Goal: Task Accomplishment & Management: Use online tool/utility

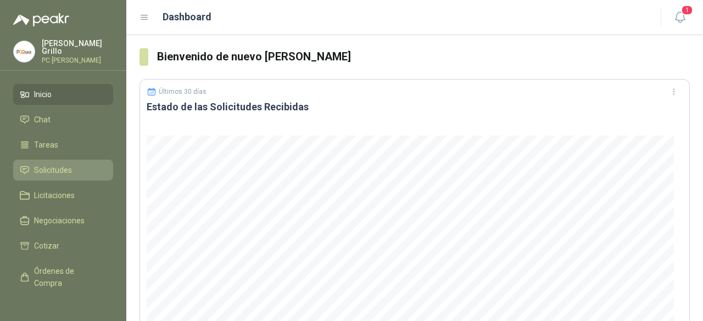
click at [43, 175] on link "Solicitudes" at bounding box center [63, 170] width 100 height 21
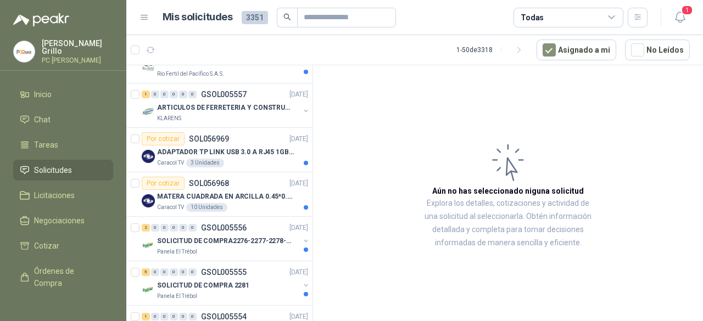
scroll to position [220, 0]
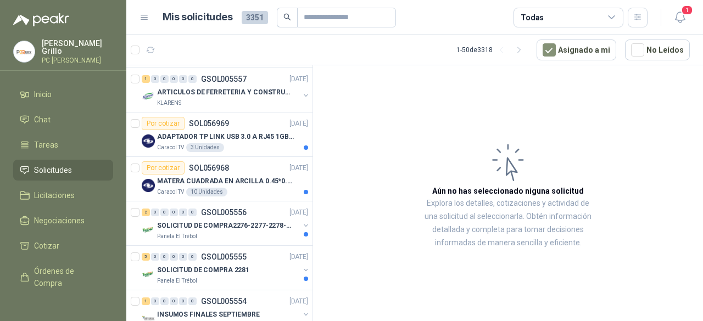
click at [235, 132] on p "ADAPTADOR TP LINK USB 3.0 A RJ45 1GB WINDOWS" at bounding box center [225, 137] width 137 height 10
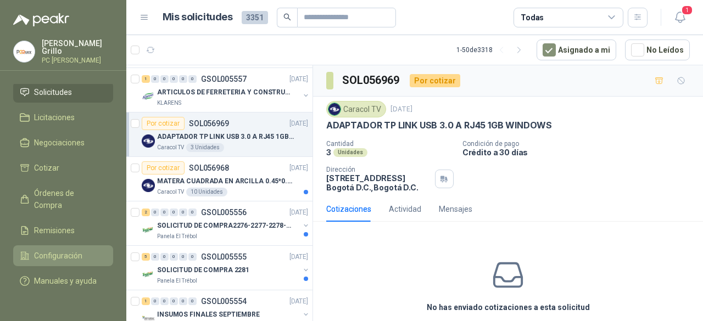
scroll to position [88, 0]
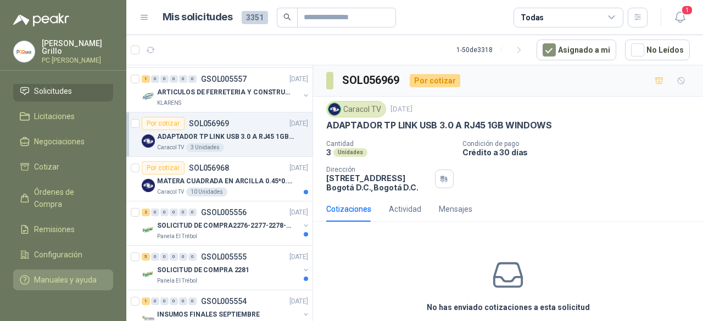
click at [53, 274] on span "Manuales y ayuda" at bounding box center [65, 280] width 63 height 12
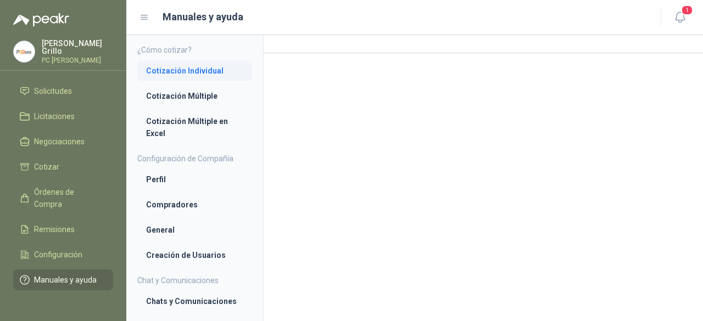
click at [194, 72] on li "Cotización Individual" at bounding box center [194, 71] width 97 height 12
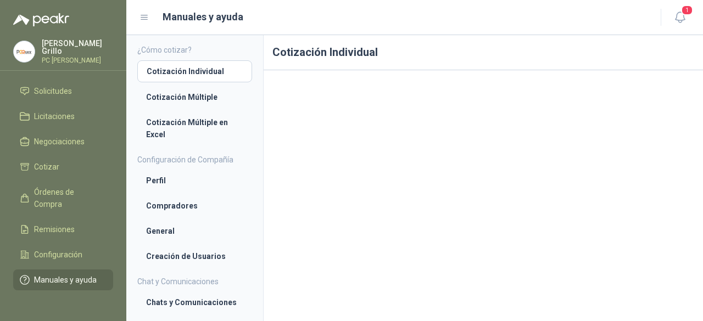
click at [396, 59] on h1 "Cotización Individual" at bounding box center [482, 52] width 439 height 35
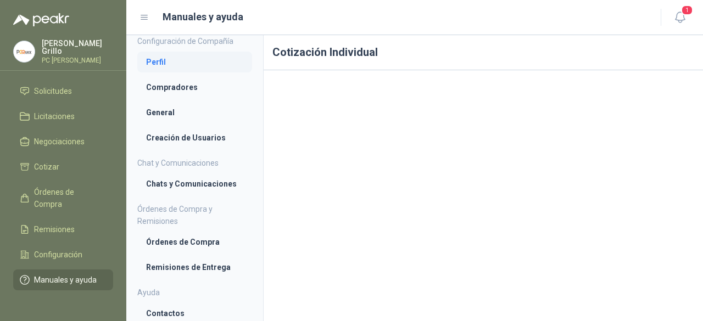
scroll to position [121, 0]
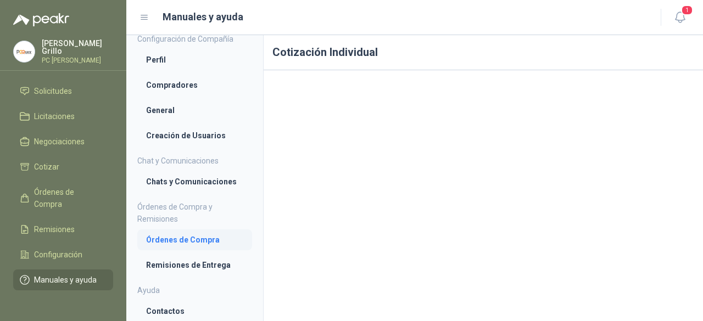
click at [197, 242] on li "Órdenes de Compra" at bounding box center [194, 240] width 97 height 12
click at [162, 264] on li "Remisiones de Entrega" at bounding box center [194, 266] width 97 height 12
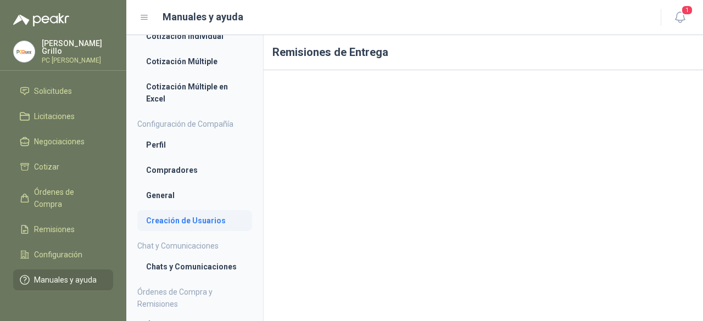
scroll to position [11, 0]
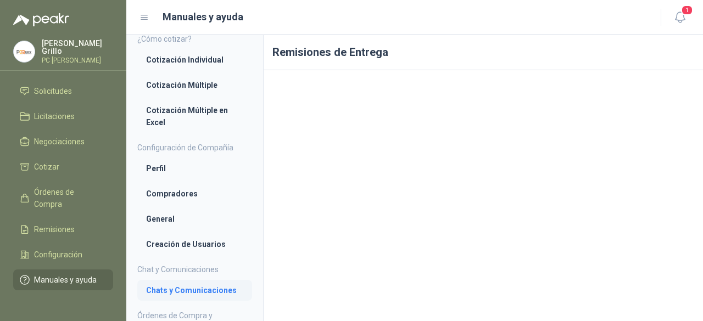
click at [169, 287] on li "Chats y Comunicaciones" at bounding box center [194, 290] width 97 height 12
click at [52, 49] on p "[PERSON_NAME]" at bounding box center [77, 47] width 71 height 15
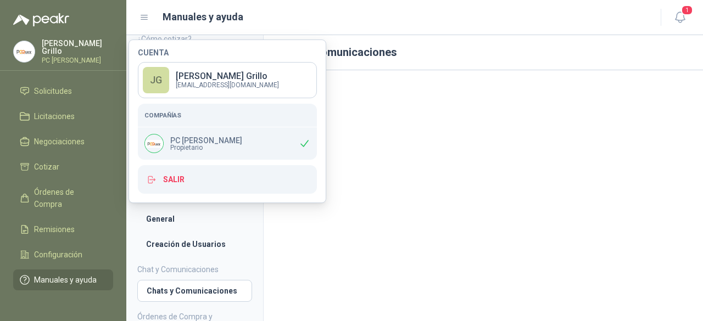
click at [405, 34] on header "Manuales y ayuda 1" at bounding box center [414, 17] width 576 height 35
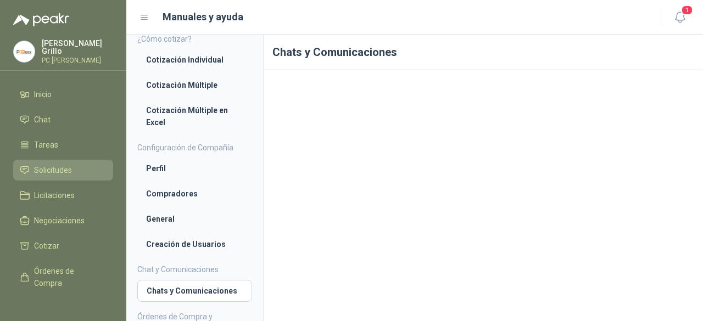
click at [44, 164] on span "Solicitudes" at bounding box center [53, 170] width 38 height 12
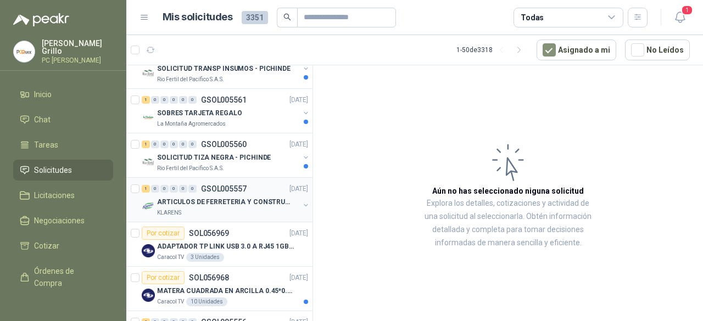
scroll to position [165, 0]
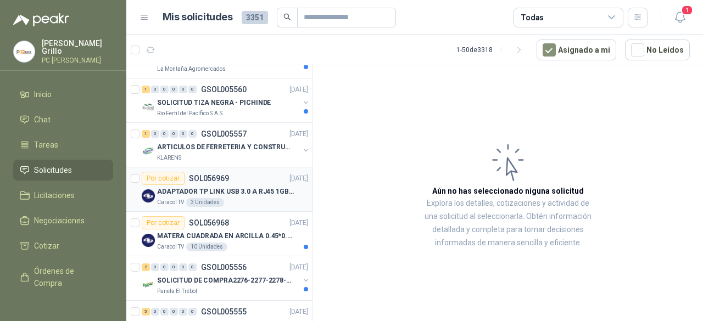
click at [211, 190] on p "ADAPTADOR TP LINK USB 3.0 A RJ45 1GB WINDOWS" at bounding box center [225, 192] width 137 height 10
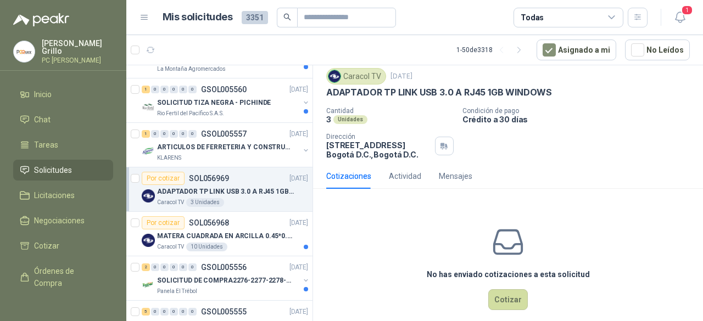
scroll to position [45, 0]
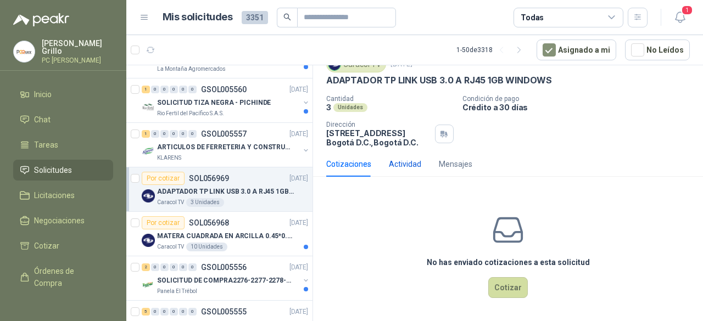
click at [408, 163] on div "Actividad" at bounding box center [405, 164] width 32 height 12
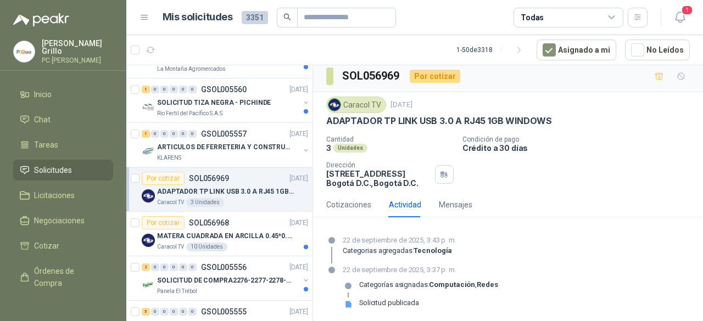
scroll to position [5, 0]
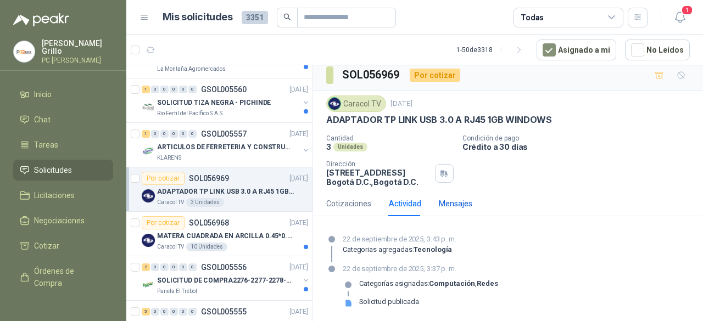
click at [452, 198] on div "Mensajes" at bounding box center [455, 204] width 33 height 12
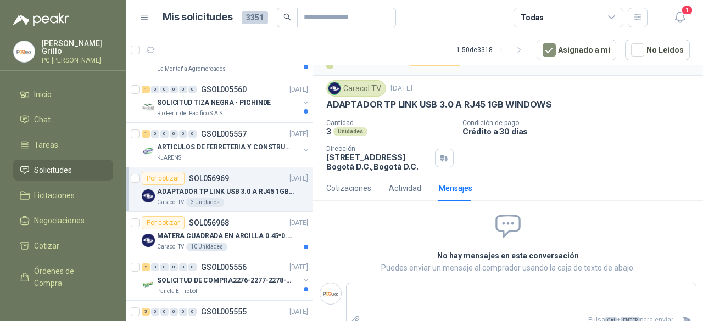
scroll to position [32, 0]
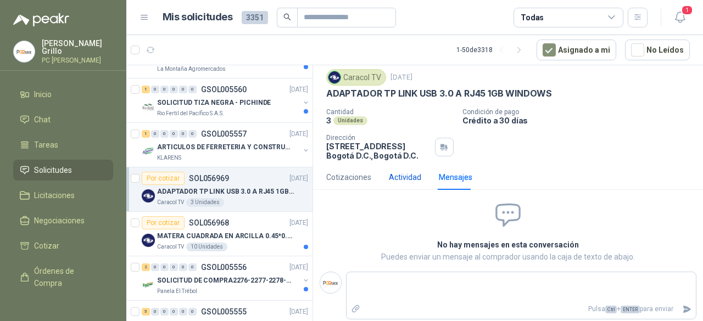
click at [398, 176] on div "Actividad" at bounding box center [405, 177] width 32 height 12
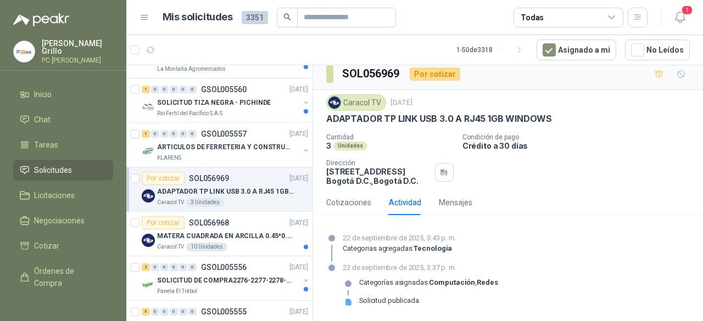
scroll to position [5, 0]
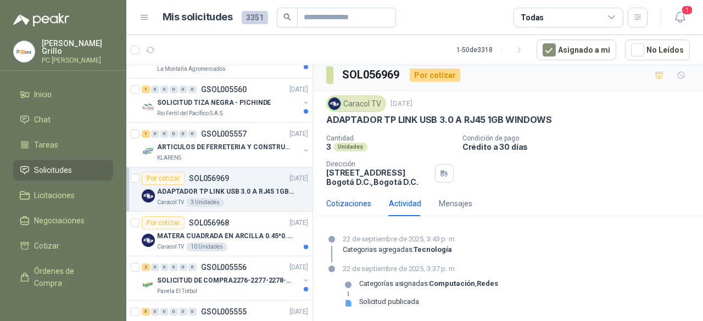
click at [352, 203] on div "Cotizaciones" at bounding box center [348, 204] width 45 height 12
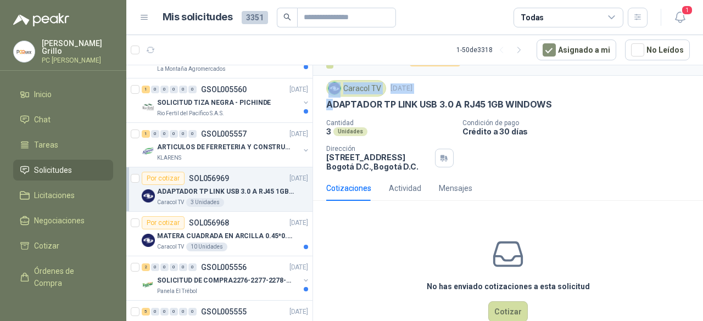
scroll to position [0, 0]
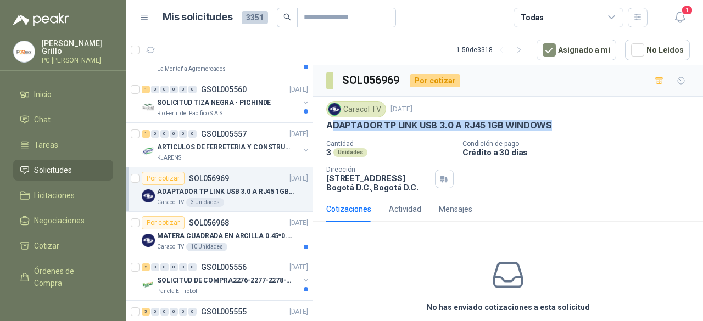
drag, startPoint x: 331, startPoint y: 80, endPoint x: 549, endPoint y: 123, distance: 222.8
click at [549, 123] on div "ADAPTADOR TP LINK USB 3.0 A RJ45 1GB WINDOWS" at bounding box center [507, 126] width 363 height 12
drag, startPoint x: 328, startPoint y: 122, endPoint x: 371, endPoint y: 151, distance: 51.5
click at [371, 151] on div "Caracol TV [DATE] ADAPTADOR TP LINK USB 3.0 A RJ45 1GB WINDOWS Cantidad 3 Unida…" at bounding box center [507, 146] width 363 height 91
copy div "ADAPTADOR TP LINK USB 3.0 A RJ45 1GB WINDOWS Cantidad 3 Unidades"
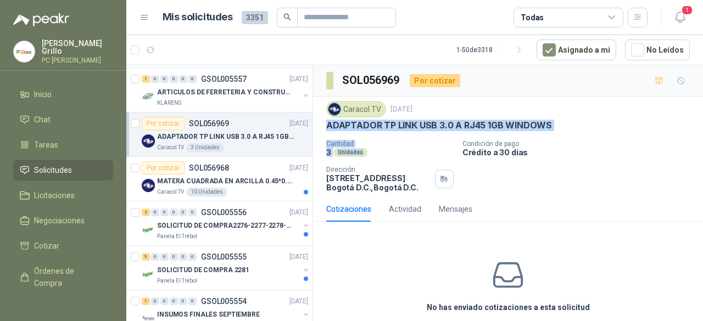
scroll to position [274, 0]
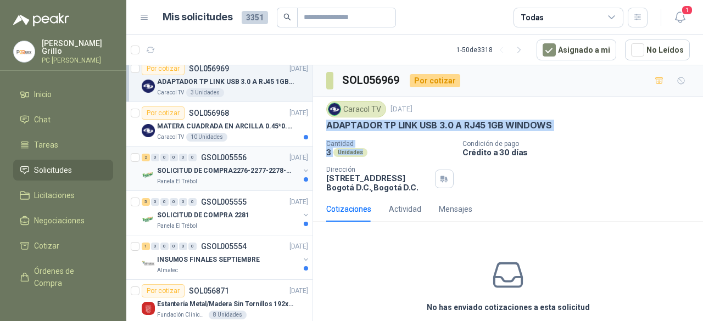
click at [223, 173] on p "SOLICITUD DE COMPRA2276-2277-2278-2284-2285-" at bounding box center [225, 171] width 137 height 10
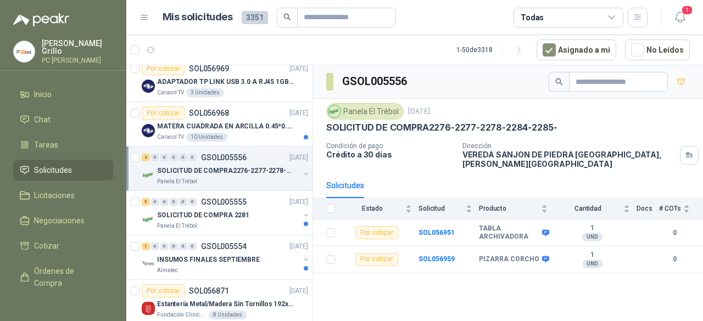
scroll to position [329, 0]
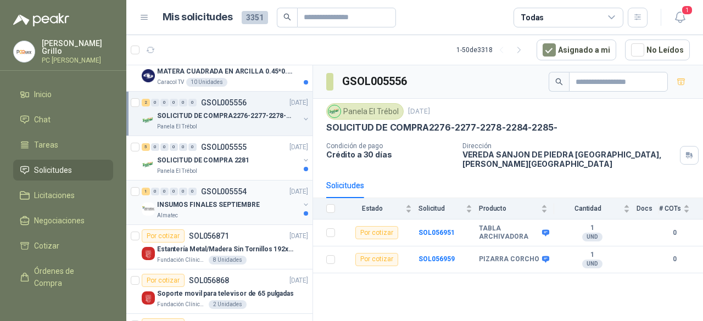
click at [210, 200] on p "INSUMOS FINALES SEPTIEMBRE" at bounding box center [208, 205] width 103 height 10
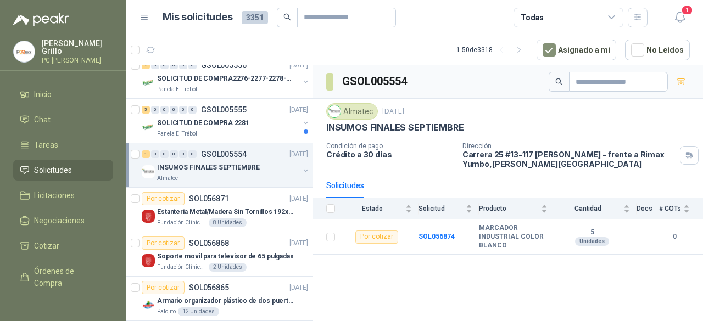
scroll to position [384, 0]
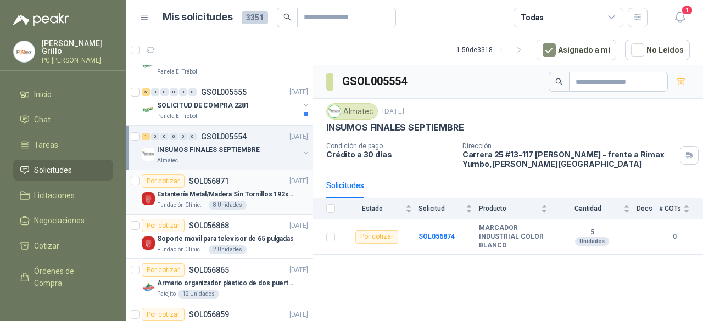
click at [205, 195] on p "Estantería Metal/Madera Sin Tornillos 192x100x50 cm 5 Niveles Gris" at bounding box center [225, 194] width 137 height 10
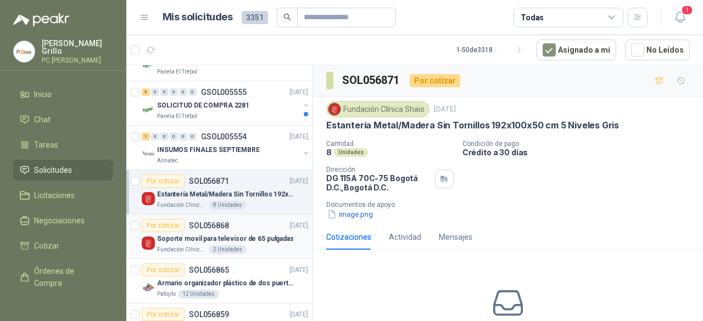
click at [186, 241] on p "Soporte movil para televisor de 65 pulgadas" at bounding box center [225, 239] width 137 height 10
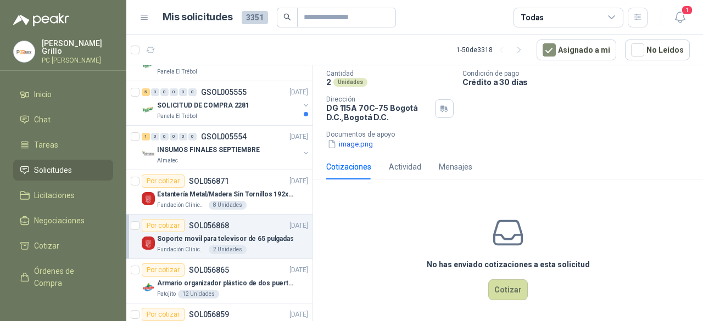
scroll to position [73, 0]
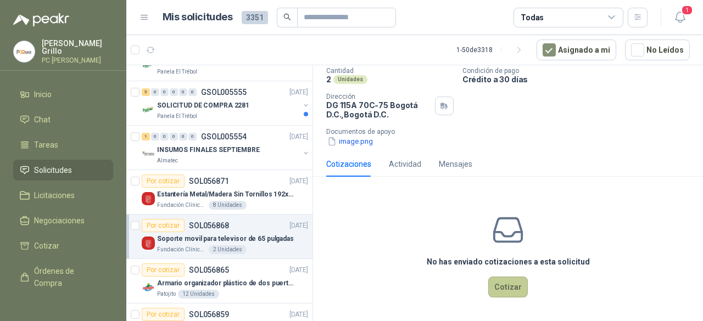
click at [510, 280] on button "Cotizar" at bounding box center [508, 287] width 40 height 21
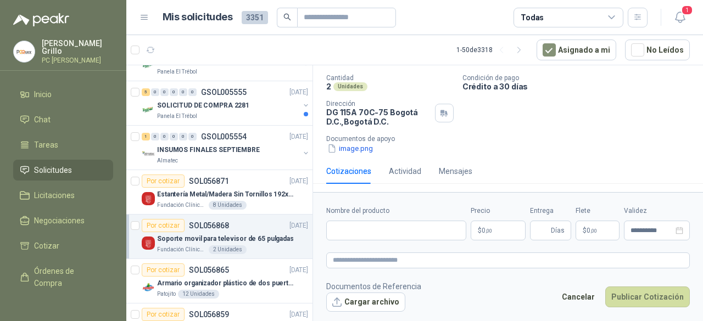
scroll to position [65, 0]
click at [365, 227] on input "Nombre del producto" at bounding box center [396, 231] width 140 height 20
drag, startPoint x: 351, startPoint y: 229, endPoint x: 334, endPoint y: 207, distance: 27.8
click at [334, 206] on label "Nombre del producto" at bounding box center [396, 211] width 140 height 10
click at [334, 221] on input "Nombre del producto" at bounding box center [396, 231] width 140 height 20
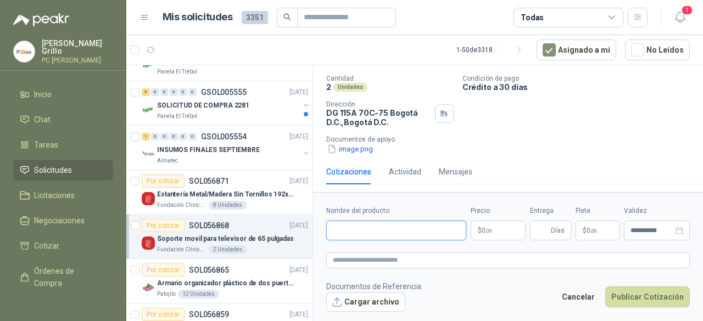
click at [367, 230] on input "Nombre del producto" at bounding box center [396, 231] width 140 height 20
paste input "**********"
type input "**********"
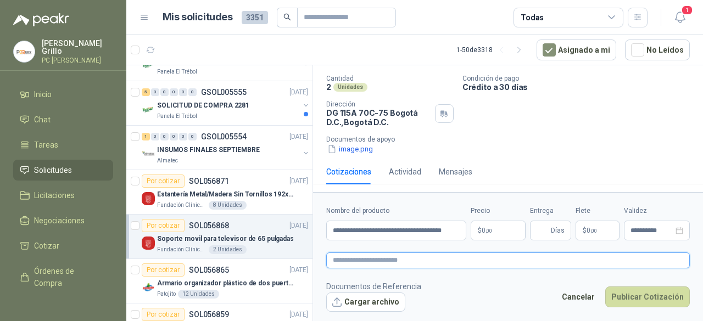
click at [367, 255] on textarea at bounding box center [507, 259] width 363 height 15
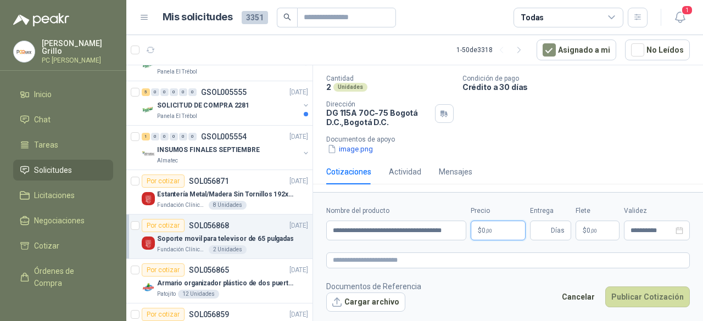
click at [485, 233] on span ",00" at bounding box center [488, 231] width 7 height 6
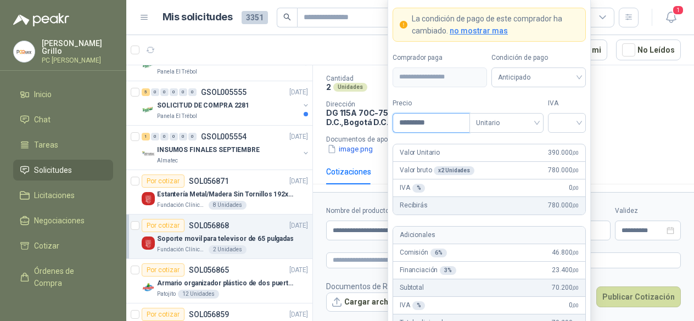
type input "*********"
click at [554, 127] on div at bounding box center [567, 123] width 38 height 20
click at [557, 154] on div "19%" at bounding box center [566, 147] width 33 height 18
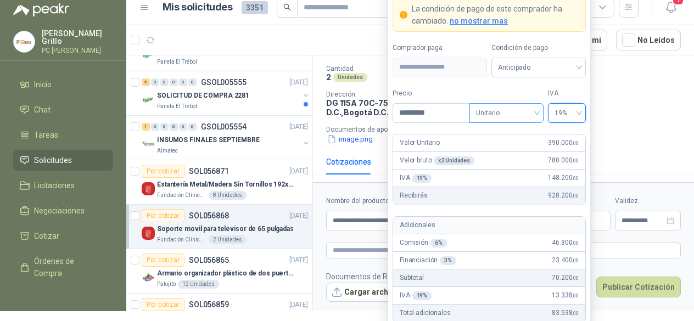
scroll to position [0, 0]
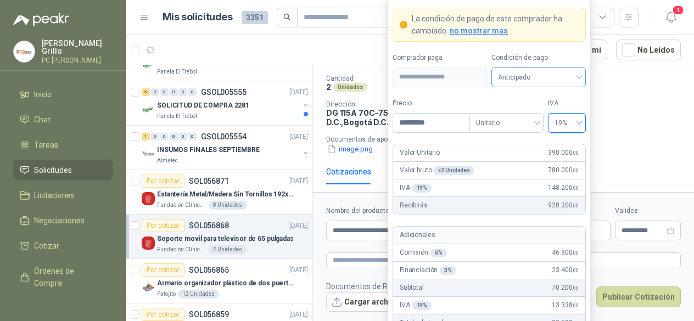
click at [521, 81] on span "Anticipado" at bounding box center [538, 77] width 81 height 16
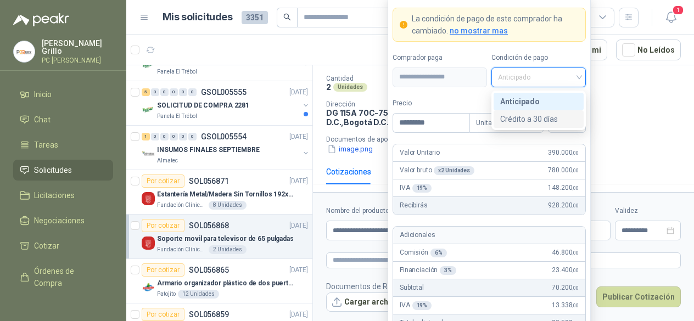
click at [516, 117] on div "Crédito a 30 días" at bounding box center [538, 119] width 77 height 12
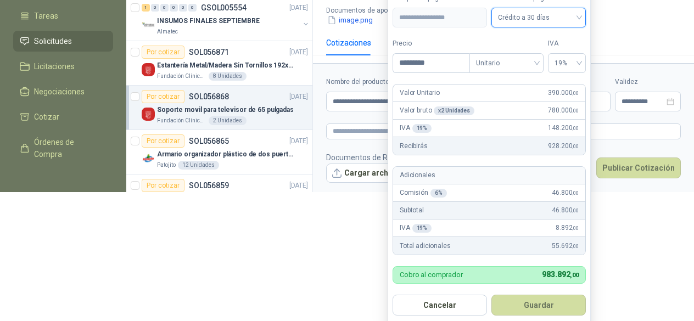
scroll to position [137, 0]
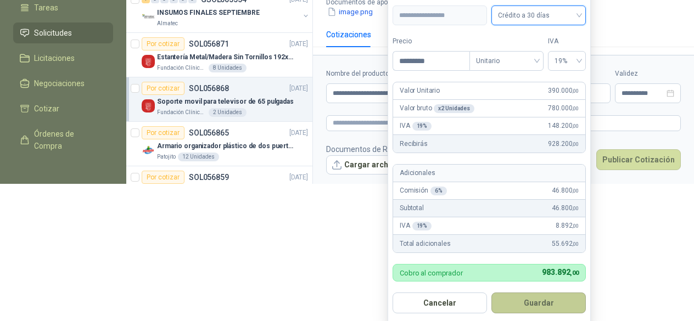
click at [524, 301] on button "Guardar" at bounding box center [538, 303] width 94 height 21
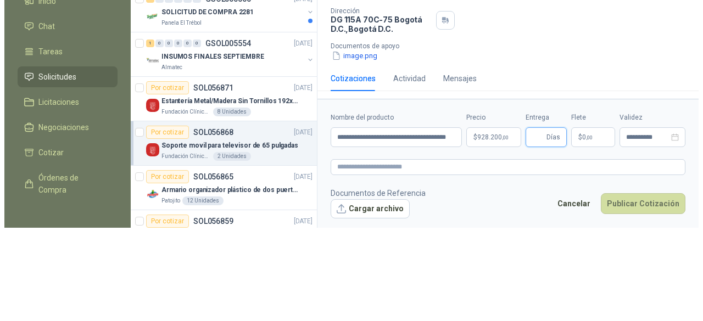
scroll to position [0, 0]
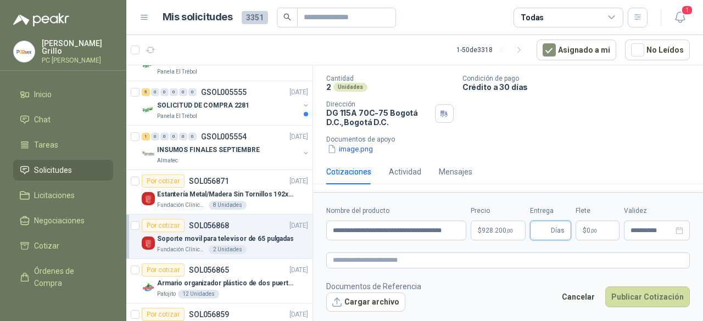
click at [545, 227] on input "Entrega" at bounding box center [542, 230] width 12 height 19
type input "*"
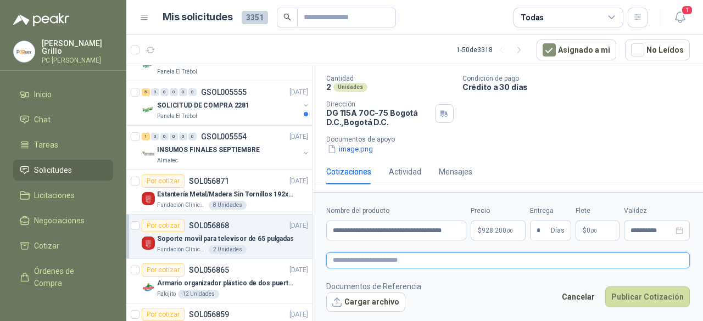
click at [388, 264] on textarea at bounding box center [507, 259] width 363 height 15
paste textarea "**********"
type textarea "**********"
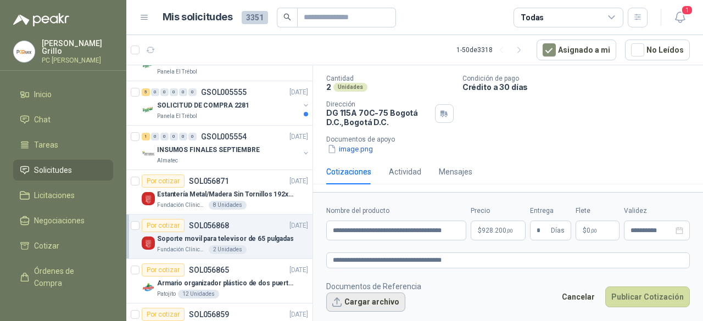
click at [360, 297] on button "Cargar archivo" at bounding box center [365, 303] width 79 height 20
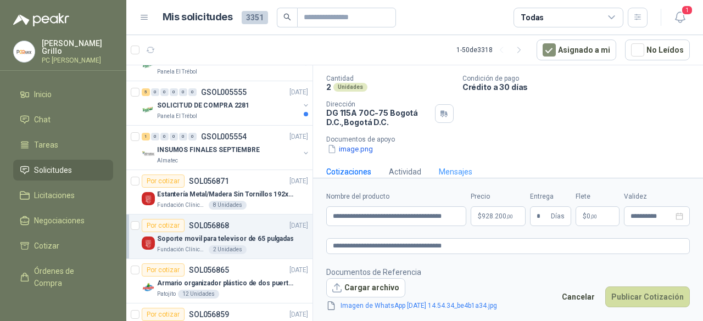
scroll to position [80, 0]
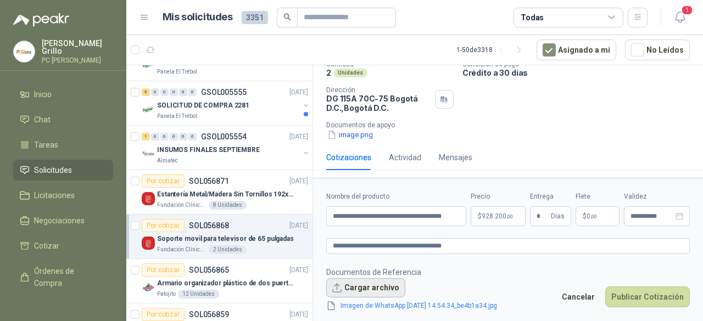
click at [368, 282] on button "Cargar archivo" at bounding box center [365, 288] width 79 height 20
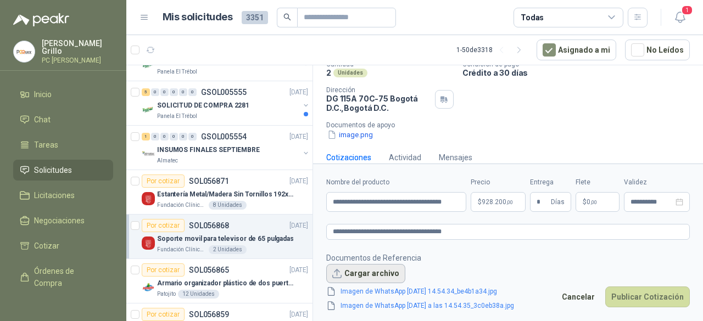
click at [370, 270] on button "Cargar archivo" at bounding box center [365, 274] width 79 height 20
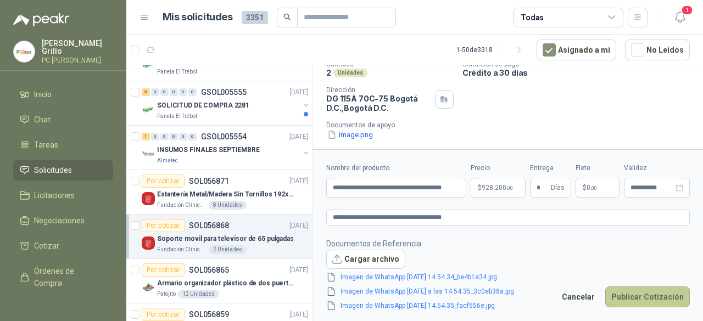
click at [632, 296] on button "Publicar Cotización" at bounding box center [647, 297] width 85 height 21
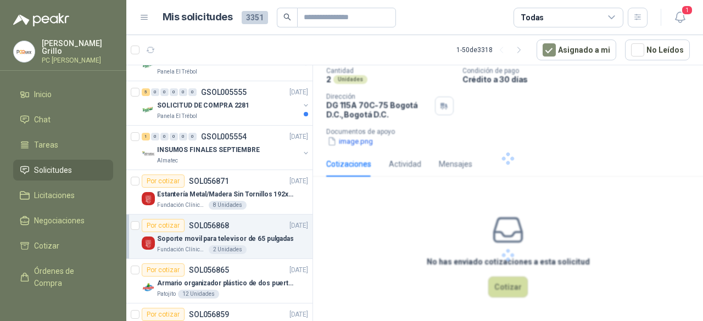
scroll to position [5, 0]
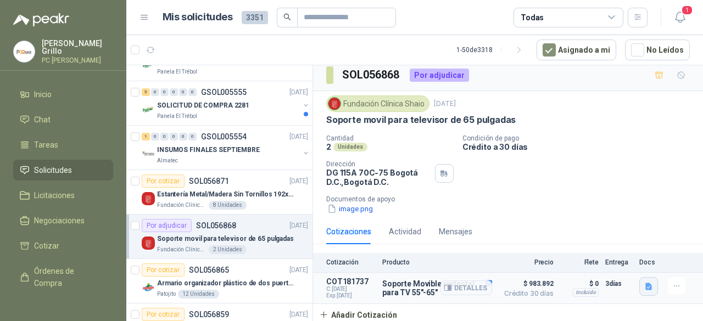
click at [644, 287] on icon "button" at bounding box center [648, 286] width 9 height 9
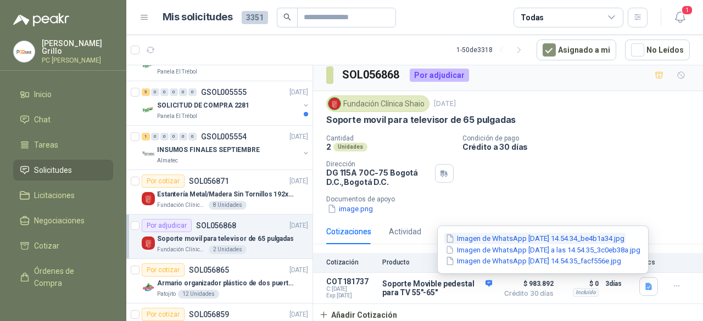
click at [491, 236] on button "Imagen de WhatsApp [DATE] 14.54.34_be4b1a34.jpg" at bounding box center [534, 239] width 181 height 12
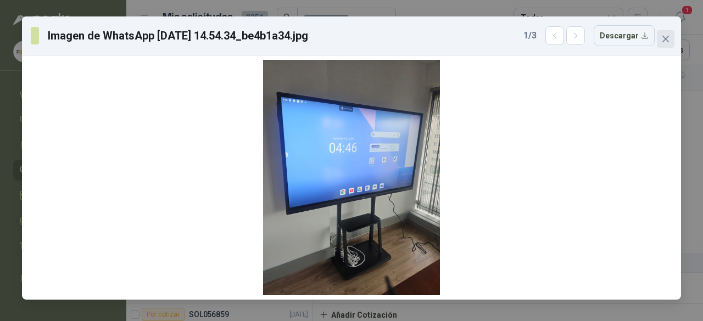
click at [667, 34] on button "Close" at bounding box center [665, 39] width 18 height 18
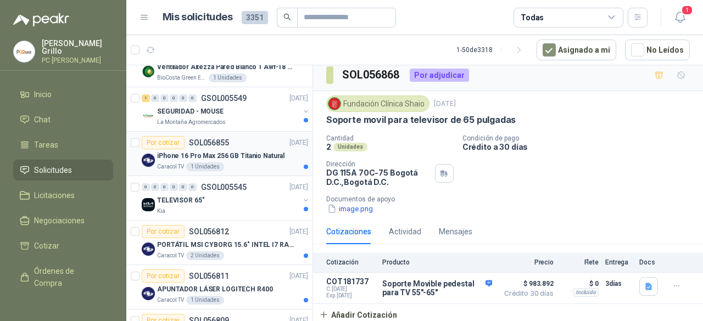
scroll to position [659, 0]
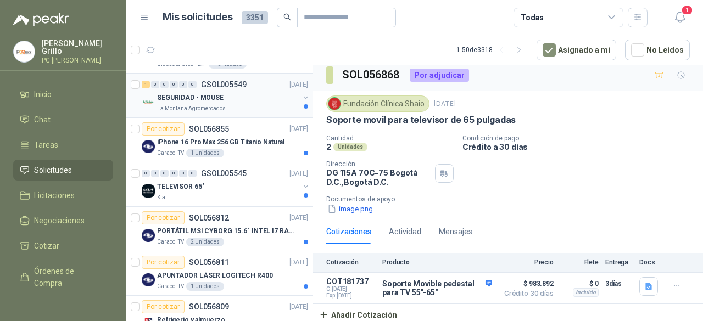
click at [199, 97] on p "SEGURIDAD - MOUSE" at bounding box center [190, 98] width 66 height 10
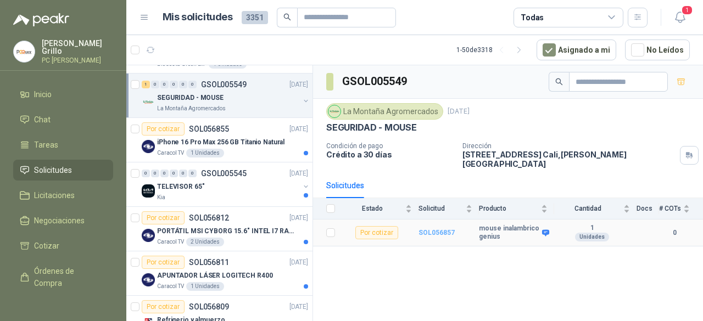
click at [437, 229] on b "SOL056857" at bounding box center [436, 233] width 36 height 8
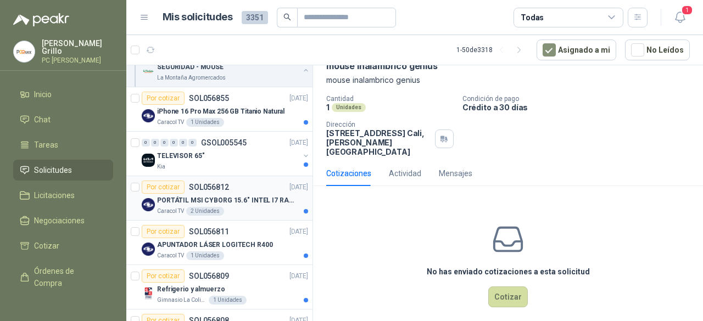
scroll to position [768, 0]
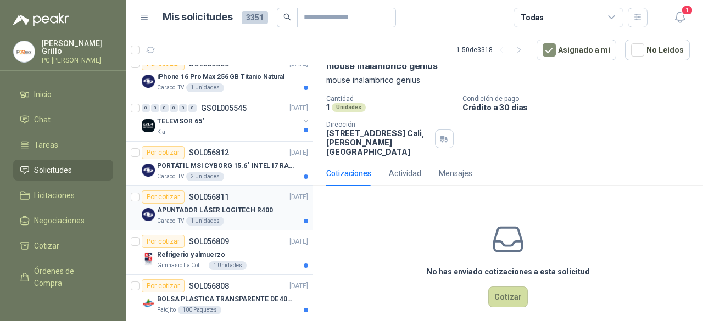
click at [221, 207] on p "APUNTADOR LÁSER LOGITECH R400" at bounding box center [215, 210] width 116 height 10
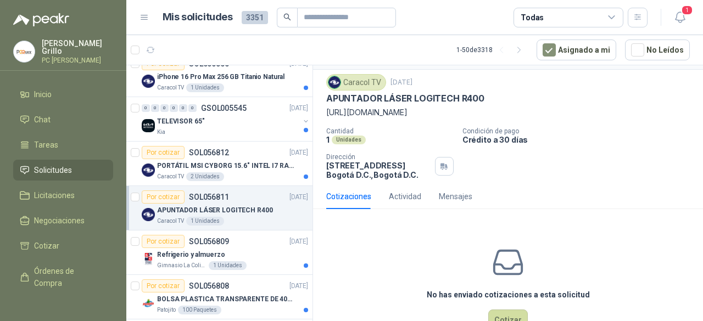
scroll to position [16, 0]
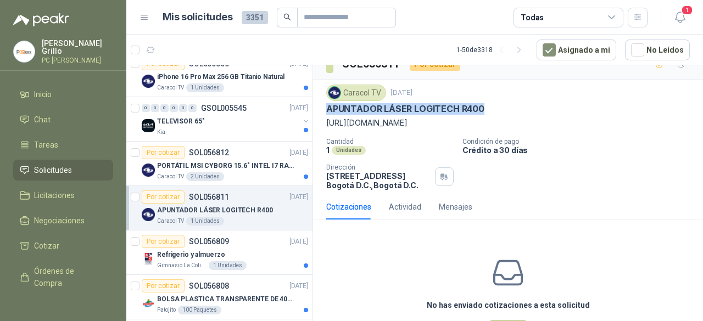
drag, startPoint x: 349, startPoint y: 107, endPoint x: 484, endPoint y: 106, distance: 135.0
click at [484, 106] on div "APUNTADOR LÁSER LOGITECH R400" at bounding box center [507, 109] width 363 height 12
copy p "APUNTADOR LÁSER LOGITECH R400"
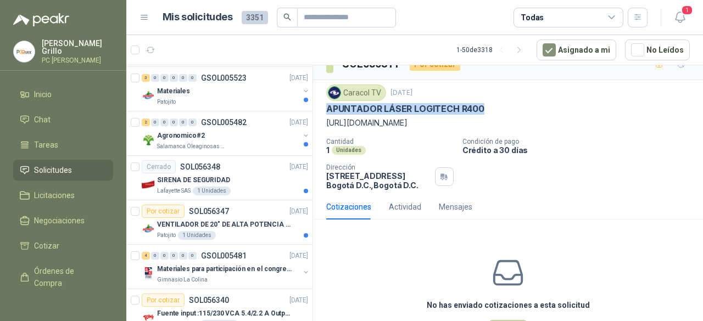
scroll to position [2022, 0]
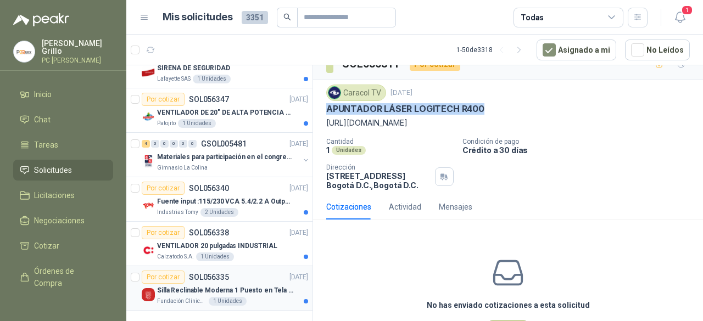
click at [177, 297] on article "Por cotizar SOL056335 [DATE] Silla Reclinable Moderna 1 Puesto en Tela Mecánica…" at bounding box center [219, 288] width 186 height 44
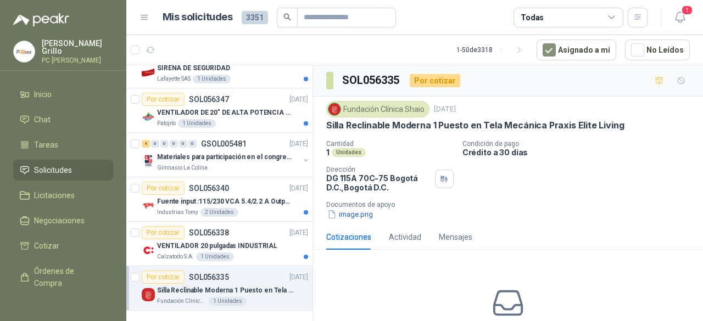
click at [173, 285] on p "Silla Reclinable Moderna 1 Puesto en Tela Mecánica Praxis Elite Living" at bounding box center [225, 290] width 137 height 10
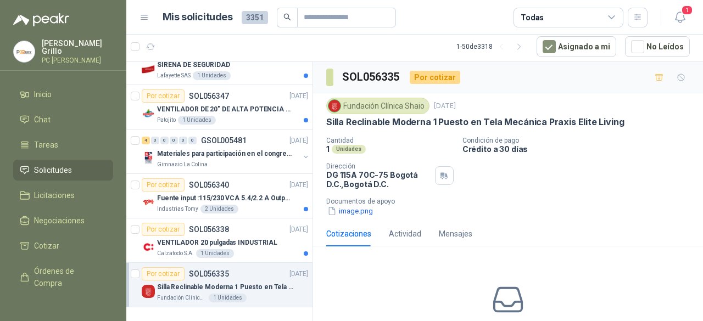
click at [173, 282] on p "Silla Reclinable Moderna 1 Puesto en Tela Mecánica Praxis Elite Living" at bounding box center [225, 287] width 137 height 10
click at [177, 267] on div "Por cotizar" at bounding box center [163, 273] width 43 height 13
click at [224, 270] on p "SOL056335" at bounding box center [209, 274] width 40 height 8
click at [190, 282] on p "Silla Reclinable Moderna 1 Puesto en Tela Mecánica Praxis Elite Living" at bounding box center [225, 287] width 137 height 10
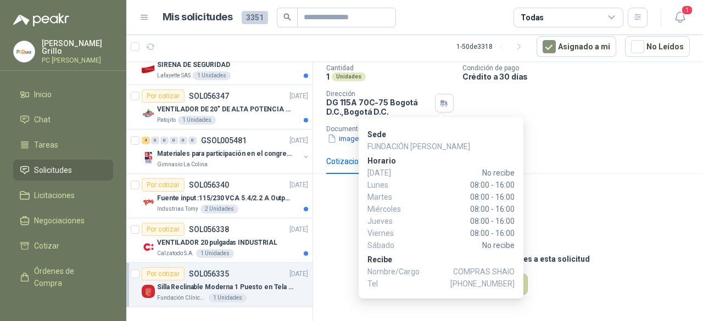
scroll to position [73, 0]
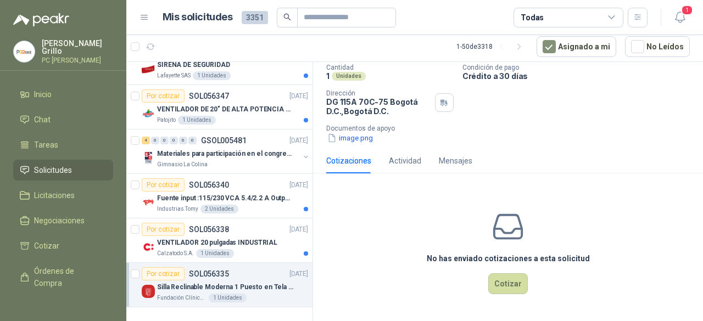
click at [515, 96] on div "Cantidad 1 Unidades Condición de pago Crédito a 30 días Dirección DG 115A 70C-7…" at bounding box center [507, 104] width 363 height 80
click at [469, 162] on div "Mensajes" at bounding box center [455, 161] width 33 height 12
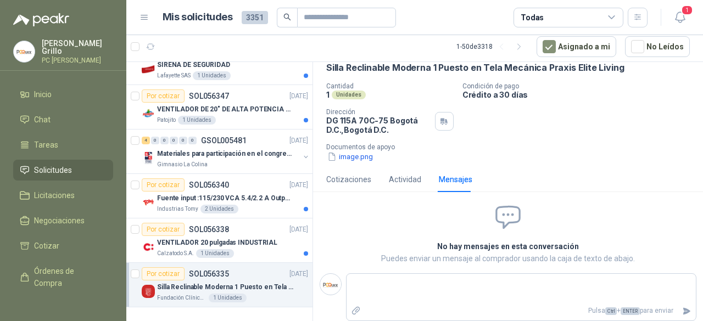
scroll to position [60, 0]
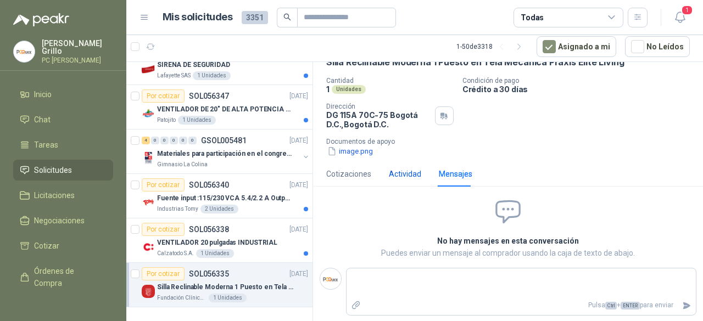
click at [414, 171] on div "Actividad" at bounding box center [405, 174] width 32 height 12
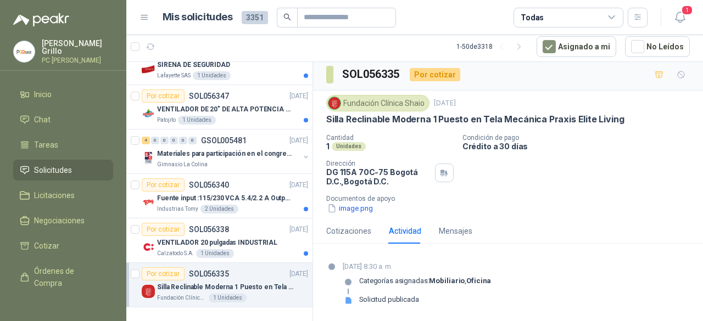
scroll to position [4, 0]
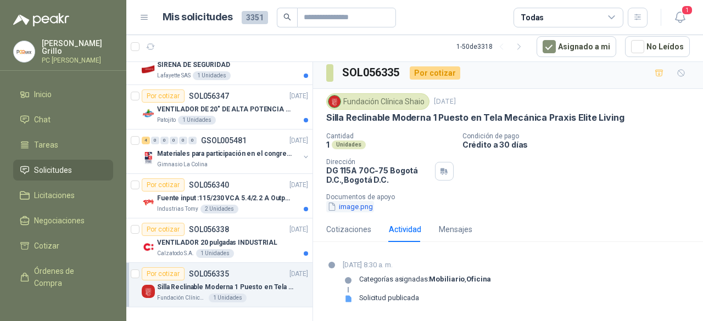
click at [346, 207] on button "image.png" at bounding box center [350, 207] width 48 height 12
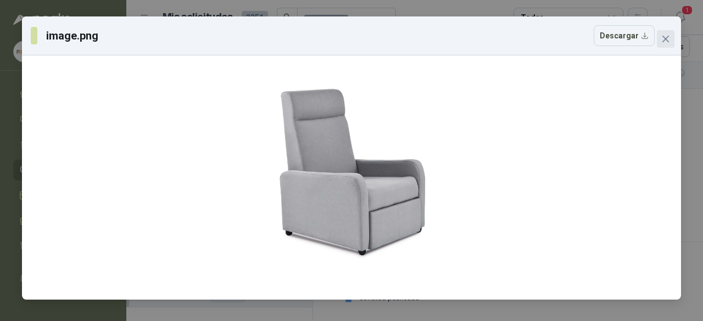
click at [669, 41] on icon "close" at bounding box center [665, 39] width 9 height 9
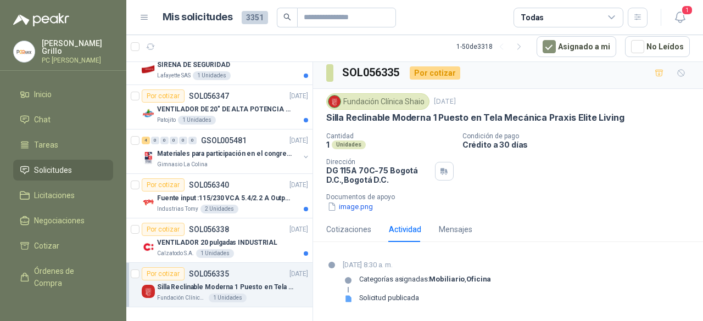
click at [231, 267] on div "Por cotizar SOL056335 [DATE]" at bounding box center [225, 273] width 166 height 13
click at [195, 193] on p "Fuente input :115/230 VCA 5.4/2.2 A Output: 24 VDC 10 A 47-63 Hz" at bounding box center [225, 198] width 137 height 10
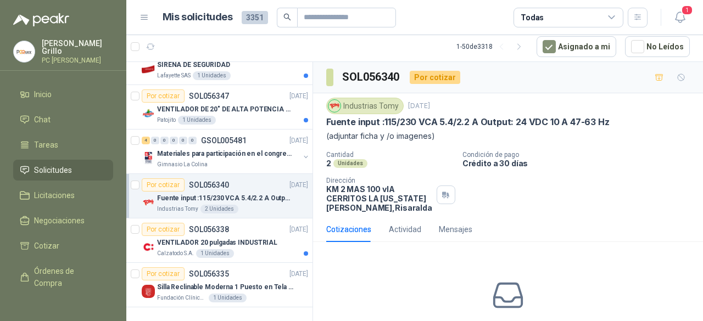
click at [359, 139] on p "(adjuntar ficha y /o imagenes)" at bounding box center [507, 136] width 363 height 12
click at [448, 193] on button "button" at bounding box center [445, 195] width 19 height 19
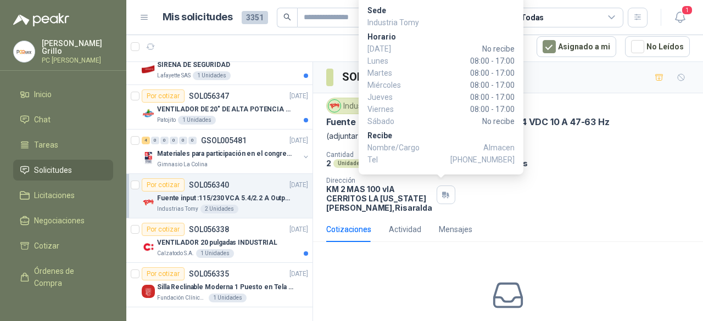
click at [502, 203] on div "Cantidad 2 Unidades Condición de pago Crédito a 30 días Dirección KM 2 MAS 100 …" at bounding box center [507, 181] width 363 height 61
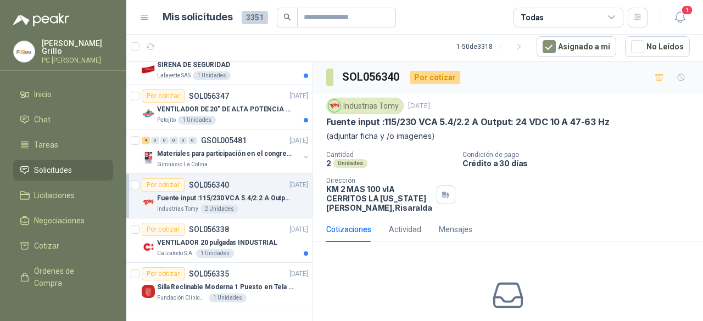
click at [344, 133] on p "(adjuntar ficha y /o imagenes)" at bounding box center [507, 136] width 363 height 12
click at [353, 109] on div "Industrias Tomy" at bounding box center [364, 106] width 77 height 16
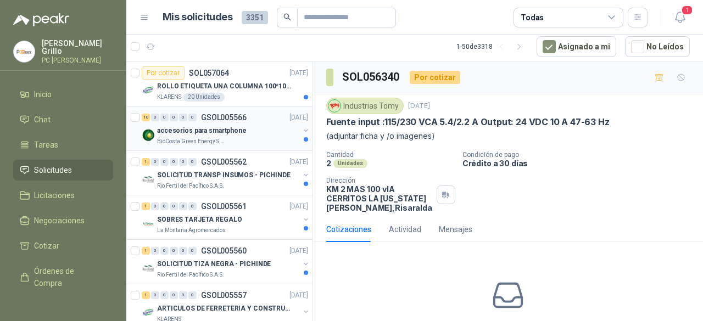
click at [219, 126] on p "accesorios para smartphone" at bounding box center [201, 131] width 89 height 10
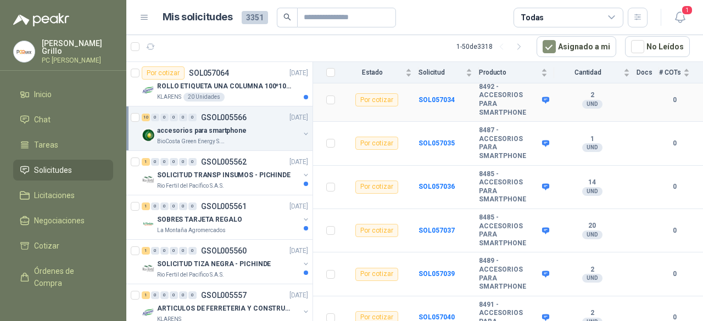
scroll to position [327, 0]
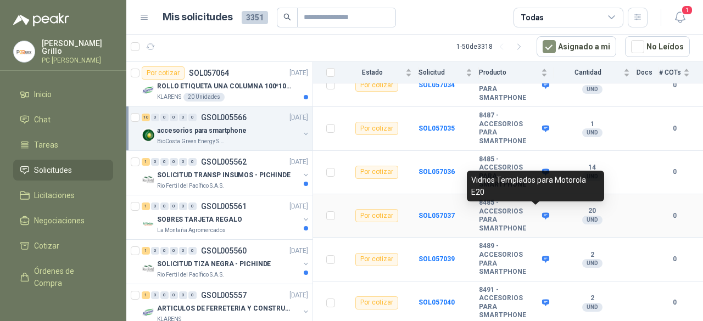
click at [542, 212] on icon at bounding box center [545, 215] width 7 height 7
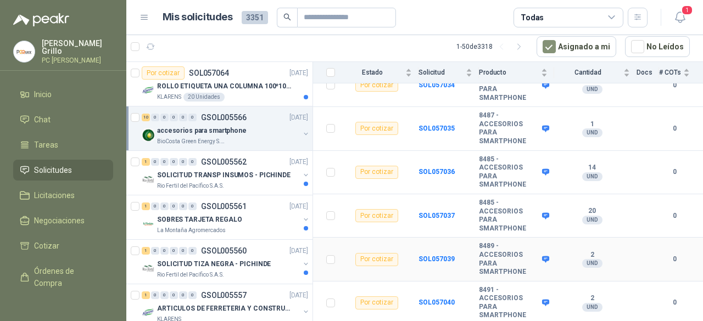
click at [542, 256] on icon at bounding box center [545, 259] width 7 height 7
click at [360, 40] on article "1 - 50 de 3318 Asignado a mi No Leídos" at bounding box center [414, 47] width 576 height 30
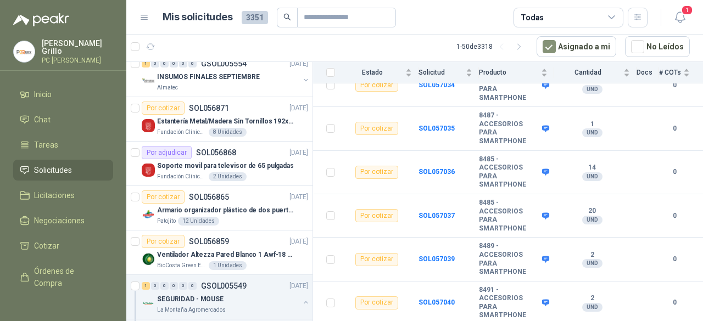
scroll to position [439, 0]
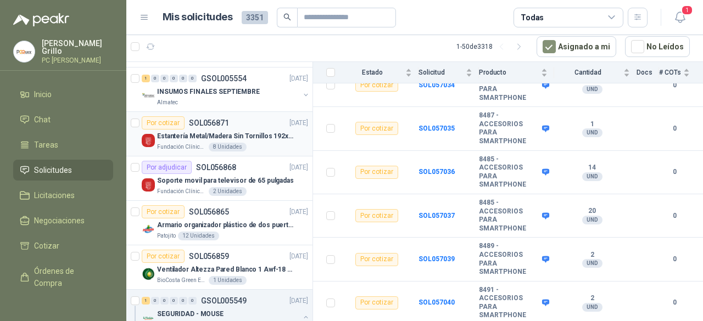
click at [212, 139] on div "Estantería Metal/Madera Sin Tornillos 192x100x50 cm 5 Niveles Gris" at bounding box center [232, 136] width 151 height 13
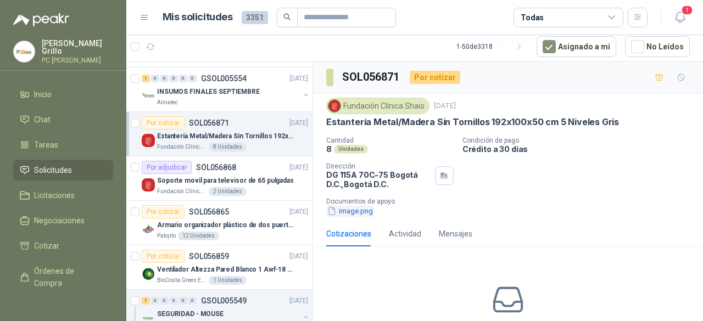
click at [350, 208] on button "image.png" at bounding box center [350, 211] width 48 height 12
click at [207, 164] on p "SOL056868" at bounding box center [216, 168] width 40 height 8
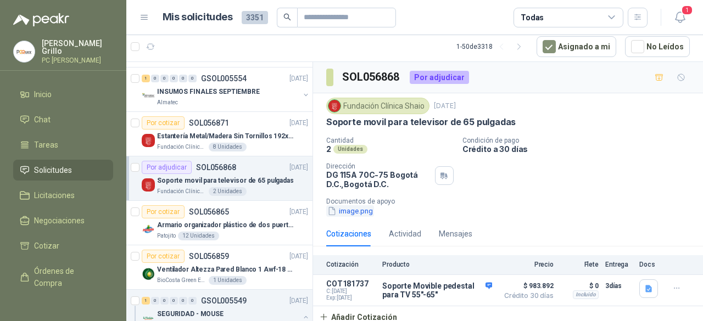
click at [343, 215] on button "image.png" at bounding box center [350, 211] width 48 height 12
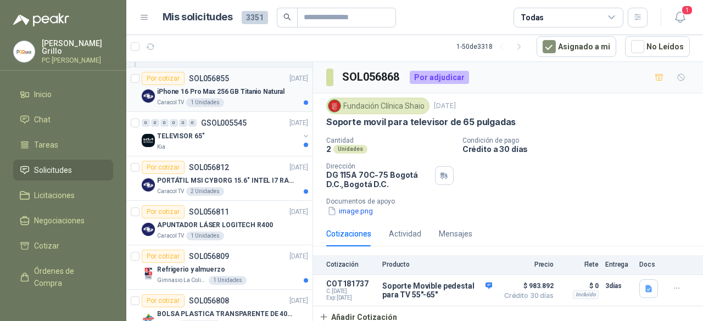
scroll to position [768, 0]
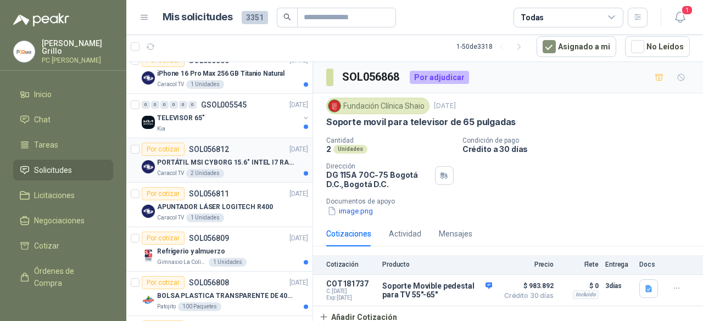
click at [183, 158] on p "PORTÁTIL MSI CYBORG 15.6" INTEL I7 RAM 32GB - 1 TB / Nvidia GeForce RTX 4050" at bounding box center [225, 163] width 137 height 10
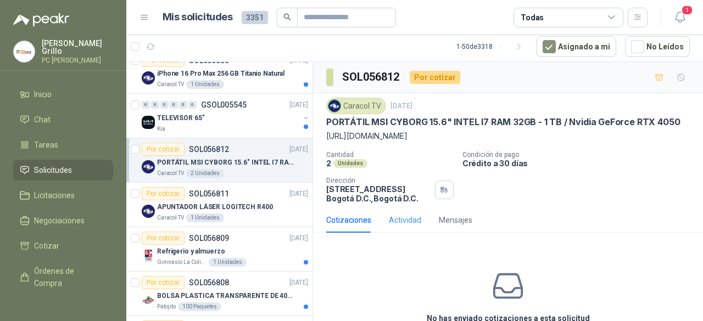
click at [406, 233] on div "Actividad" at bounding box center [405, 219] width 32 height 25
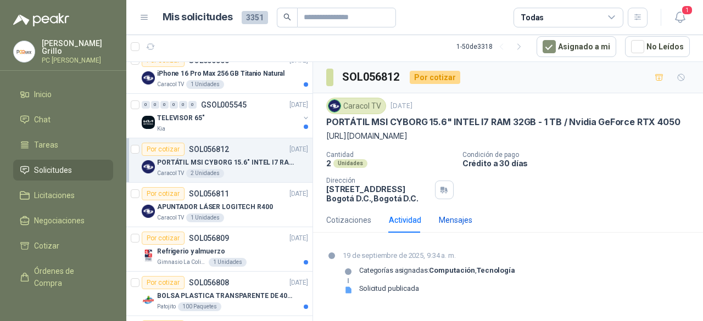
click at [452, 226] on div "Mensajes" at bounding box center [455, 220] width 33 height 12
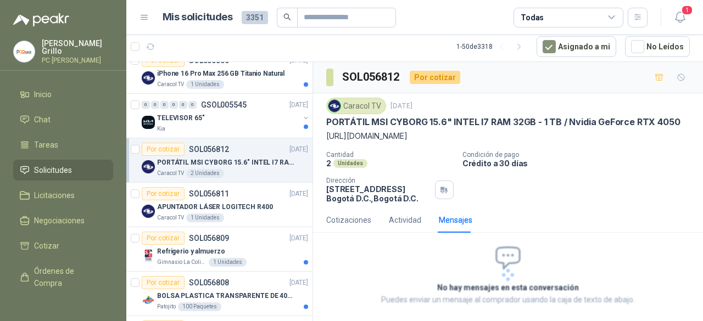
scroll to position [65, 0]
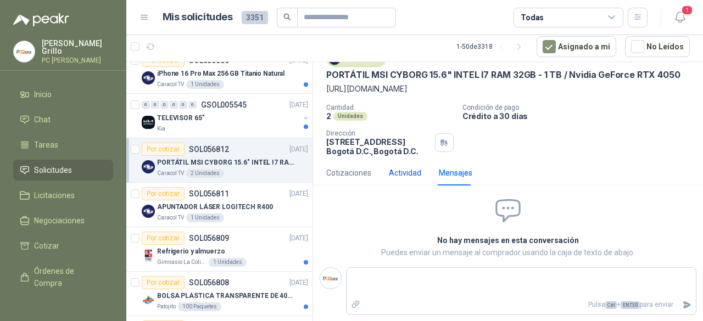
click at [402, 179] on div "Actividad" at bounding box center [405, 173] width 32 height 12
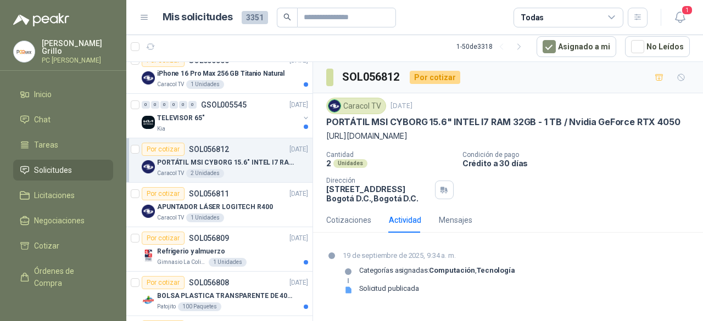
scroll to position [14, 0]
click at [379, 293] on div "Solicitud publicada" at bounding box center [389, 288] width 60 height 9
click at [344, 226] on div "Cotizaciones" at bounding box center [348, 220] width 45 height 12
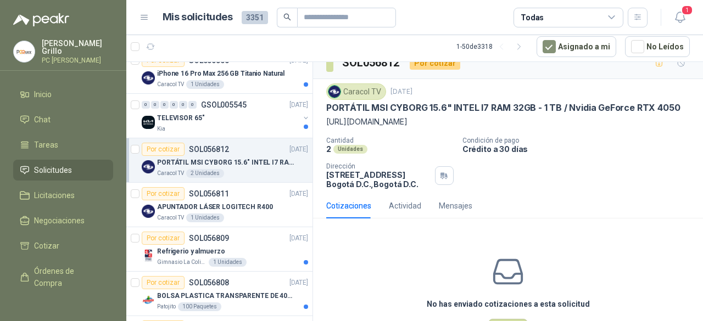
click at [329, 122] on p "[URL][DOMAIN_NAME]" at bounding box center [507, 122] width 363 height 12
drag, startPoint x: 321, startPoint y: 122, endPoint x: 538, endPoint y: 147, distance: 218.8
click at [538, 147] on div "Caracol TV [DATE] PORTÁTIL MSI CYBORG 15.6" INTEL I7 RAM 32GB - 1 TB / Nvidia G…" at bounding box center [508, 136] width 390 height 114
copy p "[URL][DOMAIN_NAME]"
click at [197, 119] on div "TELEVISOR 65"" at bounding box center [228, 117] width 142 height 13
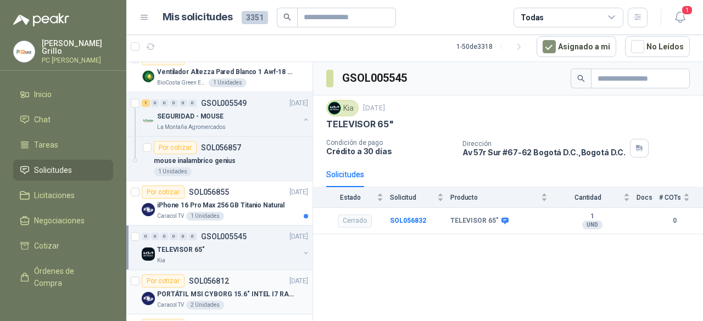
scroll to position [604, 0]
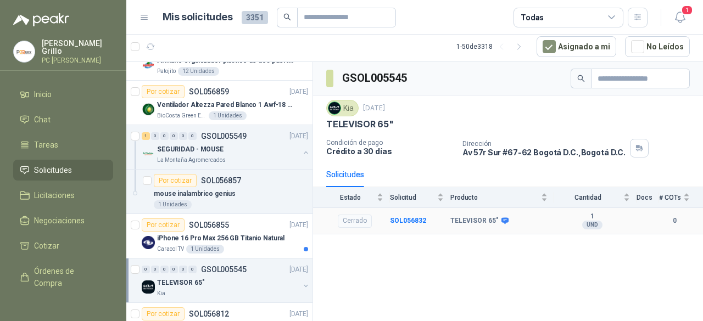
click at [501, 218] on icon at bounding box center [505, 221] width 8 height 8
click at [397, 221] on b "SOL056832" at bounding box center [408, 221] width 36 height 8
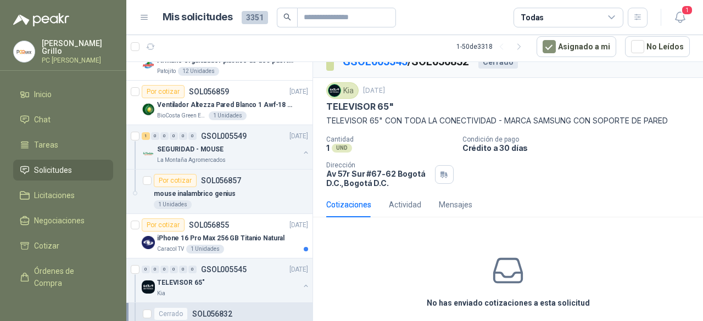
scroll to position [30, 0]
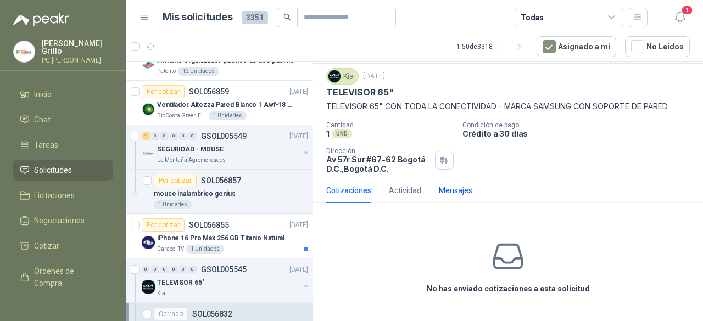
click at [442, 187] on div "Mensajes" at bounding box center [455, 190] width 33 height 12
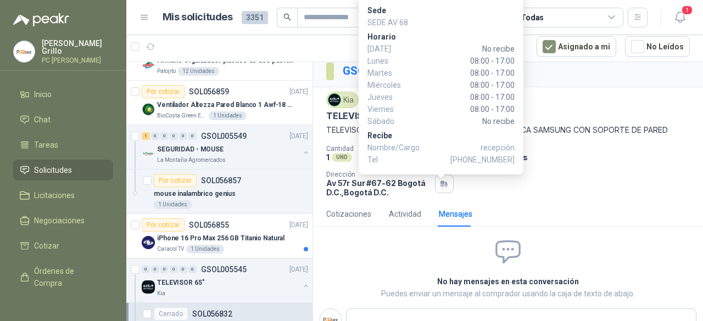
scroll to position [46, 0]
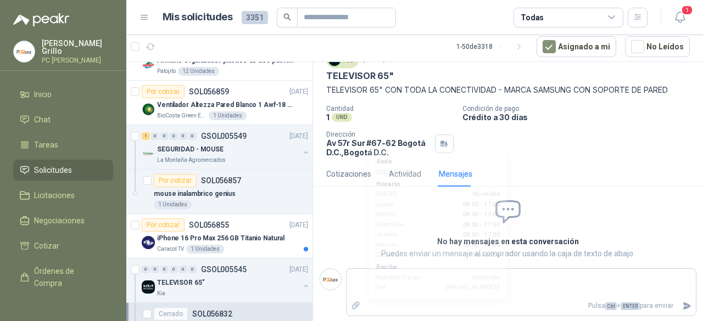
click at [339, 201] on span at bounding box center [507, 212] width 385 height 29
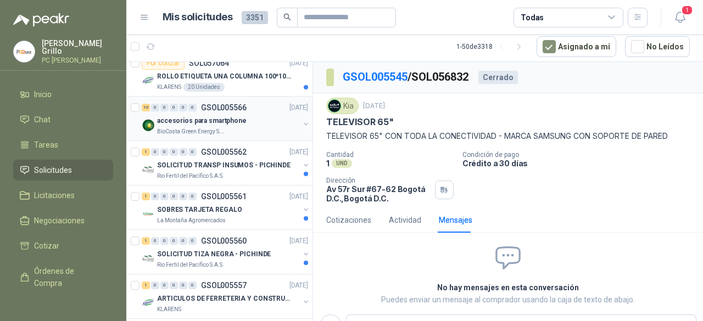
scroll to position [0, 0]
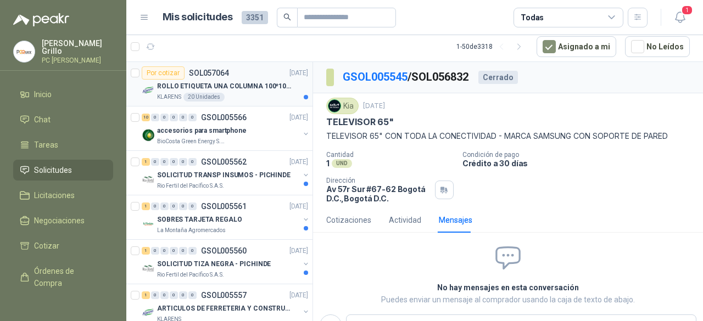
click at [304, 96] on div at bounding box center [306, 97] width 4 height 4
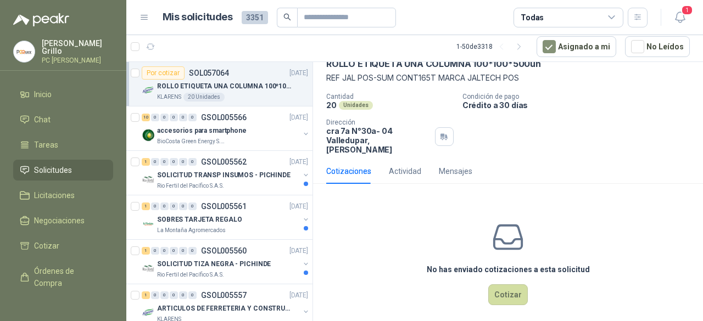
scroll to position [59, 0]
click at [407, 164] on div "Actividad" at bounding box center [405, 170] width 32 height 12
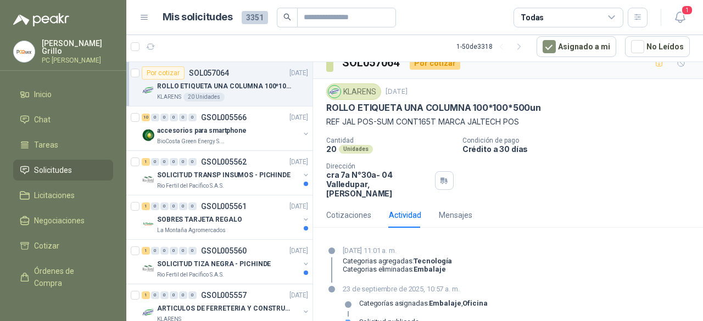
scroll to position [29, 0]
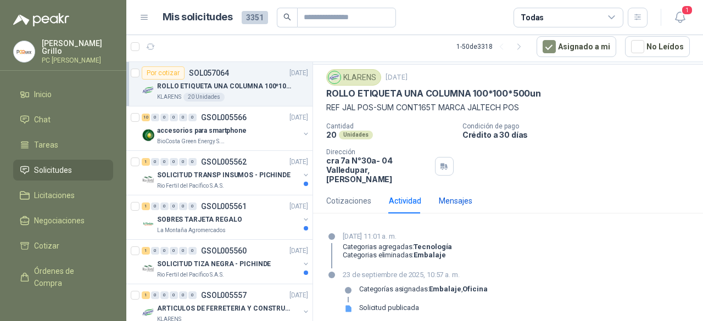
click at [449, 195] on div "Mensajes" at bounding box center [455, 201] width 33 height 12
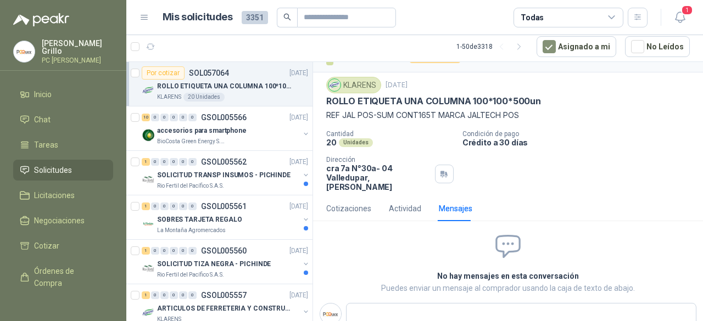
scroll to position [46, 0]
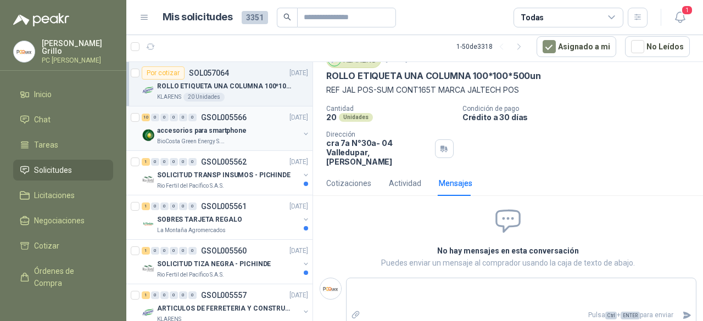
click at [211, 144] on p "BioCosta Green Energy S.A.S" at bounding box center [191, 141] width 69 height 9
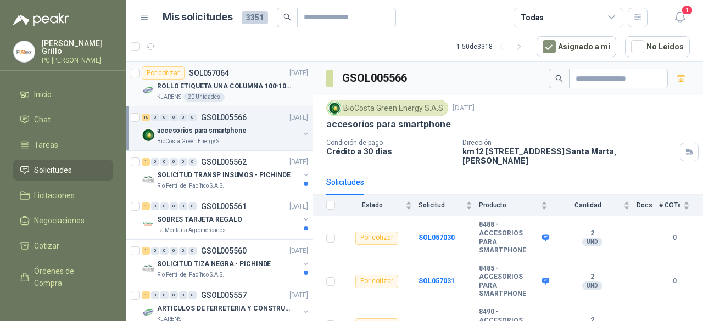
scroll to position [55, 0]
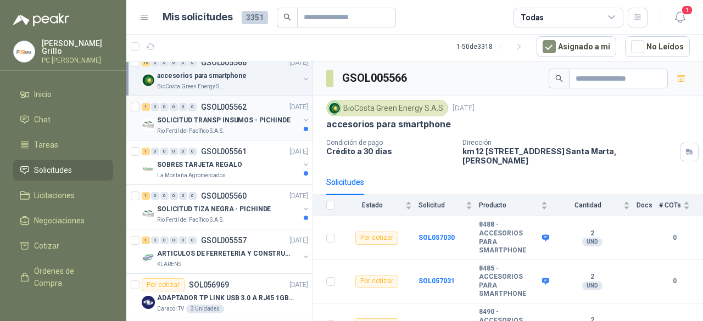
click at [201, 135] on div "1 0 0 0 0 0 GSOL005562 [DATE] SOLICITUD TRANSP INSUMOS - PICHINDE Rio Fertil [P…" at bounding box center [219, 118] width 186 height 44
click at [203, 128] on p "Rio Fertil del Pacífico S.A.S." at bounding box center [190, 131] width 67 height 9
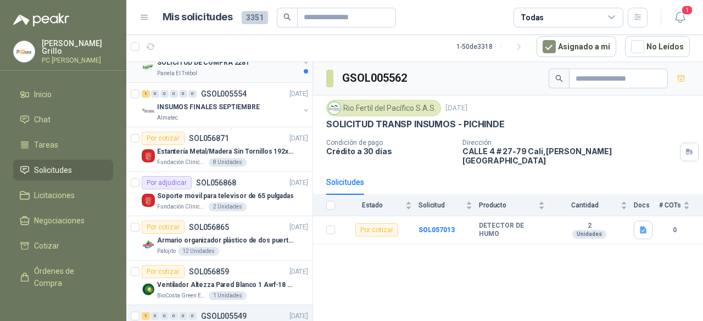
scroll to position [439, 0]
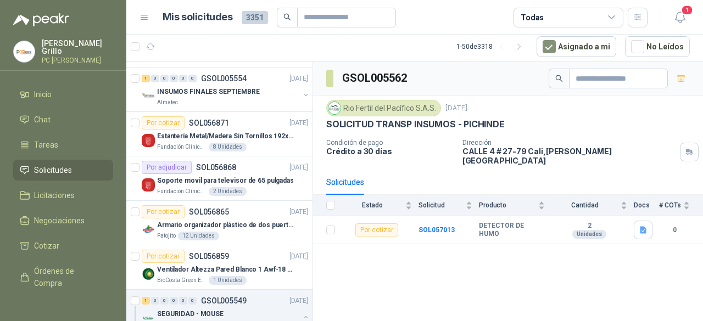
click at [58, 47] on p "[PERSON_NAME]" at bounding box center [77, 47] width 71 height 15
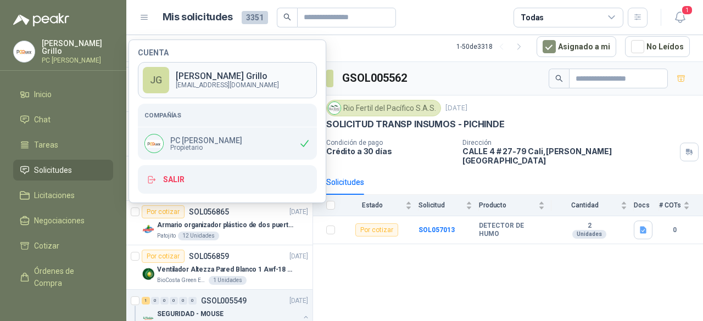
click at [202, 76] on p "[PERSON_NAME]" at bounding box center [227, 76] width 103 height 9
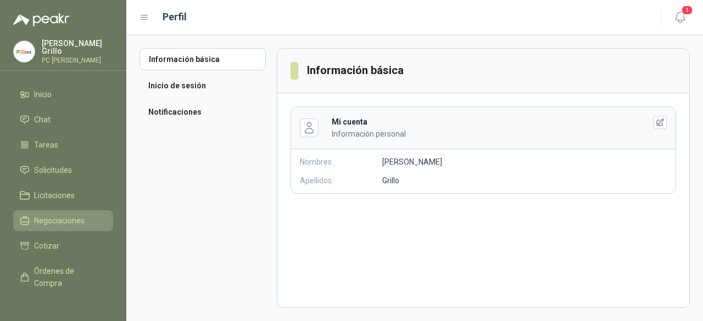
click at [42, 220] on span "Negociaciones" at bounding box center [59, 221] width 50 height 12
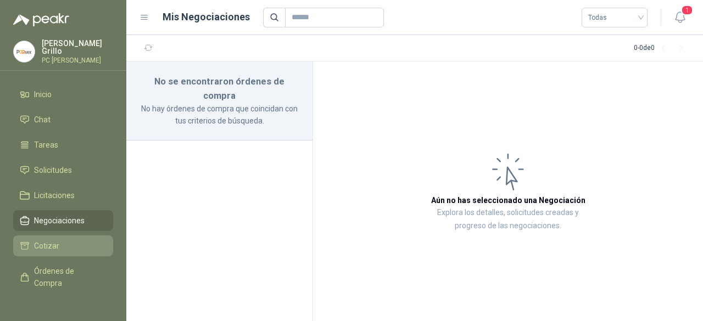
click at [56, 240] on span "Cotizar" at bounding box center [46, 246] width 25 height 12
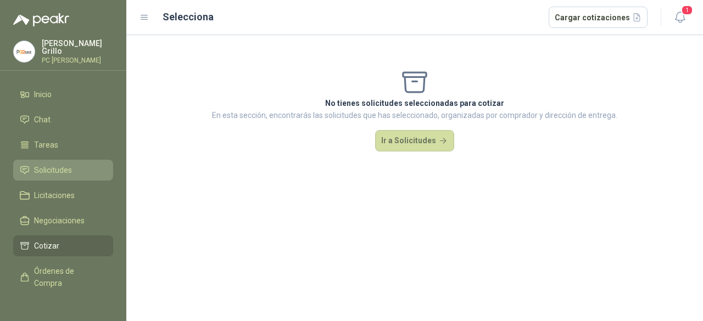
click at [46, 166] on span "Solicitudes" at bounding box center [53, 170] width 38 height 12
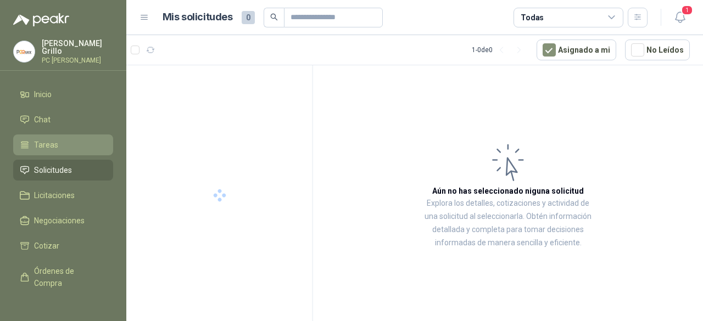
click at [43, 147] on span "Tareas" at bounding box center [46, 145] width 24 height 12
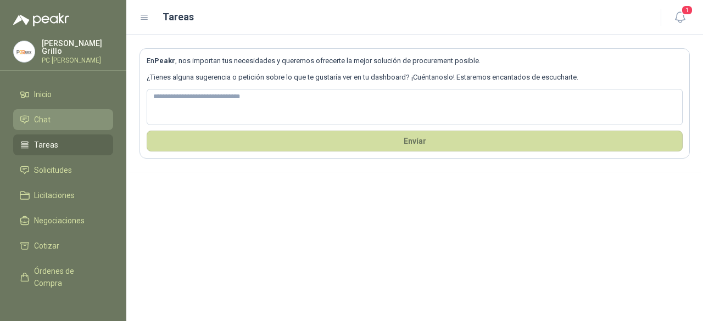
click at [42, 126] on link "Chat" at bounding box center [63, 119] width 100 height 21
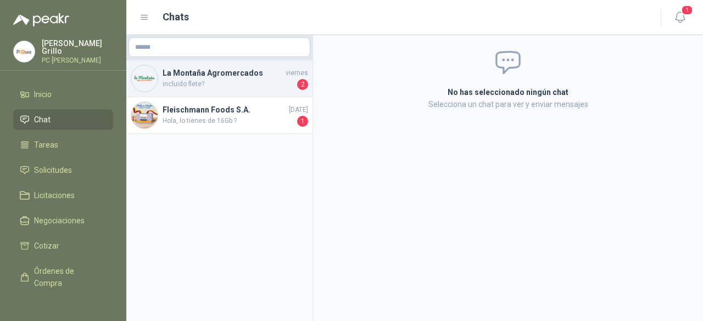
click at [172, 87] on span "incluido flete?" at bounding box center [228, 84] width 132 height 11
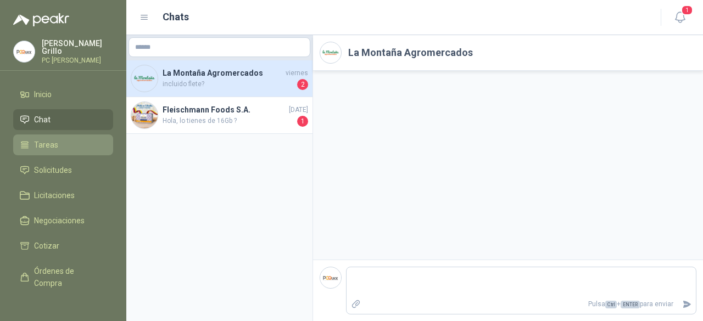
click at [67, 142] on li "Tareas" at bounding box center [63, 145] width 87 height 12
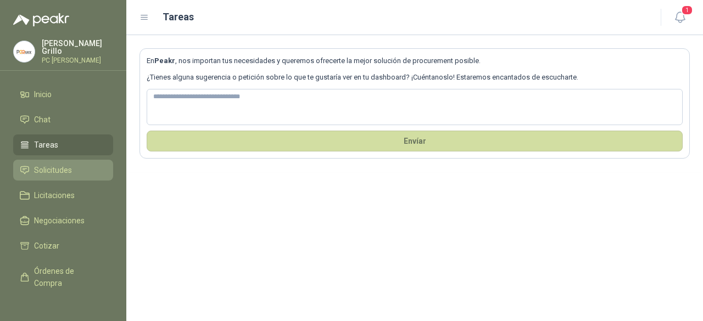
click at [63, 164] on span "Solicitudes" at bounding box center [53, 170] width 38 height 12
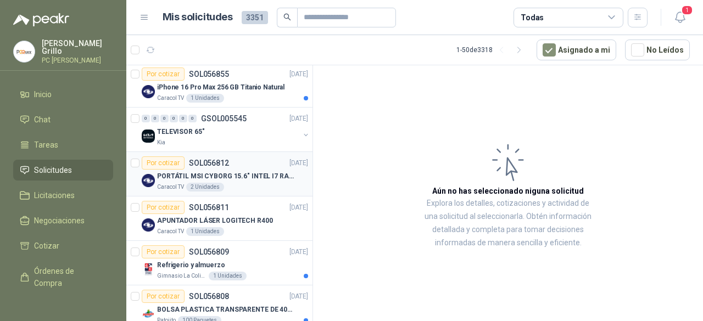
scroll to position [768, 0]
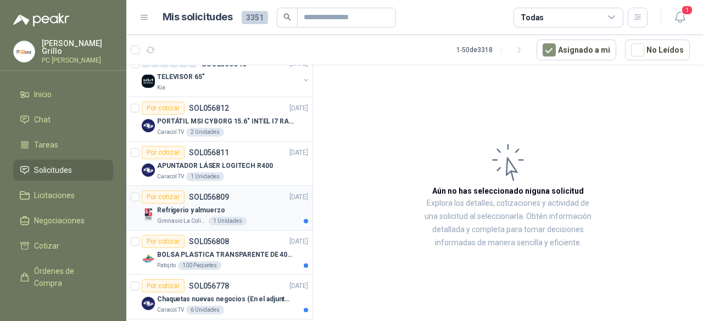
click at [304, 219] on div at bounding box center [306, 221] width 4 height 4
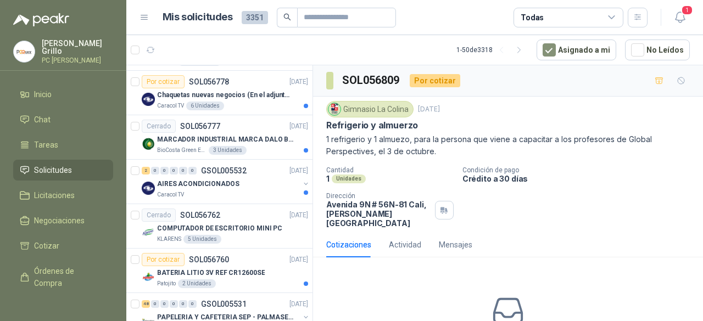
scroll to position [988, 0]
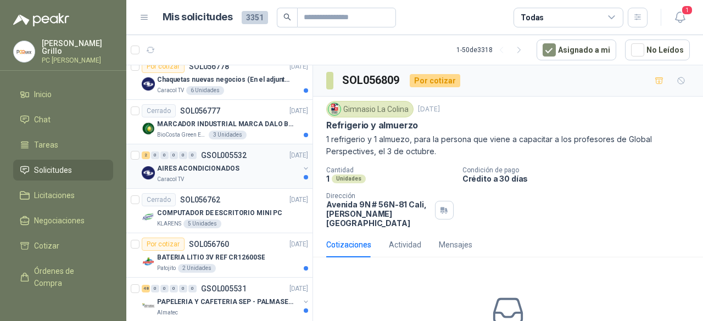
click at [304, 175] on div at bounding box center [306, 177] width 4 height 4
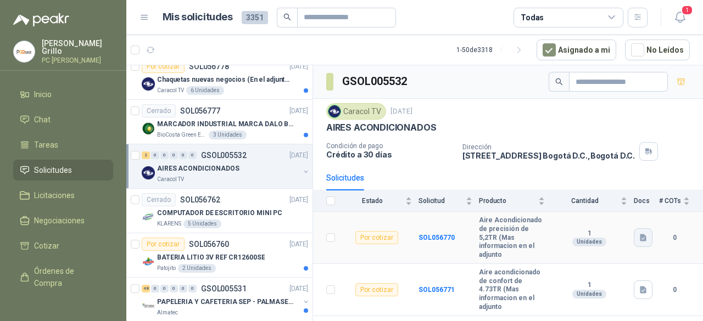
click at [637, 228] on button "button" at bounding box center [642, 237] width 19 height 19
click at [593, 208] on button "DC-PDO- AIRES Petición Oferta.xlsx" at bounding box center [580, 207] width 129 height 12
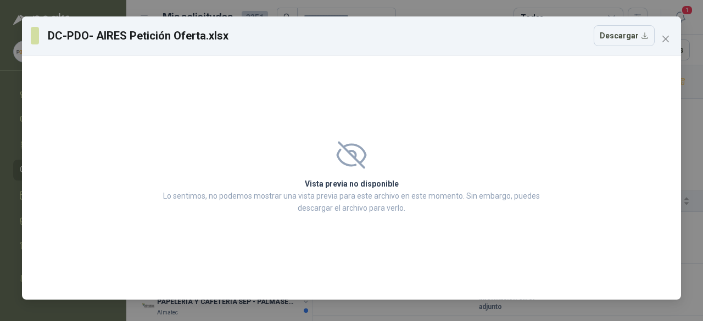
click at [575, 207] on div "Vista previa no disponible Lo sentimos, no podemos mostrar una vista previa par…" at bounding box center [351, 177] width 659 height 244
click at [633, 38] on button "Descargar" at bounding box center [623, 35] width 61 height 21
click at [667, 38] on icon "close" at bounding box center [665, 39] width 9 height 9
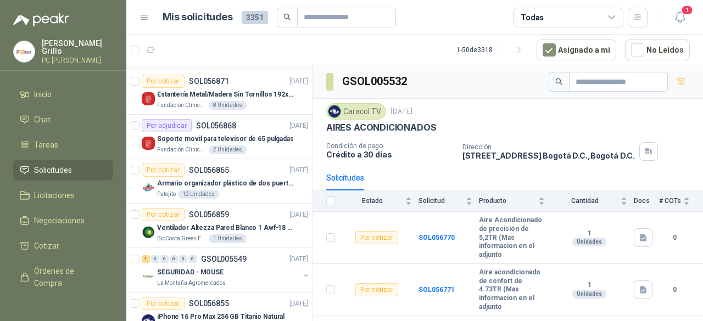
scroll to position [494, 0]
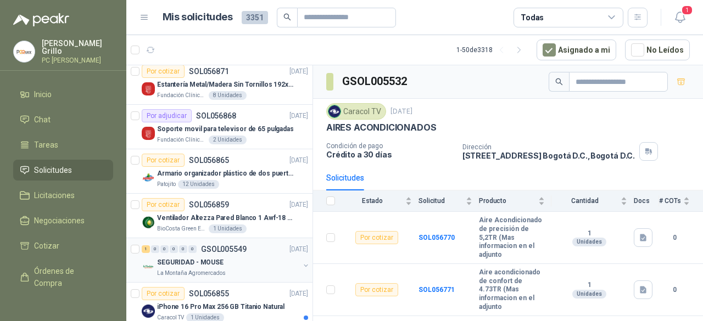
click at [207, 257] on p "SEGURIDAD - MOUSE" at bounding box center [190, 262] width 66 height 10
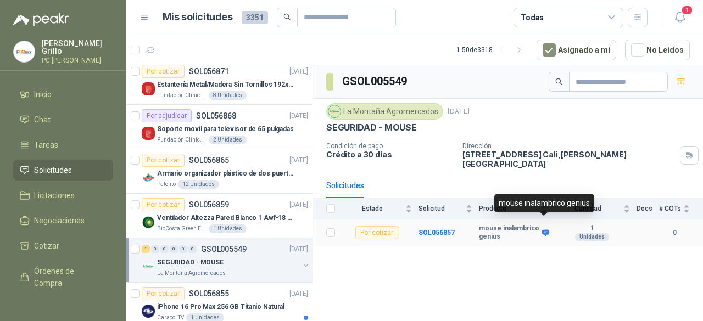
click at [543, 229] on icon at bounding box center [545, 232] width 7 height 7
click at [547, 229] on icon at bounding box center [545, 232] width 7 height 7
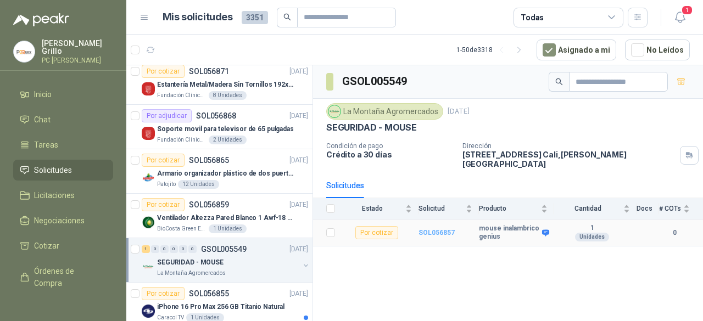
click at [443, 229] on b "SOL056857" at bounding box center [436, 233] width 36 height 8
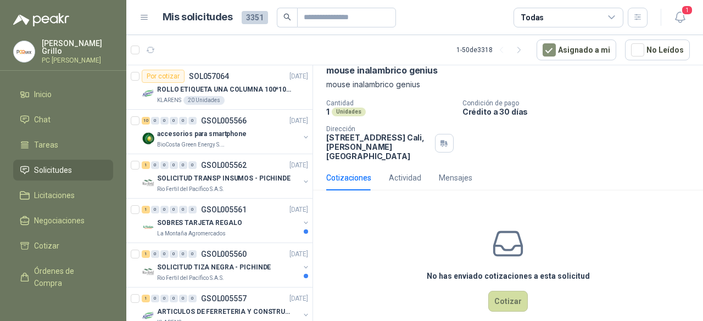
click at [61, 47] on p "[PERSON_NAME]" at bounding box center [77, 47] width 71 height 15
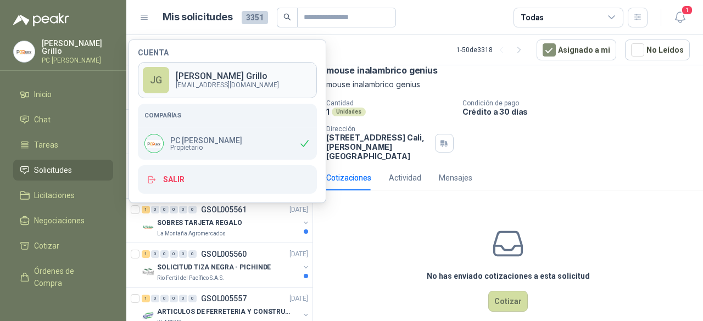
click at [184, 74] on p "[PERSON_NAME]" at bounding box center [227, 76] width 103 height 9
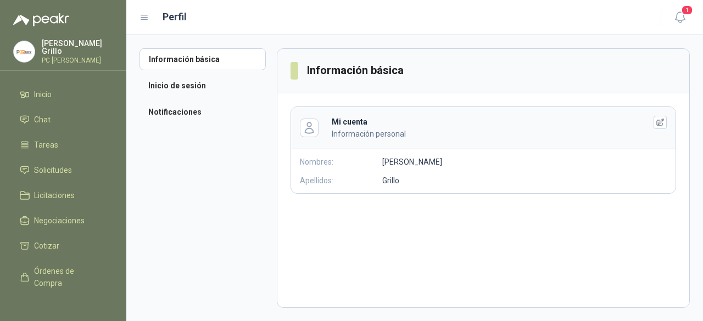
click at [59, 47] on p "[PERSON_NAME]" at bounding box center [77, 47] width 71 height 15
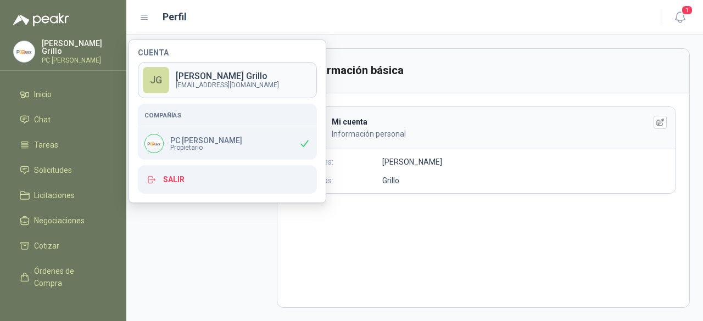
click at [188, 72] on p "[PERSON_NAME]" at bounding box center [227, 76] width 103 height 9
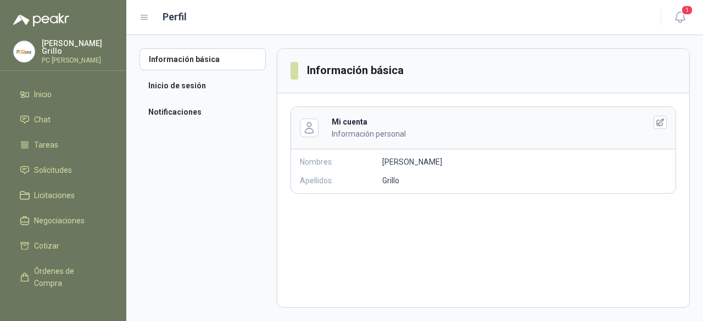
click at [61, 49] on p "[PERSON_NAME]" at bounding box center [77, 47] width 71 height 15
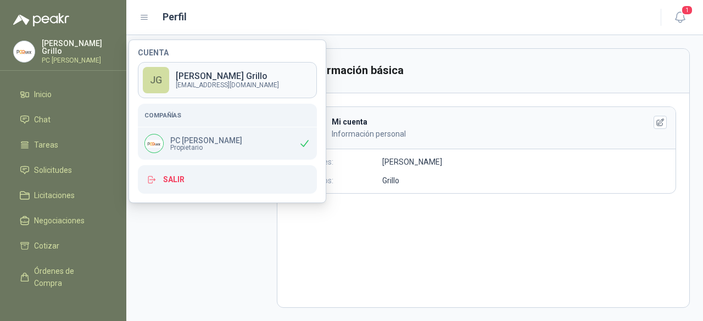
click at [175, 76] on link "[PERSON_NAME] [EMAIL_ADDRESS][DOMAIN_NAME]" at bounding box center [227, 80] width 179 height 36
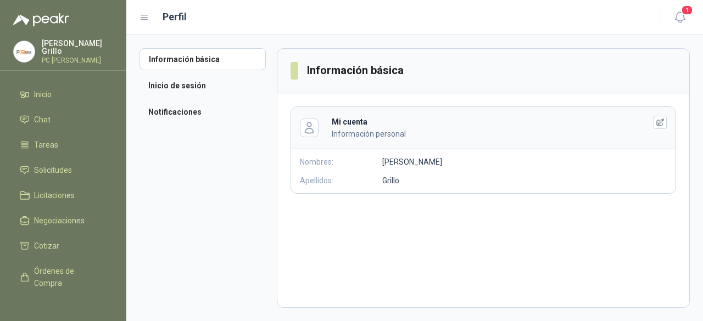
click at [65, 47] on p "[PERSON_NAME]" at bounding box center [77, 47] width 71 height 15
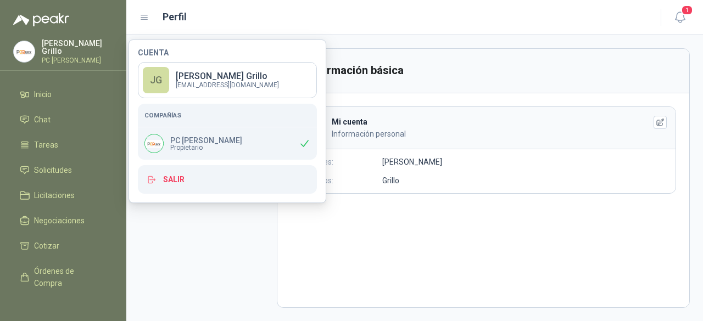
click at [65, 46] on p "[PERSON_NAME]" at bounding box center [77, 47] width 71 height 15
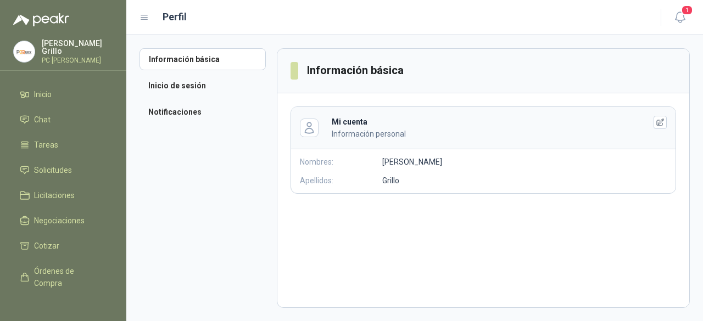
click at [43, 50] on p "[PERSON_NAME]" at bounding box center [77, 47] width 71 height 15
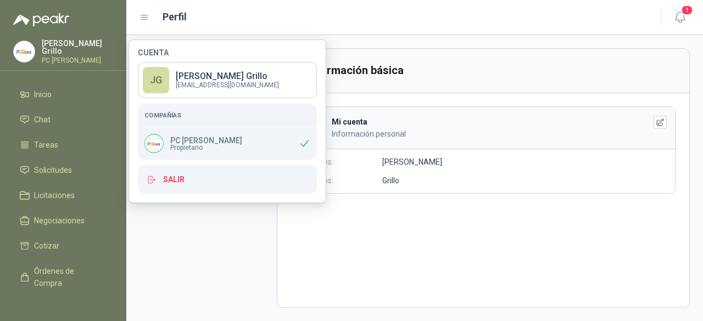
click at [178, 68] on link "[PERSON_NAME] [EMAIL_ADDRESS][DOMAIN_NAME]" at bounding box center [227, 80] width 179 height 36
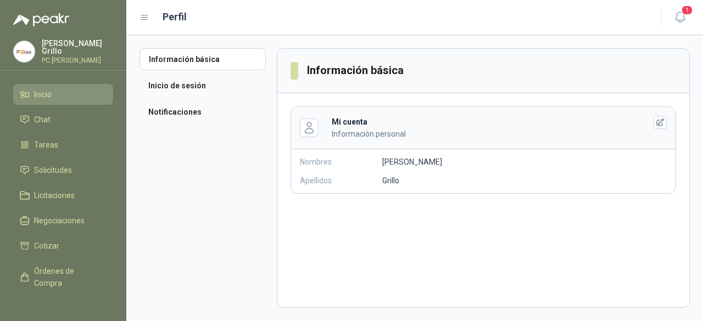
click at [43, 88] on span "Inicio" at bounding box center [43, 94] width 18 height 12
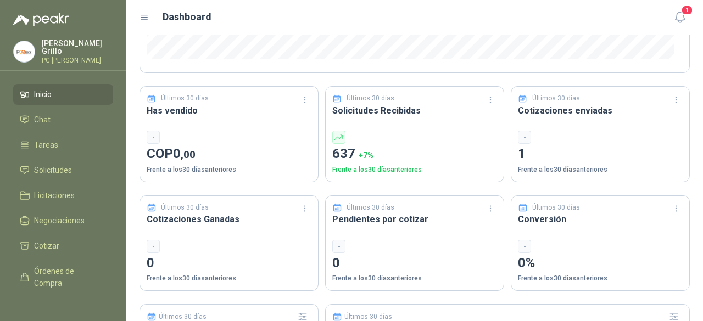
scroll to position [274, 0]
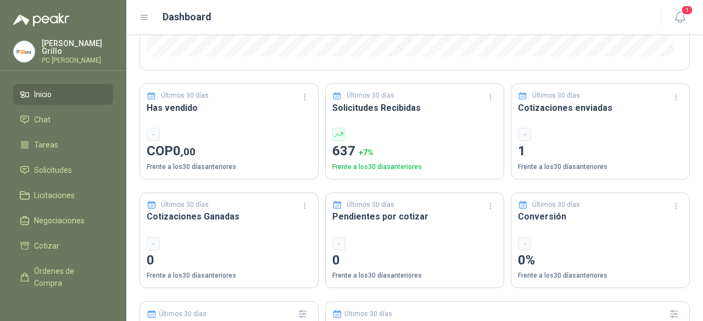
click at [518, 138] on div "-" at bounding box center [524, 134] width 13 height 13
click at [529, 169] on p "Frente a los 30 días anteriores" at bounding box center [600, 167] width 165 height 10
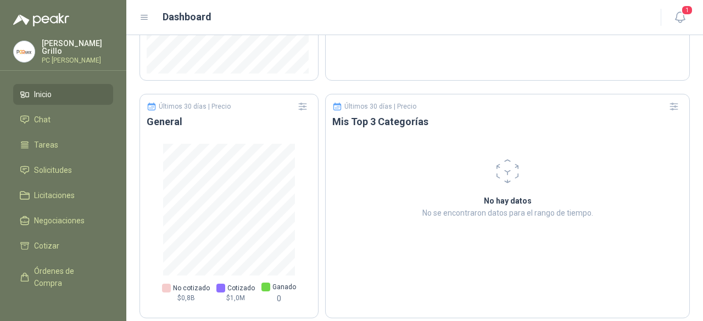
scroll to position [731, 0]
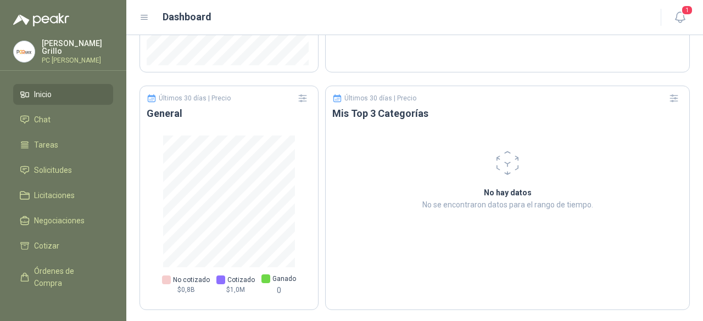
click at [54, 48] on p "[PERSON_NAME]" at bounding box center [77, 47] width 71 height 15
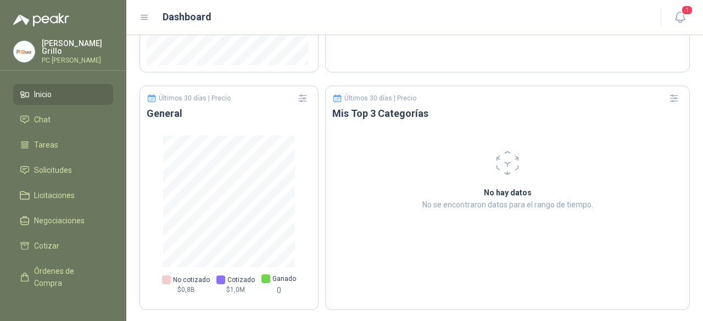
click at [49, 48] on p "[PERSON_NAME]" at bounding box center [77, 47] width 71 height 15
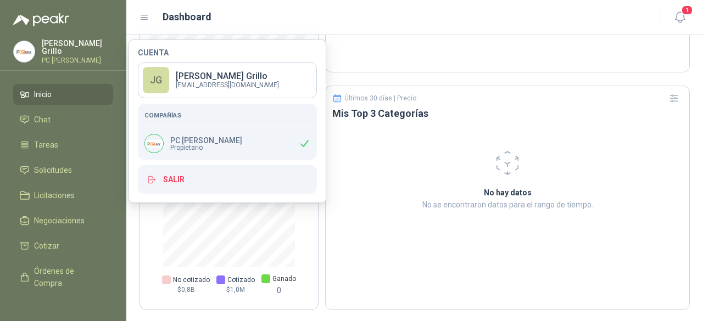
click at [49, 48] on p "[PERSON_NAME]" at bounding box center [77, 47] width 71 height 15
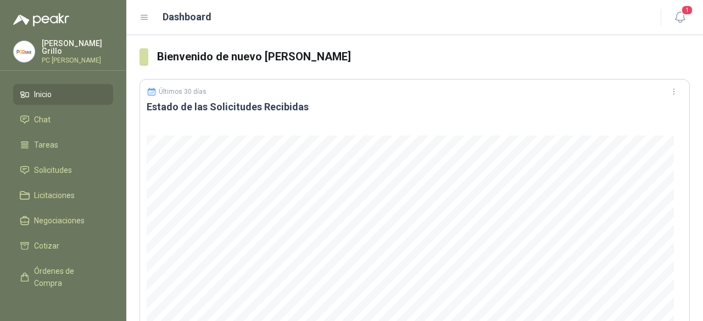
scroll to position [0, 0]
click at [59, 23] on img at bounding box center [41, 19] width 56 height 13
click at [41, 95] on span "Inicio" at bounding box center [43, 94] width 18 height 12
click at [52, 164] on span "Solicitudes" at bounding box center [53, 170] width 38 height 12
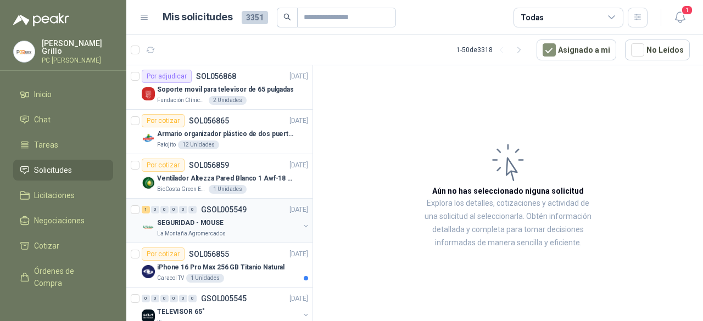
scroll to position [549, 0]
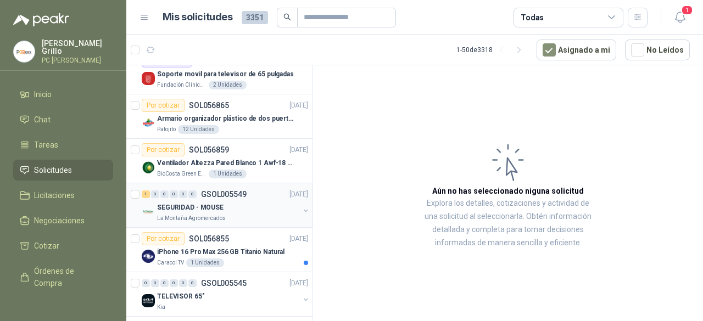
click at [197, 206] on p "SEGURIDAD - MOUSE" at bounding box center [190, 208] width 66 height 10
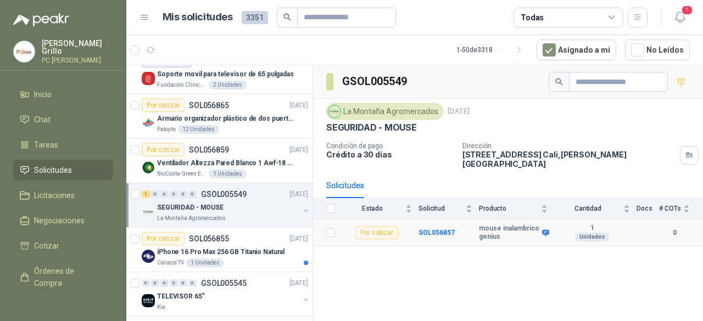
click at [361, 226] on div "Por cotizar" at bounding box center [376, 232] width 43 height 13
click at [229, 209] on div "SEGURIDAD - MOUSE" at bounding box center [228, 207] width 142 height 13
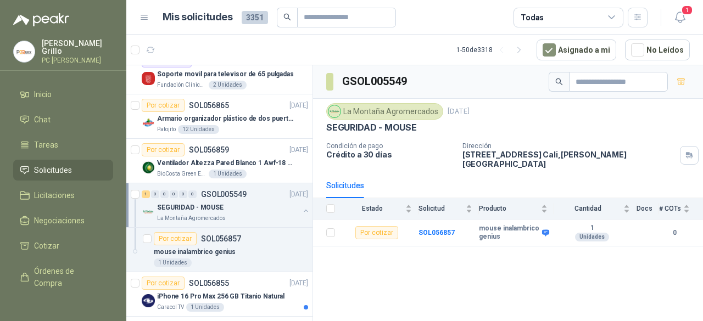
click at [229, 209] on div "SEGURIDAD - MOUSE" at bounding box center [228, 207] width 142 height 13
click at [169, 259] on div "1 Unidades" at bounding box center [173, 263] width 38 height 9
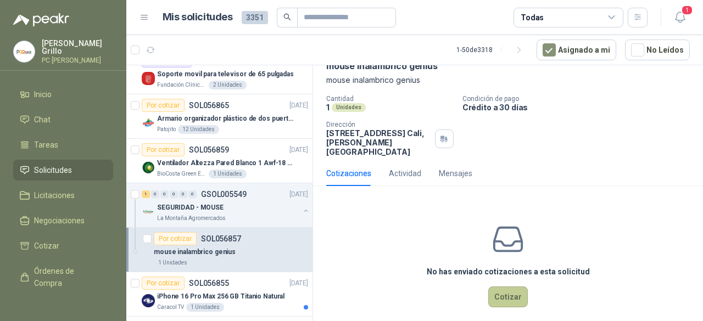
click at [491, 287] on button "Cotizar" at bounding box center [508, 297] width 40 height 21
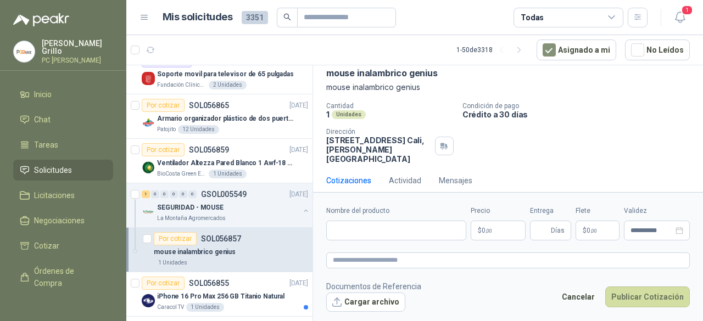
scroll to position [52, 0]
click at [355, 231] on input "Nombre del producto" at bounding box center [396, 231] width 140 height 20
paste input "**********"
type input "**********"
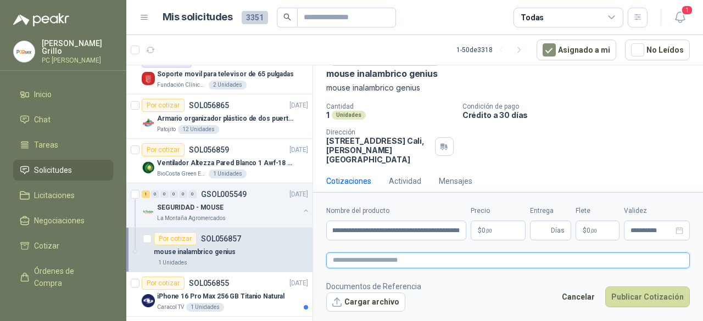
click at [355, 258] on textarea at bounding box center [507, 259] width 363 height 15
paste textarea "**********"
type textarea "**********"
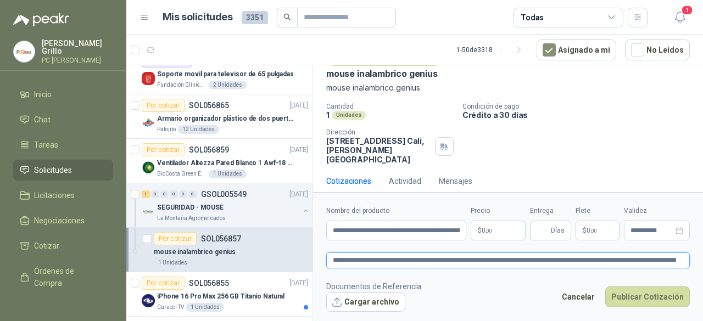
scroll to position [59, 0]
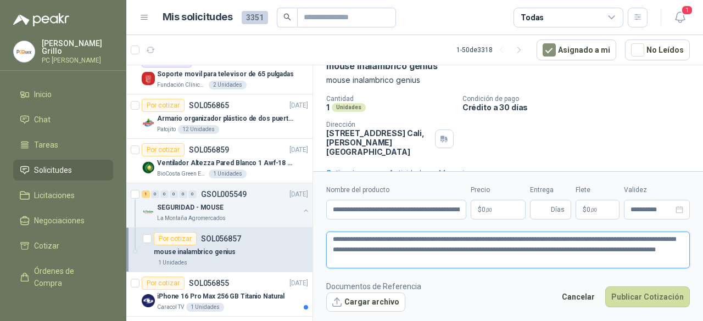
type textarea "**********"
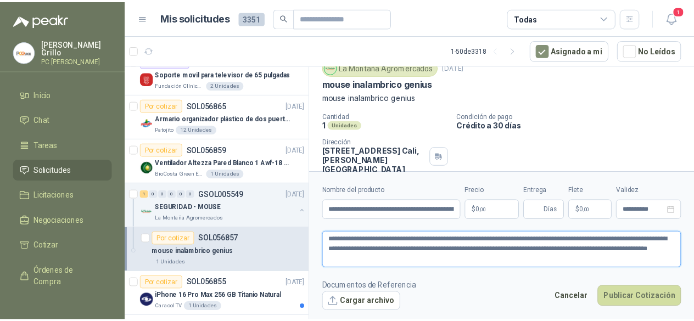
scroll to position [72, 0]
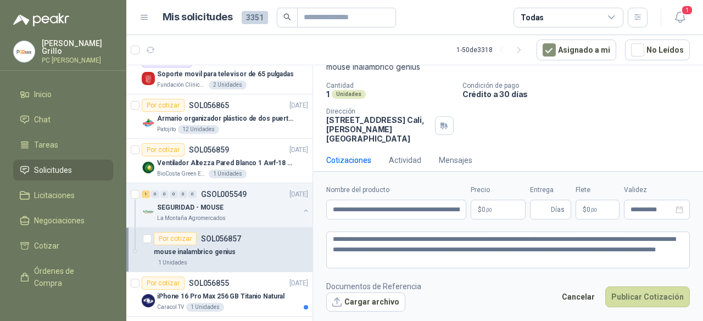
click at [495, 210] on p "$ 0 ,00" at bounding box center [497, 210] width 55 height 20
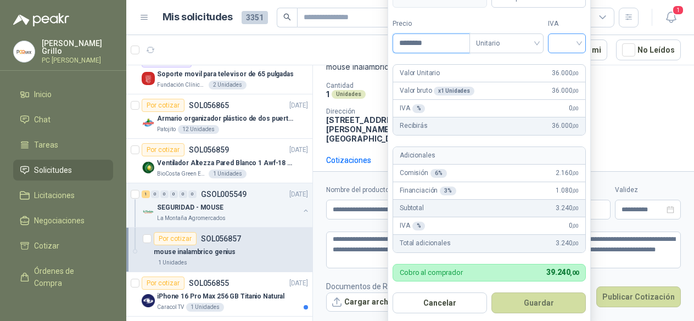
type input "********"
click at [562, 35] on input "search" at bounding box center [566, 42] width 25 height 16
click at [565, 71] on div "19%" at bounding box center [567, 66] width 20 height 12
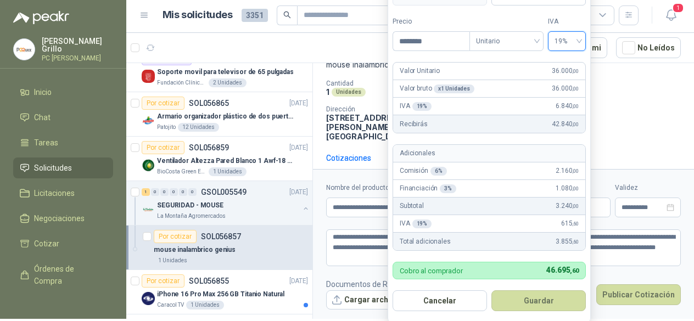
scroll to position [0, 0]
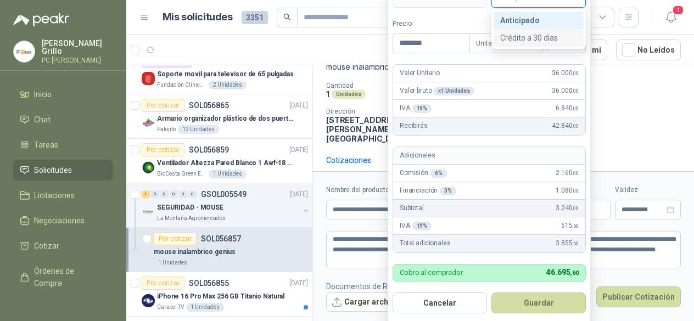
click at [524, 33] on div "Crédito a 30 días" at bounding box center [538, 38] width 77 height 12
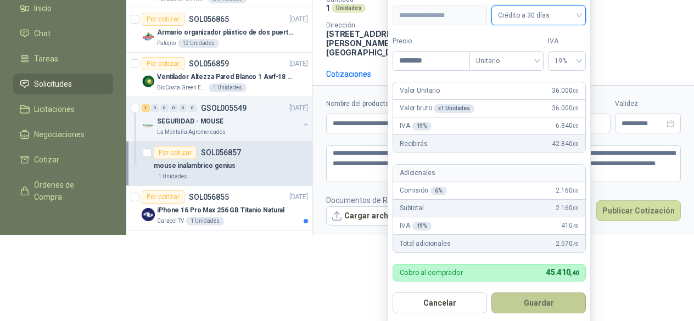
click at [537, 300] on button "Guardar" at bounding box center [538, 303] width 94 height 21
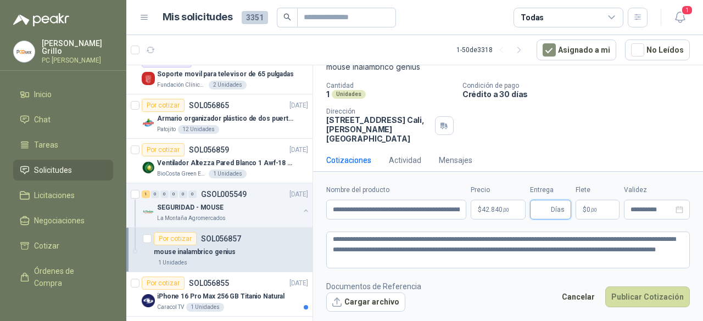
click at [546, 212] on input "Entrega" at bounding box center [542, 209] width 12 height 19
type input "*"
click at [355, 296] on button "Cargar archivo" at bounding box center [365, 303] width 79 height 20
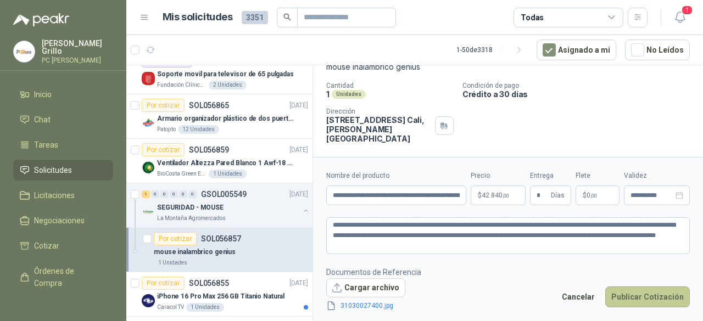
click at [638, 294] on button "Publicar Cotización" at bounding box center [647, 297] width 85 height 21
type textarea "**********"
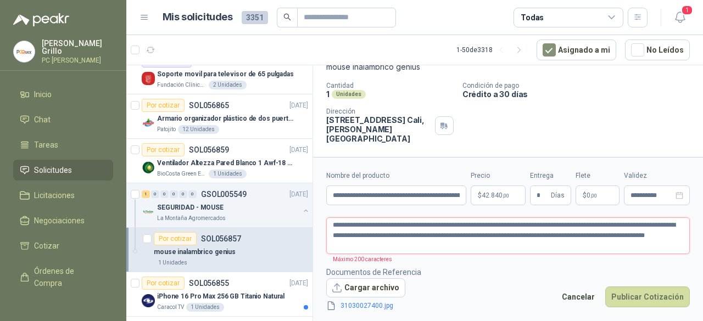
type textarea "**********"
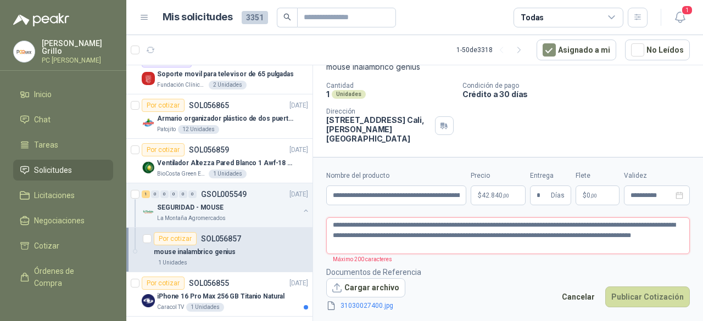
type textarea "**********"
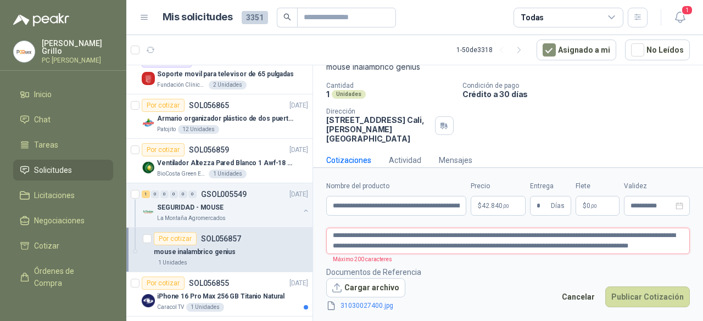
type textarea "**********"
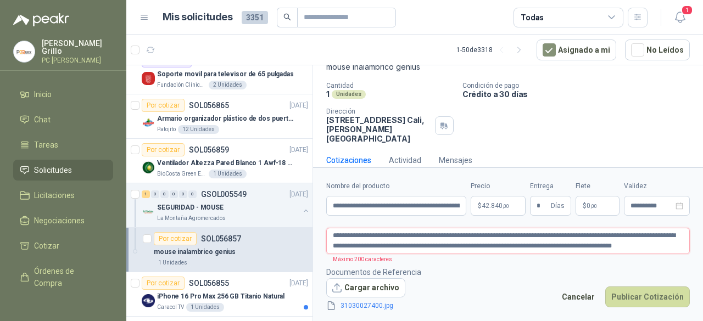
type textarea "**********"
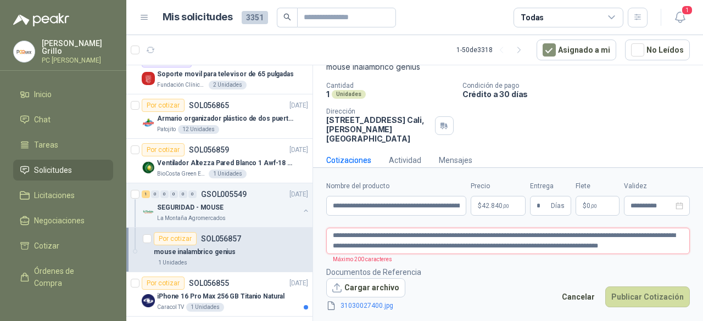
type textarea "**********"
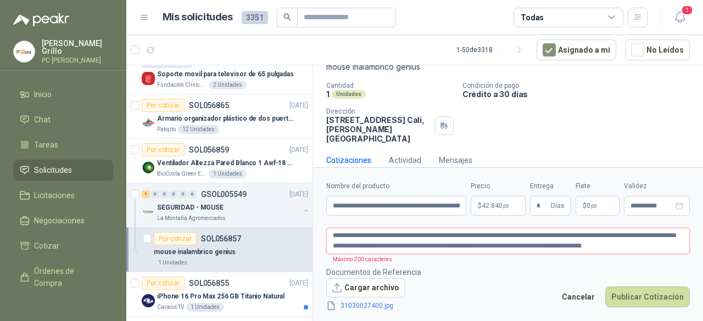
type textarea "**********"
click at [640, 299] on button "Publicar Cotización" at bounding box center [647, 297] width 85 height 21
click at [639, 289] on button "Publicar Cotización" at bounding box center [647, 297] width 85 height 21
click at [617, 239] on textarea "**********" at bounding box center [507, 241] width 363 height 26
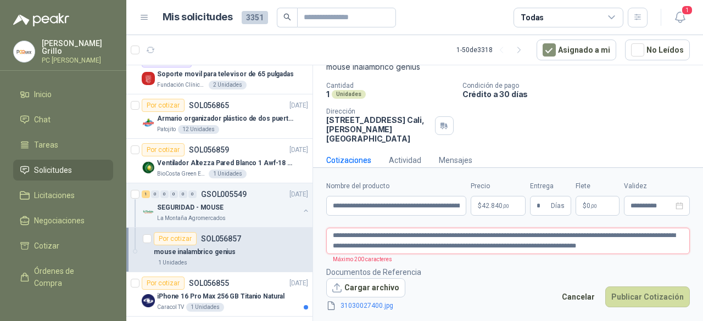
drag, startPoint x: 616, startPoint y: 242, endPoint x: 457, endPoint y: 251, distance: 158.9
click at [457, 251] on textarea "**********" at bounding box center [507, 241] width 363 height 26
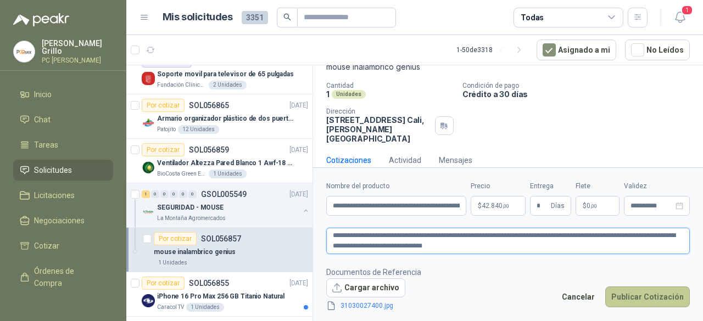
type textarea "**********"
click at [627, 296] on button "Publicar Cotización" at bounding box center [647, 297] width 85 height 21
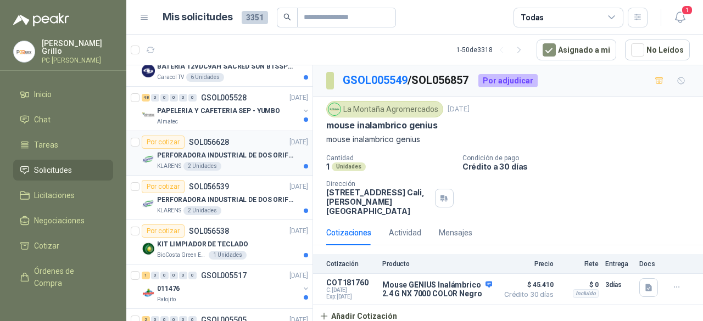
scroll to position [1372, 0]
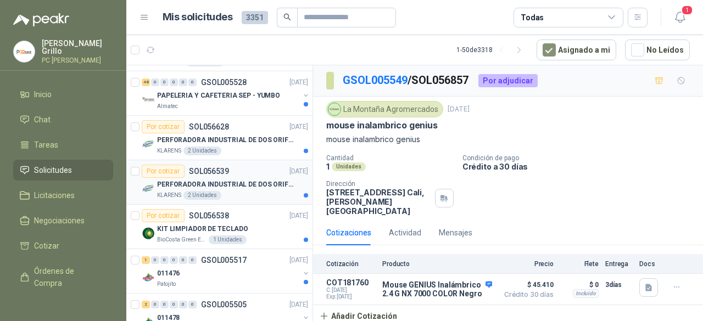
click at [190, 179] on p "PERFORADORA INDUSTRIAL DE DOS ORIFICIOS" at bounding box center [225, 184] width 137 height 10
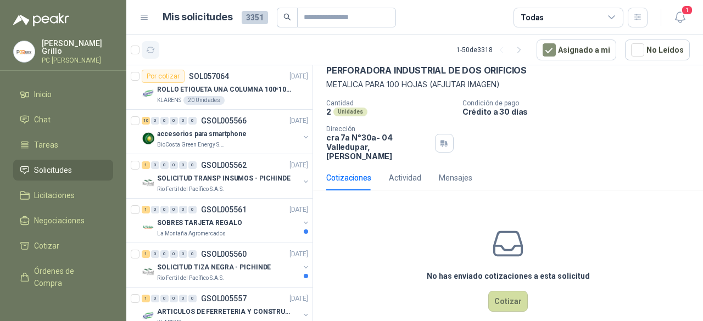
click at [153, 53] on icon "button" at bounding box center [150, 50] width 9 height 9
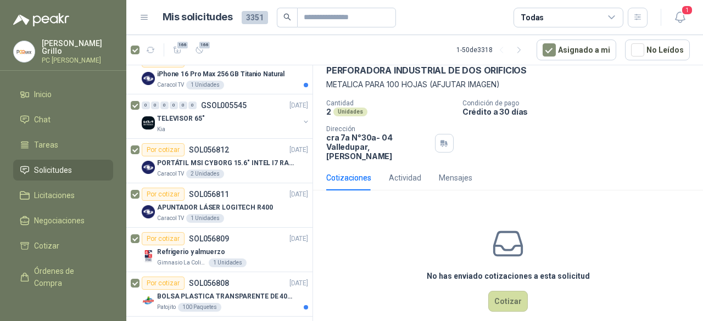
scroll to position [595, 0]
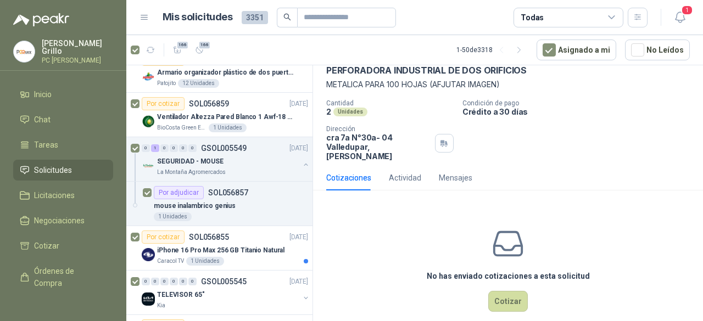
click at [133, 44] on div "166 166" at bounding box center [169, 50] width 77 height 18
click at [524, 51] on icon "button" at bounding box center [518, 50] width 9 height 9
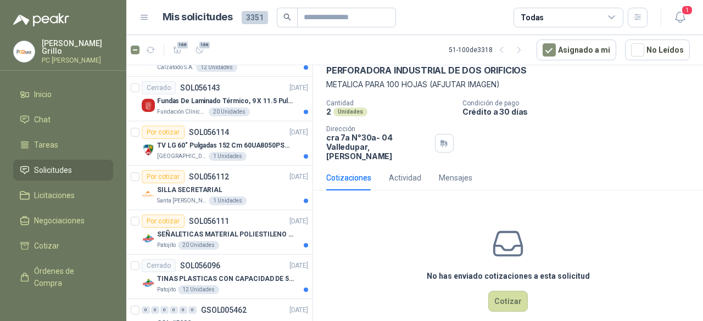
scroll to position [494, 0]
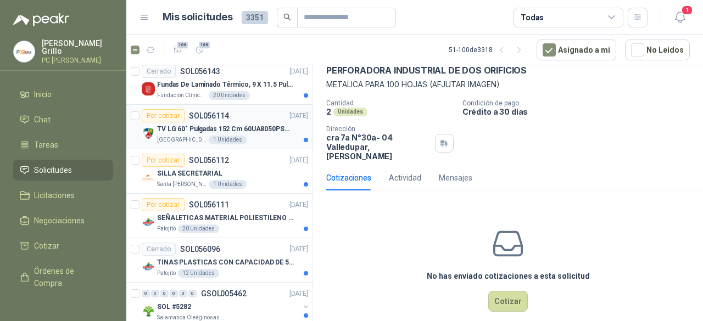
click at [217, 124] on p "TV LG 60" Pulgadas 152 Cm 60UA8050PSA 4K-UHD Smart TV con IA" at bounding box center [225, 129] width 137 height 10
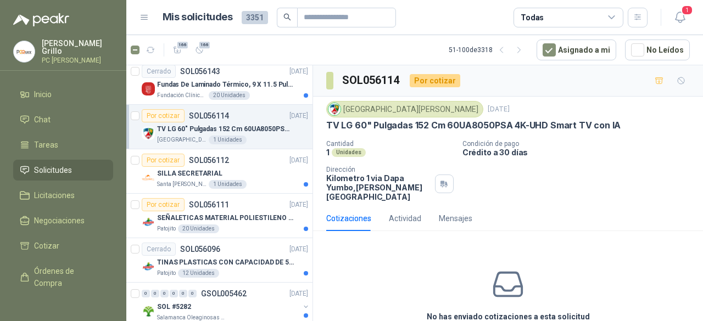
drag, startPoint x: 325, startPoint y: 125, endPoint x: 620, endPoint y: 115, distance: 294.9
click at [620, 115] on div "Colegio [PERSON_NAME] [DATE] TV LG 60" Pulgadas 152 Cm 60UA8050PSA 4K-UHD Smart…" at bounding box center [508, 151] width 390 height 109
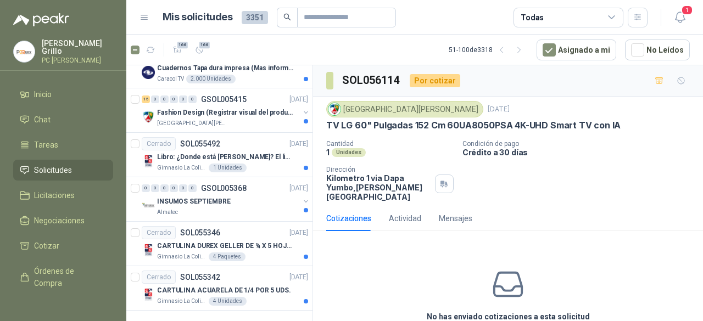
scroll to position [1978, 0]
click at [524, 50] on icon "button" at bounding box center [518, 50] width 9 height 9
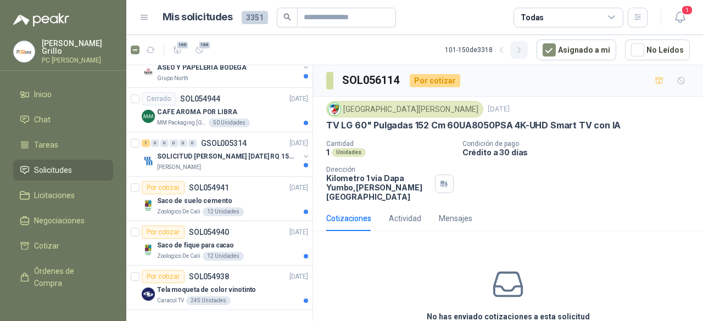
click at [521, 47] on icon "button" at bounding box center [518, 50] width 9 height 9
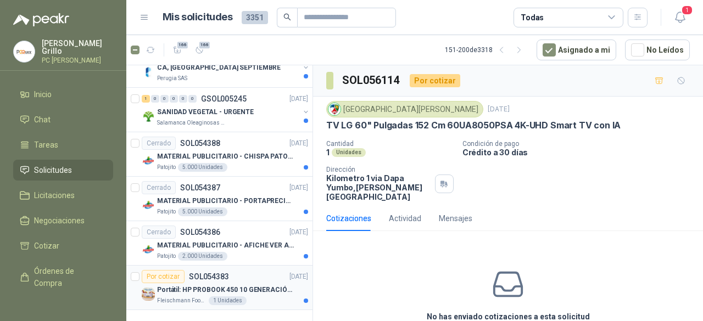
click at [174, 270] on div "Por cotizar" at bounding box center [163, 276] width 43 height 13
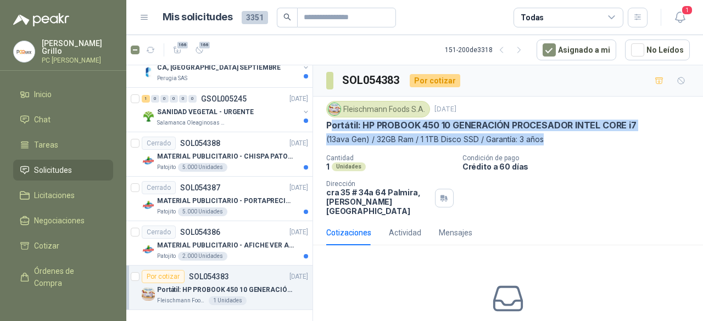
drag, startPoint x: 329, startPoint y: 119, endPoint x: 614, endPoint y: 141, distance: 285.7
click at [614, 141] on div "[PERSON_NAME] Foods [DATE] Portátil: HP PROBOOK 450 10 GENERACIÓN PROCESADOR IN…" at bounding box center [507, 123] width 363 height 44
drag, startPoint x: 457, startPoint y: 134, endPoint x: 524, endPoint y: 133, distance: 67.5
click at [512, 130] on p "Portátil: HP PROBOOK 450 10 GENERACIÓN PROCESADOR INTEL CORE i7" at bounding box center [481, 126] width 310 height 12
click at [341, 129] on p "Portátil: HP PROBOOK 450 10 GENERACIÓN PROCESADOR INTEL CORE i7" at bounding box center [481, 126] width 310 height 12
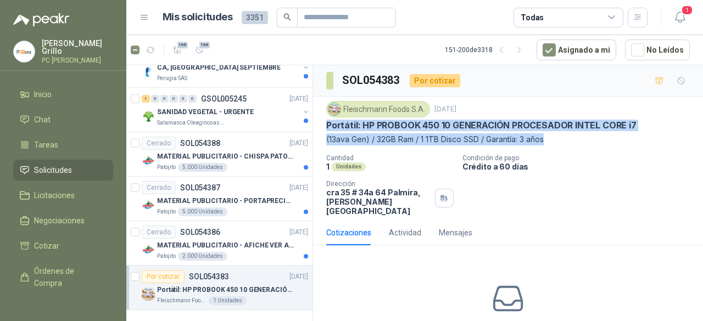
drag, startPoint x: 327, startPoint y: 126, endPoint x: 554, endPoint y: 143, distance: 228.5
click at [554, 143] on div "[PERSON_NAME] Foods [DATE] Portátil: HP PROBOOK 450 10 GENERACIÓN PROCESADOR IN…" at bounding box center [507, 123] width 363 height 44
copy div "Portátil: HP PROBOOK 450 10 GENERACIÓN PROCESADOR INTEL CORE i7 (13ava Gen) / 3…"
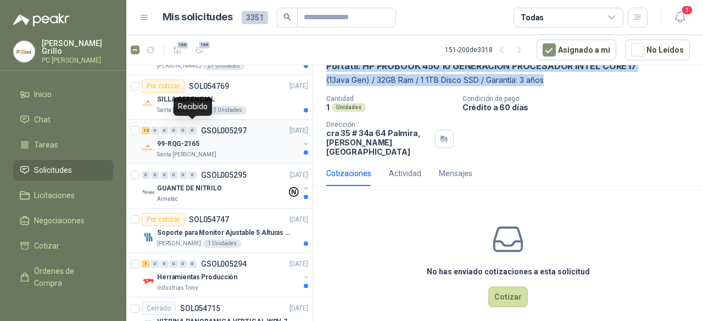
scroll to position [771, 0]
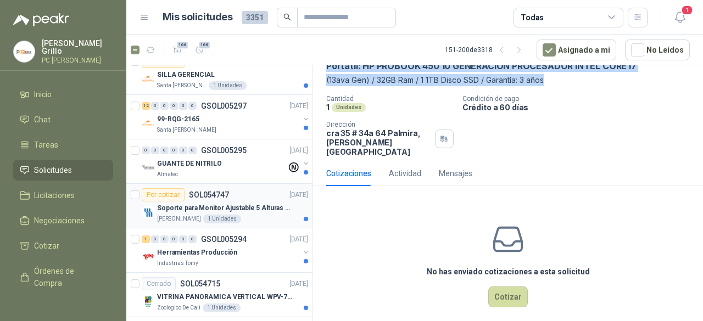
click at [197, 197] on div "Por cotizar SOL054747" at bounding box center [185, 194] width 87 height 13
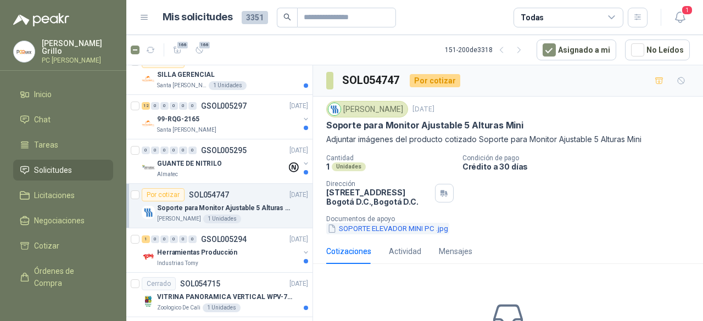
click at [396, 234] on button "SOPORTE ELEVADOR MINI PC .jpg" at bounding box center [387, 229] width 123 height 12
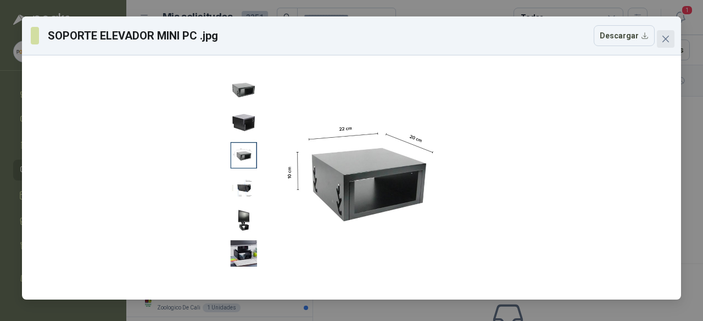
click at [664, 39] on icon "close" at bounding box center [665, 39] width 9 height 9
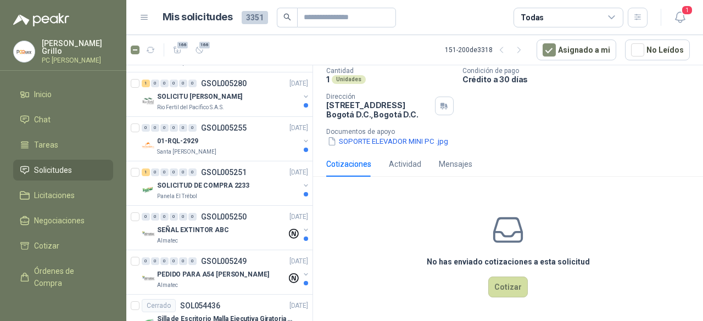
scroll to position [1594, 0]
click at [238, 180] on p "SOLICITUD DE COMPRA 2233" at bounding box center [203, 185] width 92 height 10
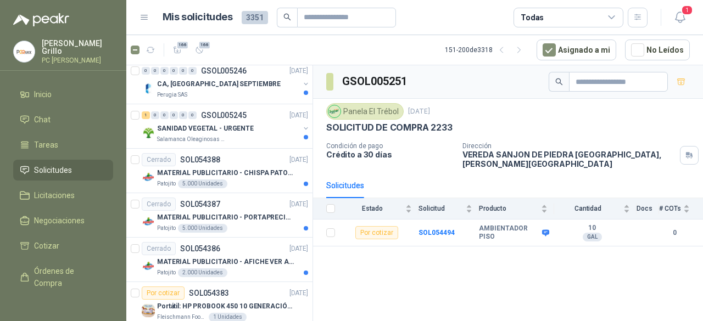
scroll to position [1978, 0]
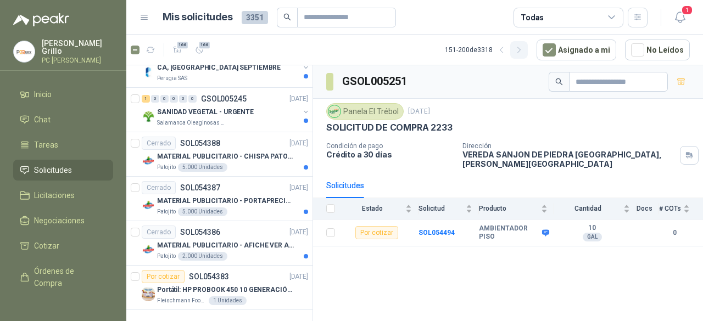
click at [520, 50] on icon "button" at bounding box center [518, 49] width 3 height 5
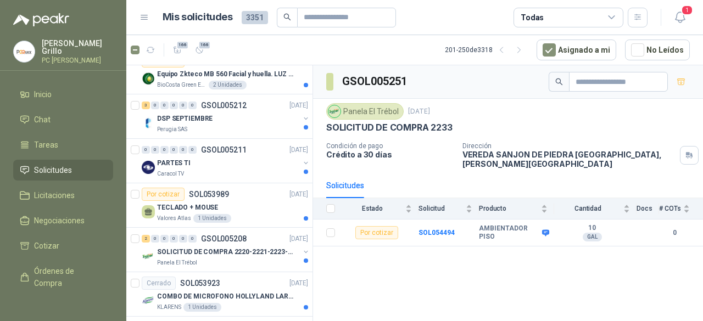
scroll to position [604, 0]
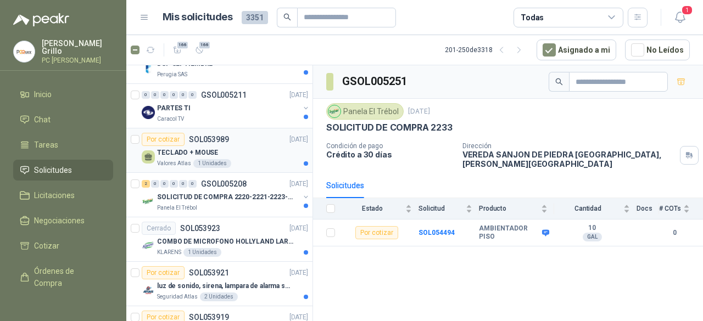
click at [204, 150] on p "TECLADO + MOUSE" at bounding box center [187, 153] width 61 height 10
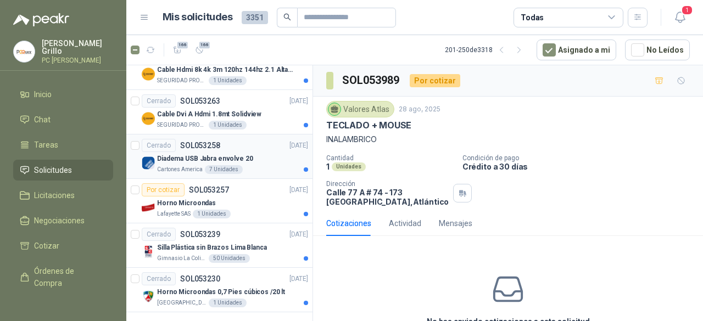
scroll to position [1978, 0]
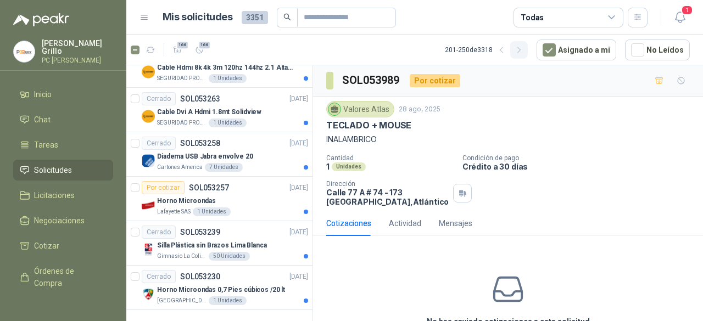
click at [524, 51] on icon "button" at bounding box center [518, 50] width 9 height 9
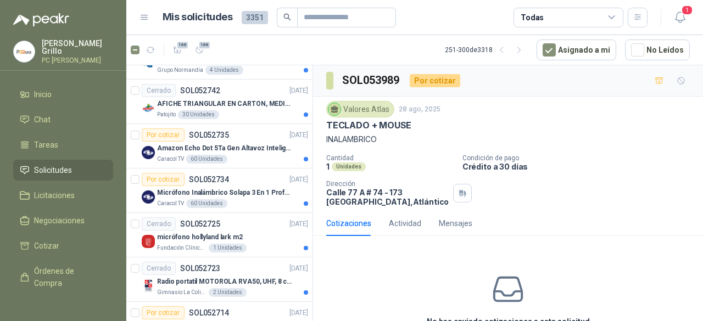
scroll to position [1265, 0]
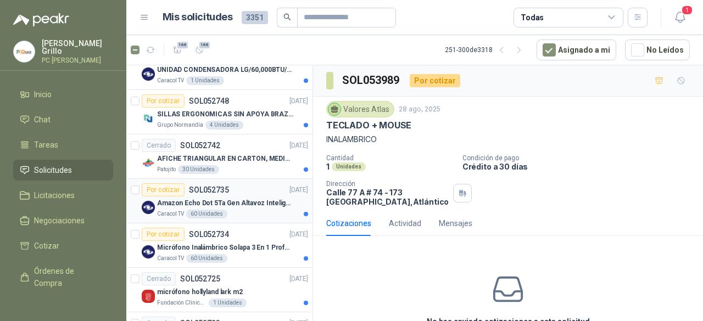
click at [181, 198] on p "Amazon Echo Dot 5Ta Gen Altavoz Inteligente Alexa Azul" at bounding box center [225, 203] width 137 height 10
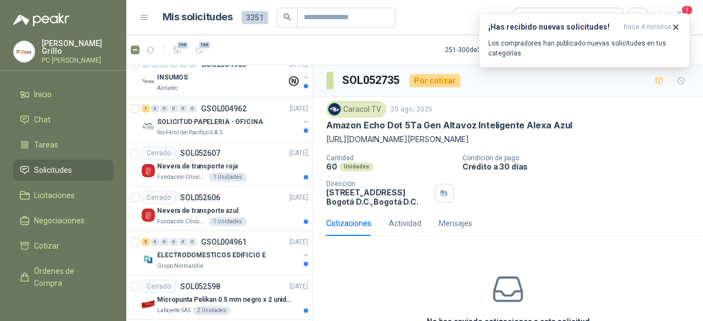
scroll to position [1759, 0]
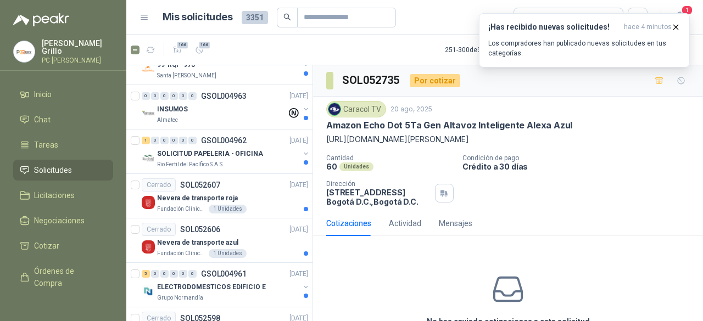
click at [44, 47] on p "[PERSON_NAME]" at bounding box center [77, 47] width 71 height 15
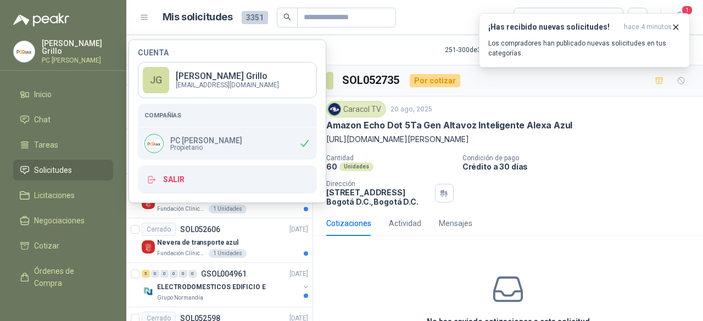
click at [56, 44] on p "[PERSON_NAME]" at bounding box center [77, 47] width 71 height 15
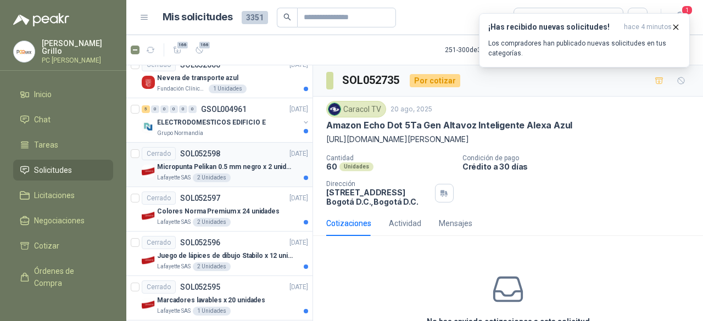
scroll to position [1978, 0]
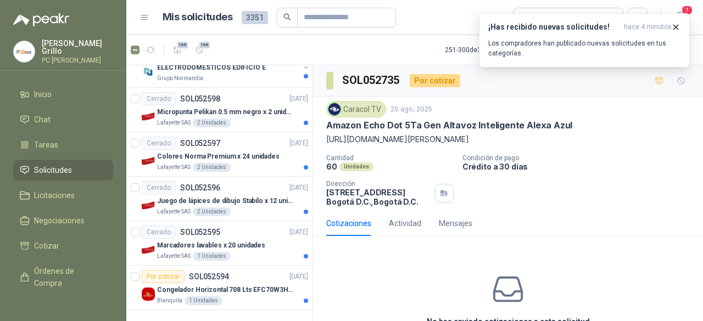
click at [428, 18] on article "Mis solicitudes 3351 Todas" at bounding box center [404, 18] width 485 height 20
click at [674, 23] on icon "button" at bounding box center [675, 27] width 9 height 9
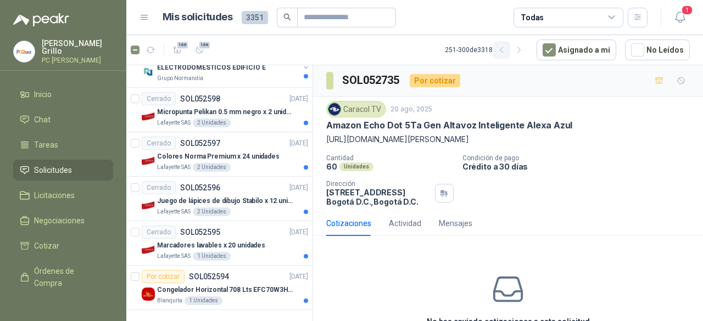
click at [506, 52] on icon "button" at bounding box center [501, 50] width 9 height 9
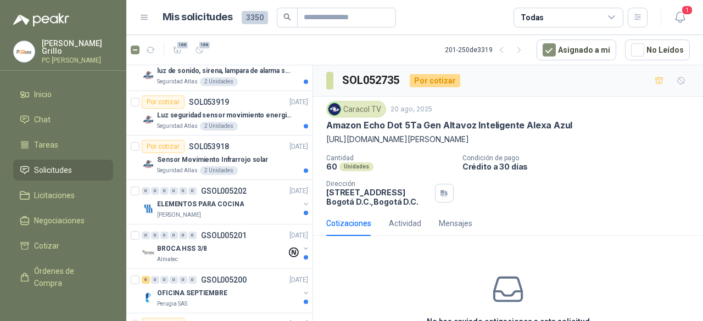
scroll to position [935, 0]
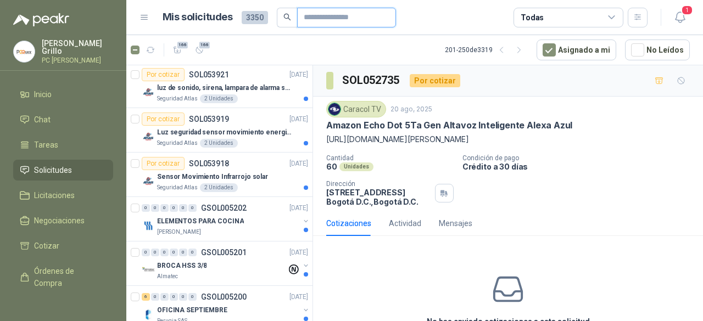
click at [322, 16] on input "text" at bounding box center [342, 17] width 77 height 19
type input "****"
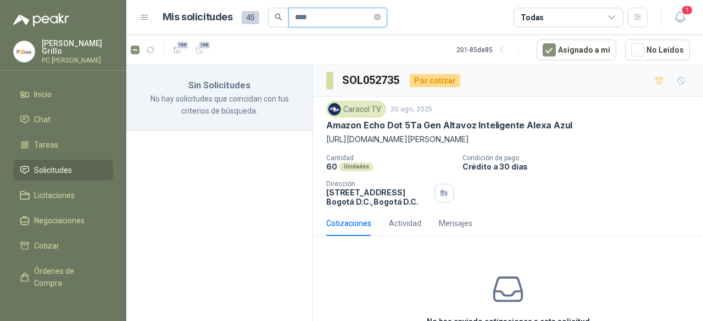
scroll to position [0, 0]
click at [379, 16] on icon "close-circle" at bounding box center [377, 17] width 7 height 7
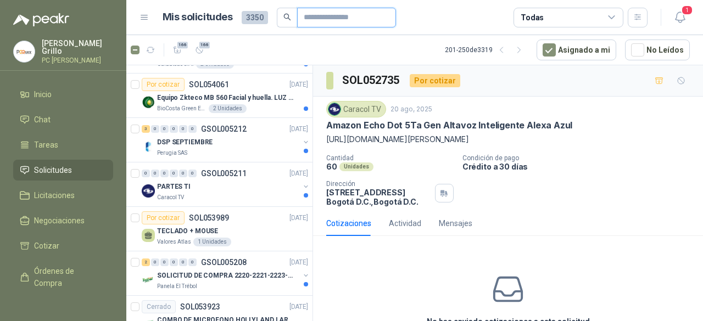
scroll to position [549, 0]
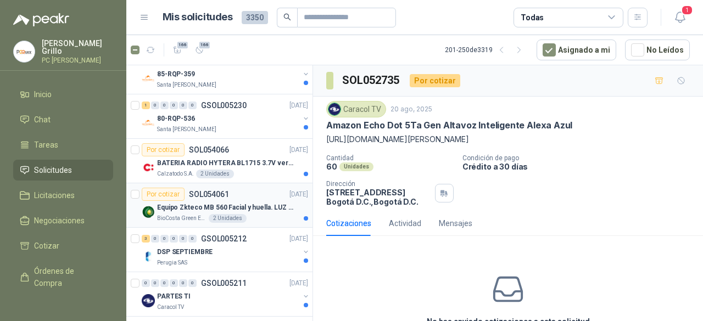
click at [214, 203] on p "Equipo Zkteco MB 560 Facial y huella. LUZ VISIBLE" at bounding box center [225, 208] width 137 height 10
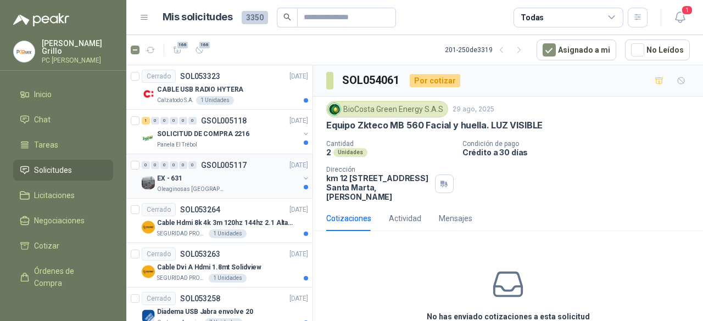
scroll to position [1978, 0]
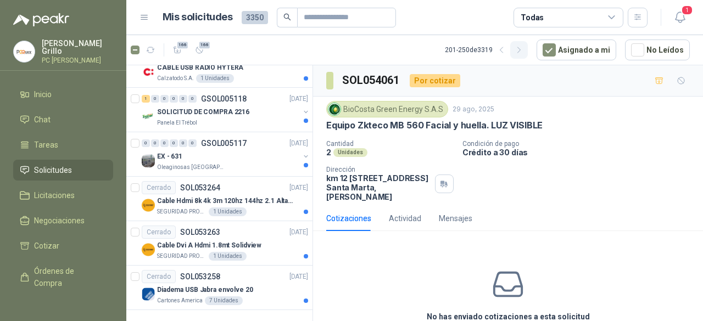
click at [524, 48] on icon "button" at bounding box center [518, 50] width 9 height 9
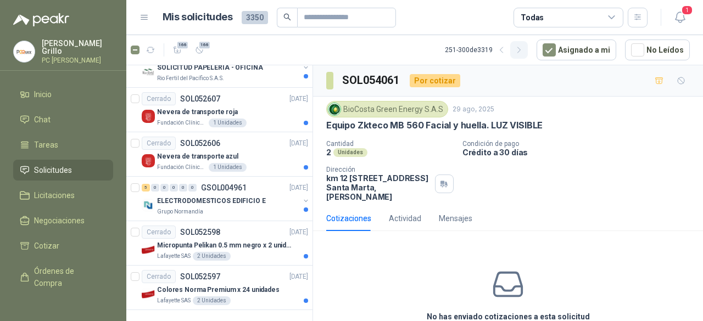
click at [520, 51] on icon "button" at bounding box center [518, 50] width 9 height 9
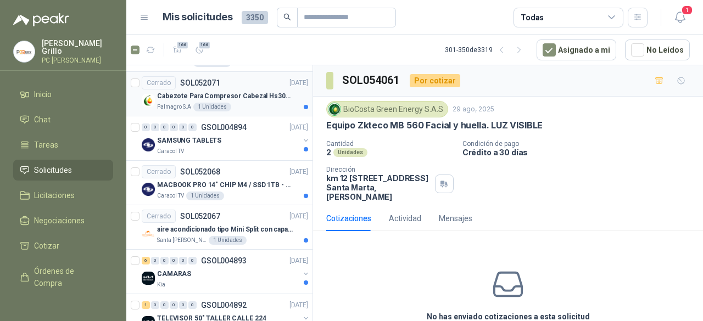
scroll to position [1265, 0]
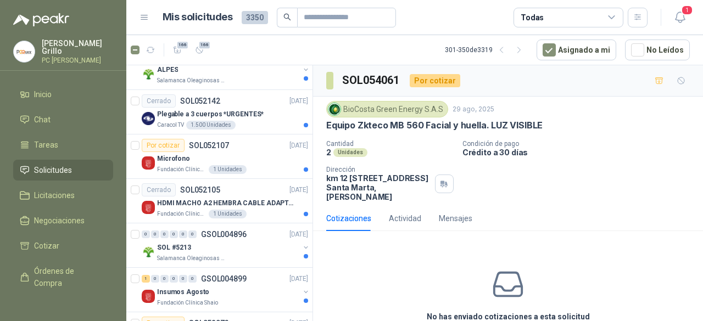
click at [27, 167] on icon at bounding box center [25, 170] width 10 height 10
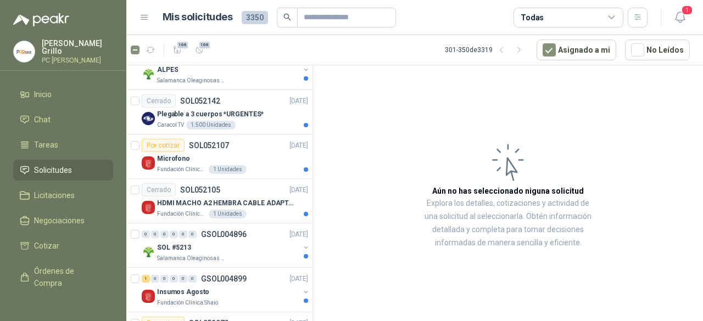
click at [31, 166] on li "Solicitudes" at bounding box center [63, 170] width 87 height 12
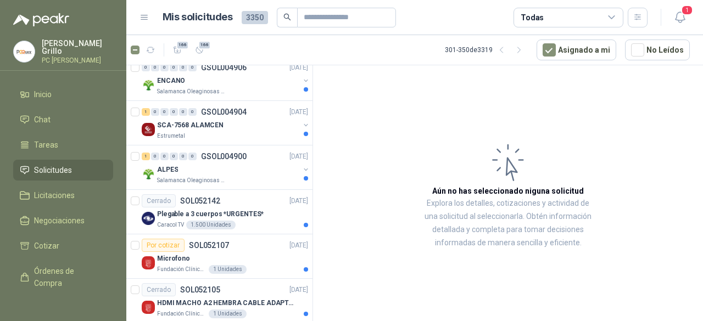
scroll to position [1155, 0]
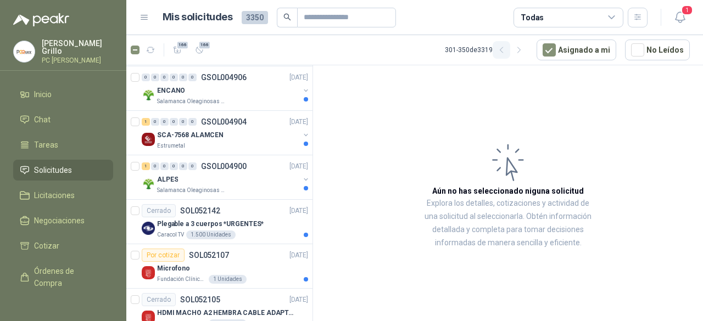
click at [506, 46] on icon "button" at bounding box center [501, 50] width 9 height 9
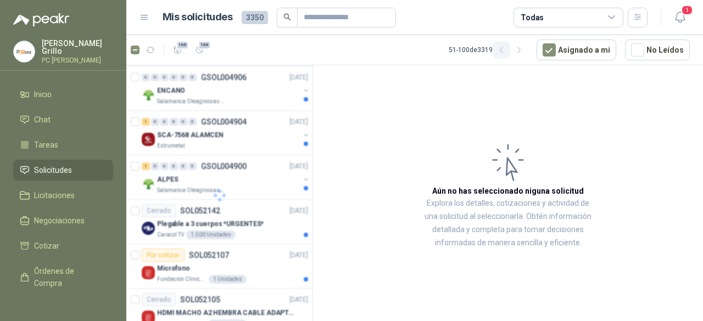
click at [506, 46] on icon "button" at bounding box center [501, 50] width 9 height 9
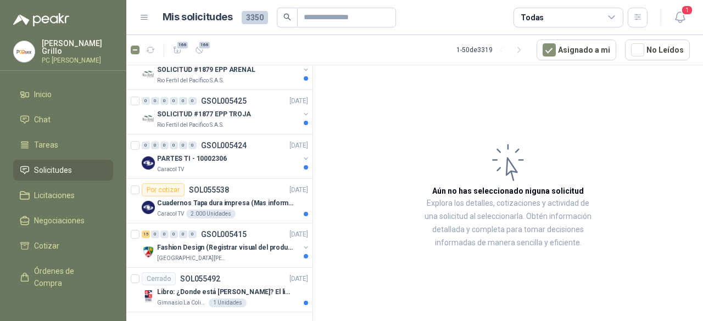
scroll to position [1978, 0]
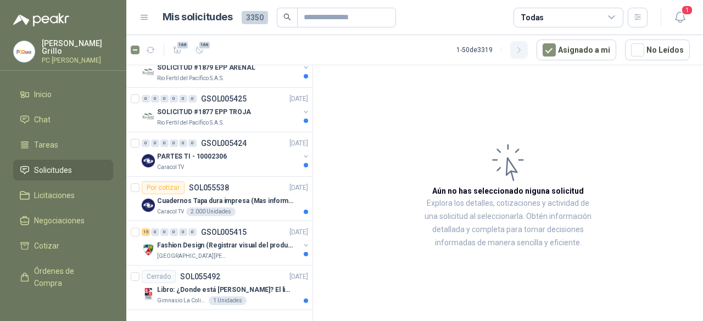
click at [520, 50] on icon "button" at bounding box center [518, 49] width 3 height 5
click at [524, 52] on icon "button" at bounding box center [518, 50] width 9 height 9
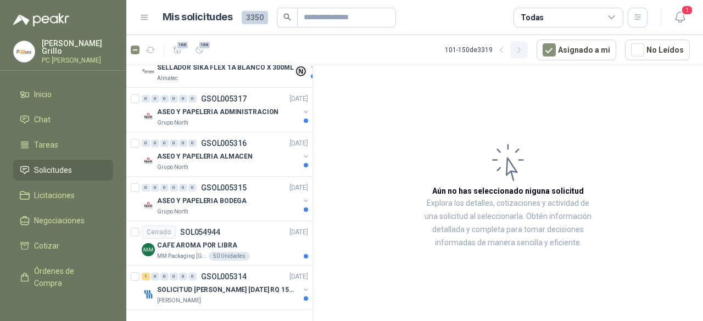
click at [519, 49] on button "button" at bounding box center [519, 50] width 18 height 18
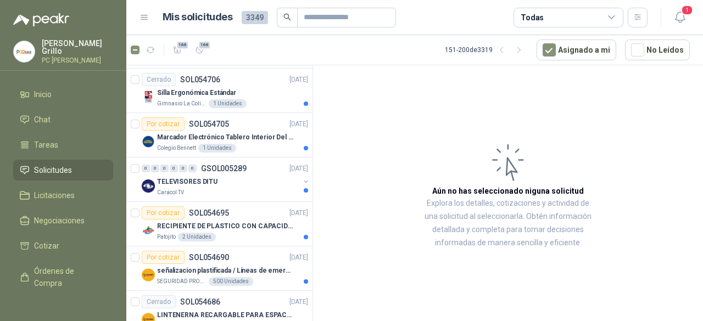
scroll to position [1208, 0]
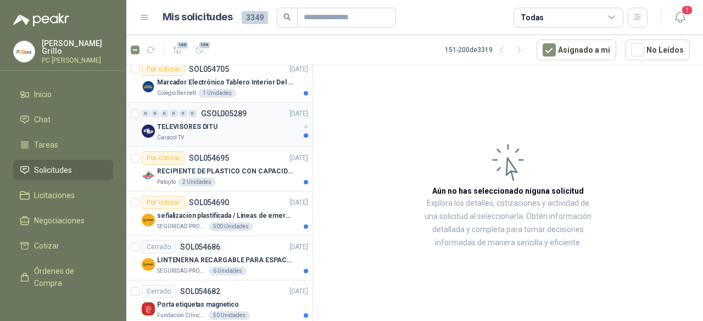
click at [201, 122] on p "TELEVISORES DITU" at bounding box center [187, 127] width 60 height 10
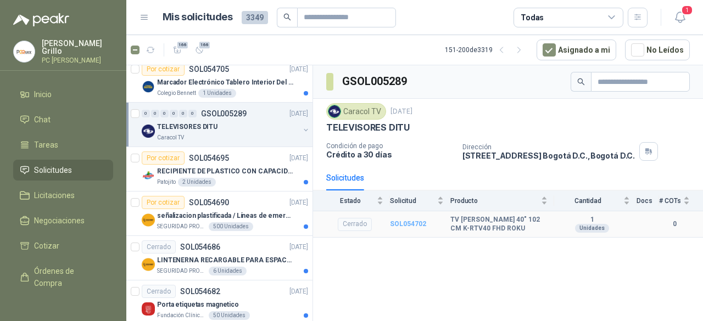
click at [407, 221] on b "SOL054702" at bounding box center [408, 224] width 36 height 8
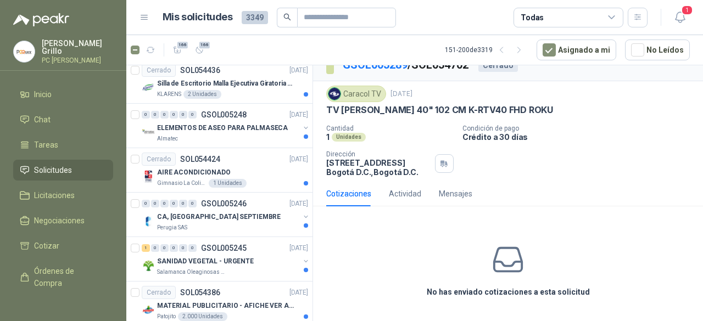
scroll to position [2022, 0]
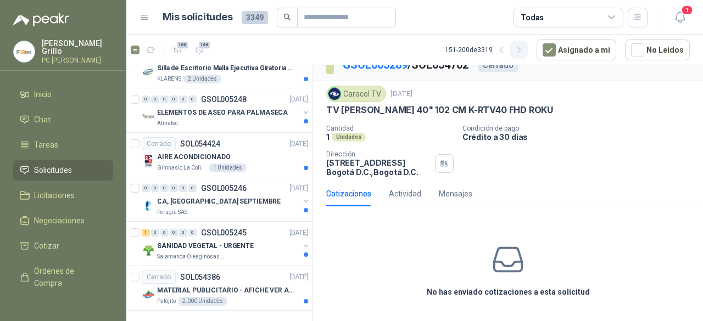
click at [524, 47] on icon "button" at bounding box center [518, 50] width 9 height 9
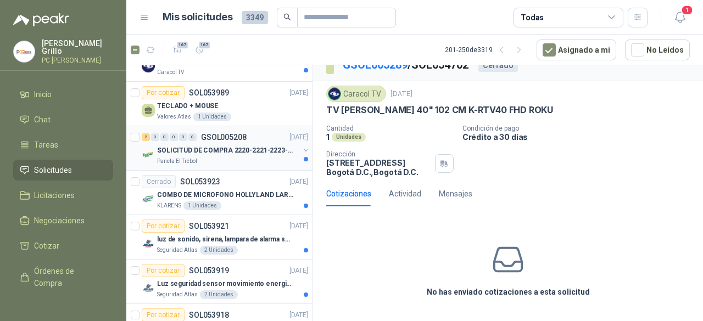
scroll to position [768, 0]
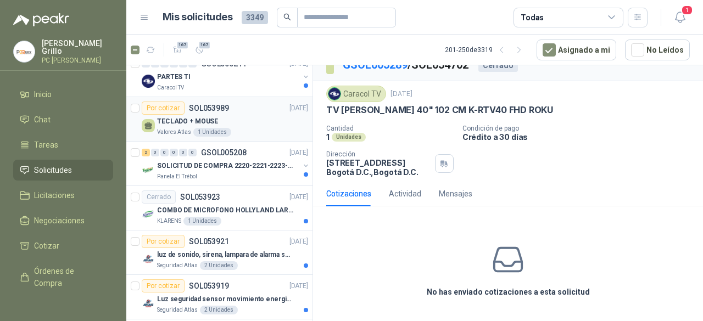
click at [140, 106] on article "Por cotizar SOL053989 [DATE] TECLADO + MOUSE Valores Atlas 1 Unidades" at bounding box center [219, 119] width 186 height 44
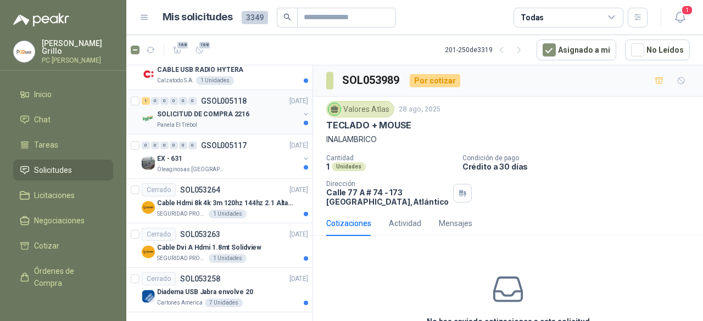
scroll to position [1978, 0]
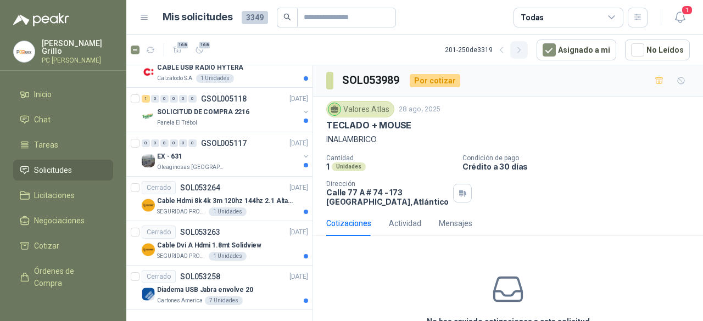
click at [524, 48] on icon "button" at bounding box center [518, 50] width 9 height 9
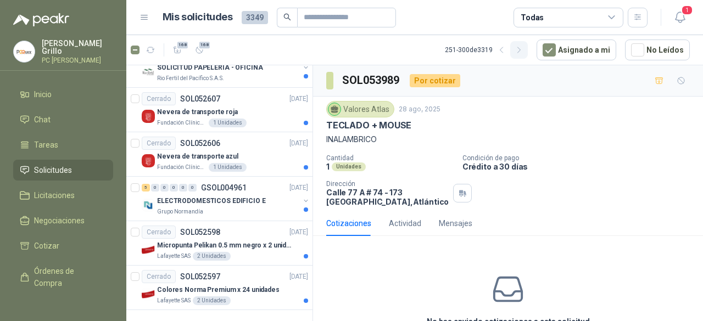
click at [525, 44] on button "button" at bounding box center [519, 50] width 18 height 18
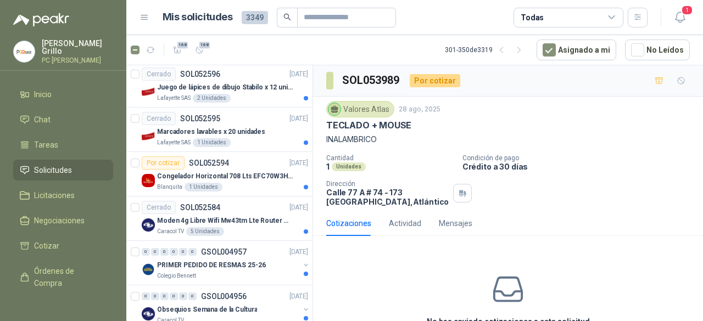
scroll to position [0, 0]
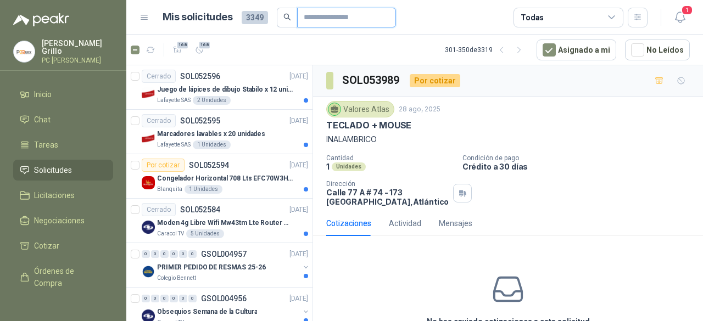
click at [313, 18] on input "text" at bounding box center [342, 17] width 77 height 19
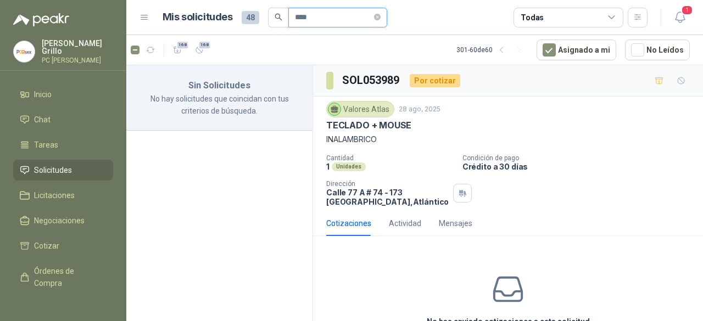
drag, startPoint x: 316, startPoint y: 20, endPoint x: 232, endPoint y: 18, distance: 84.6
click at [232, 18] on div "Mis solicitudes 48 ****" at bounding box center [274, 18] width 224 height 20
drag, startPoint x: 335, startPoint y: 23, endPoint x: 248, endPoint y: 24, distance: 87.3
click at [248, 24] on div "Mis solicitudes 12 *******" at bounding box center [274, 18] width 224 height 20
click at [347, 19] on input "*********" at bounding box center [328, 17] width 77 height 19
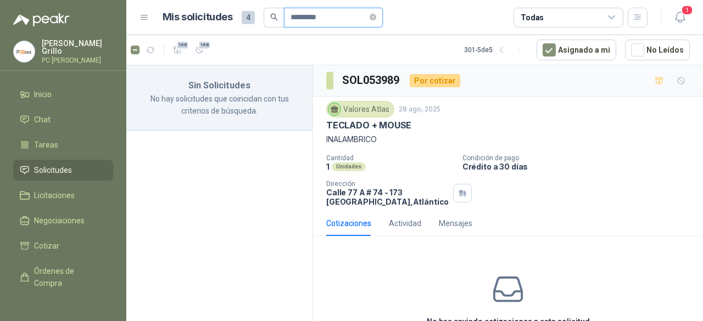
drag, startPoint x: 347, startPoint y: 19, endPoint x: 242, endPoint y: 16, distance: 105.4
click at [242, 16] on div "Mis solicitudes 4 *********" at bounding box center [272, 18] width 220 height 20
click at [302, 16] on input "****" at bounding box center [333, 17] width 77 height 19
drag, startPoint x: 305, startPoint y: 16, endPoint x: 220, endPoint y: 14, distance: 85.7
click at [221, 14] on div "Mis solicitudes 45 ****" at bounding box center [274, 18] width 224 height 20
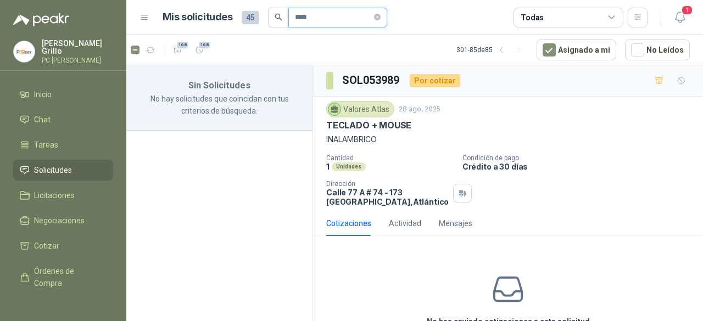
type input "*"
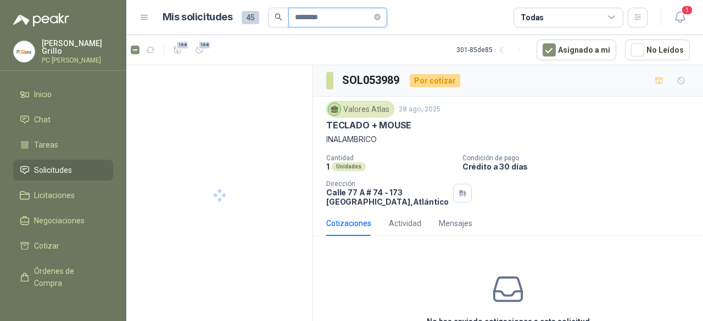
type input "********"
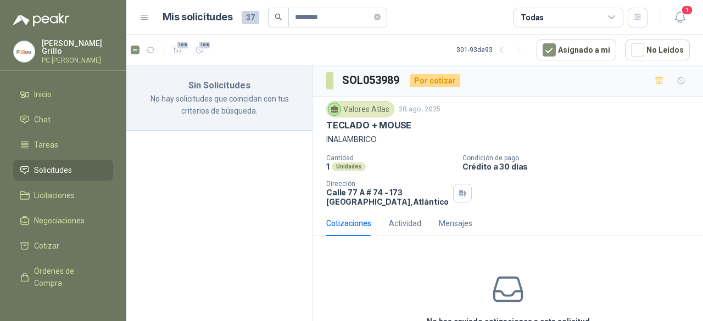
click at [614, 13] on icon at bounding box center [612, 18] width 10 height 10
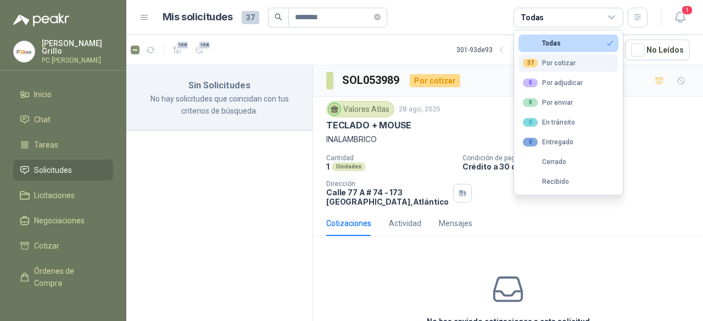
click at [572, 64] on div "37 Por cotizar" at bounding box center [549, 63] width 53 height 9
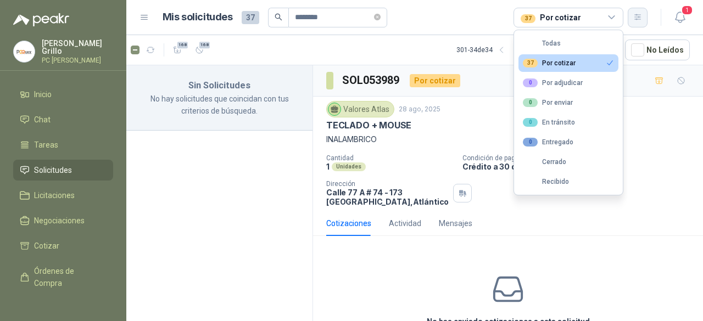
click at [631, 25] on button "button" at bounding box center [637, 18] width 20 height 20
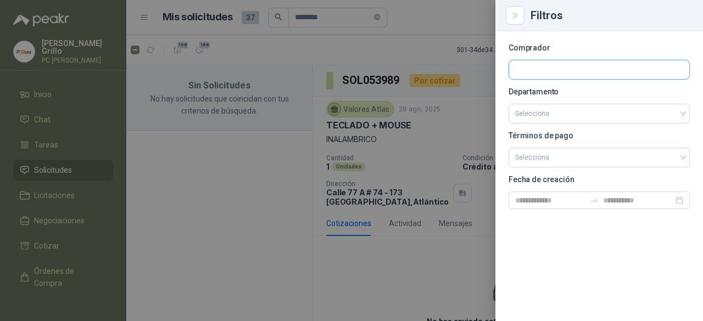
click at [553, 73] on input "text" at bounding box center [599, 69] width 180 height 19
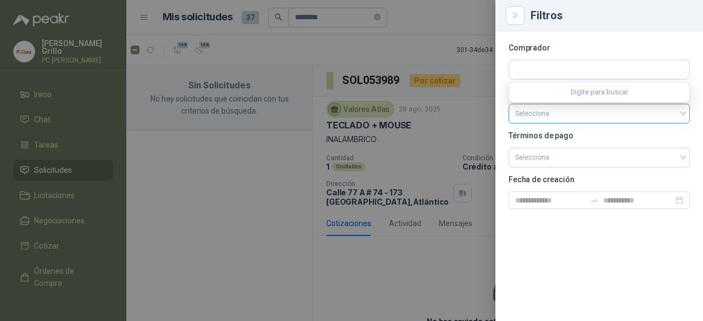
click at [539, 113] on input "search" at bounding box center [599, 113] width 168 height 19
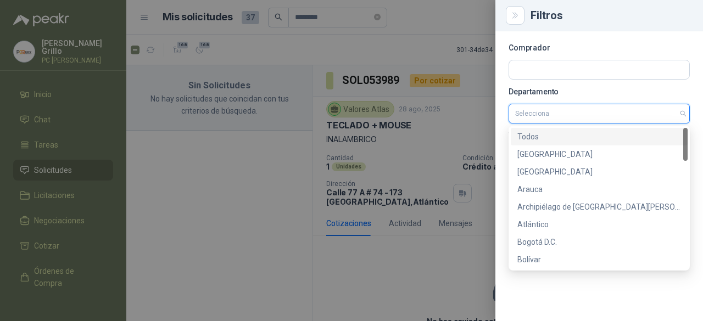
click at [539, 113] on input "search" at bounding box center [599, 113] width 168 height 19
click at [498, 114] on div "Comprador Departamento Selecciona Términos de pago Selecciona Fecha de creación" at bounding box center [598, 176] width 207 height 290
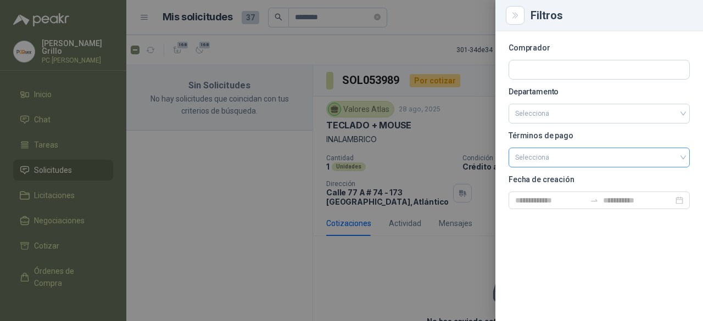
click at [535, 159] on input "search" at bounding box center [599, 156] width 168 height 16
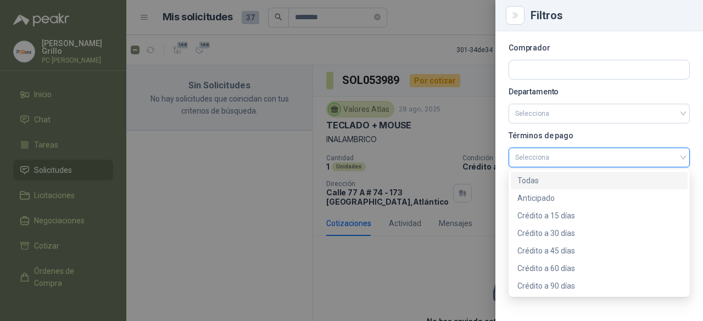
click at [463, 128] on div at bounding box center [351, 160] width 703 height 321
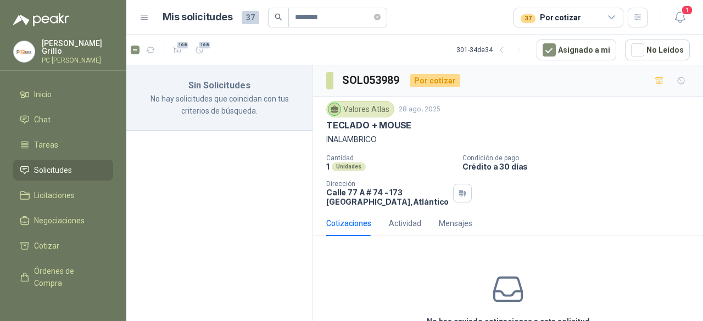
click at [52, 50] on div "[PERSON_NAME] PC QUICK" at bounding box center [77, 52] width 71 height 24
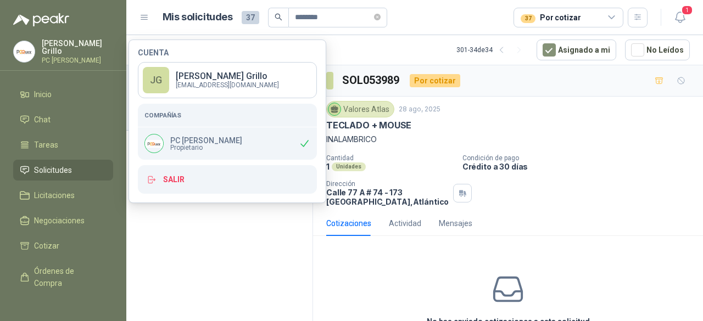
click at [30, 164] on li "Solicitudes" at bounding box center [63, 170] width 87 height 12
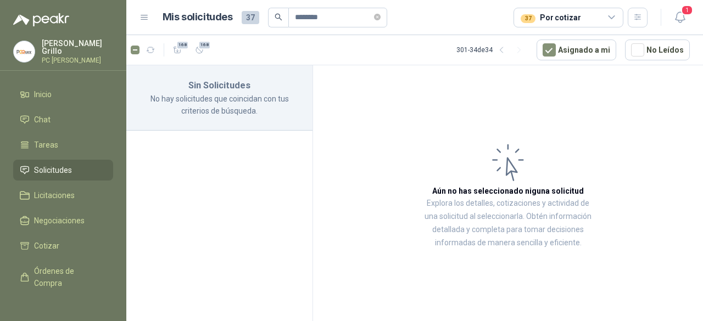
click at [52, 164] on span "Solicitudes" at bounding box center [53, 170] width 38 height 12
click at [311, 174] on div "Sin Solicitudes No hay solicitudes que coincidan con tus criterios de búsqueda." at bounding box center [219, 195] width 187 height 260
click at [71, 43] on p "[PERSON_NAME]" at bounding box center [77, 47] width 71 height 15
click at [26, 96] on icon at bounding box center [25, 94] width 10 height 10
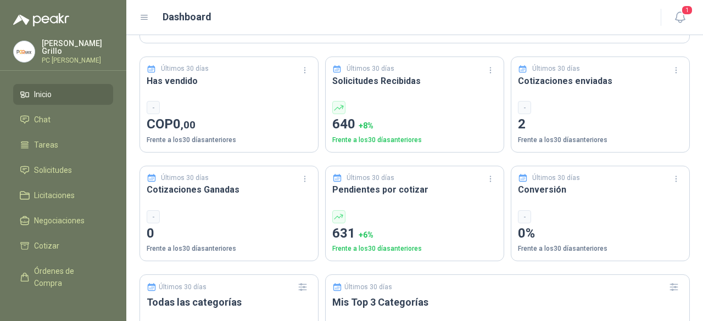
scroll to position [329, 0]
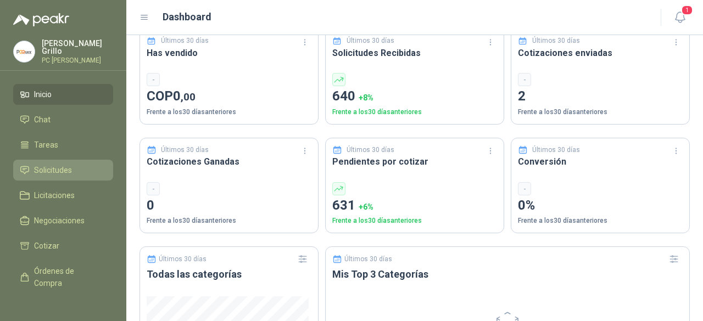
click at [63, 164] on span "Solicitudes" at bounding box center [53, 170] width 38 height 12
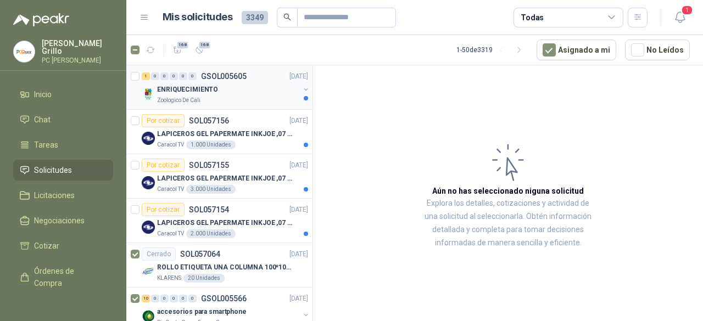
click at [204, 85] on p "ENRIQUECIMIENTO" at bounding box center [187, 90] width 61 height 10
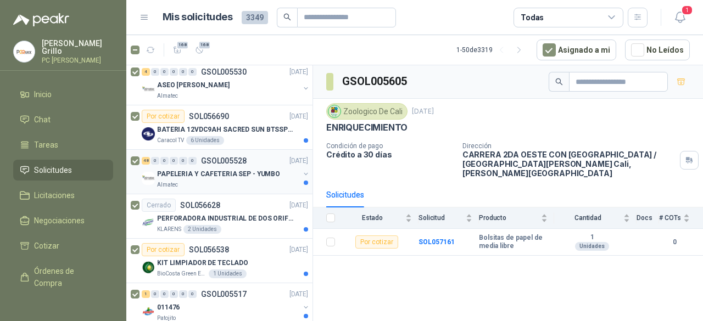
scroll to position [1208, 0]
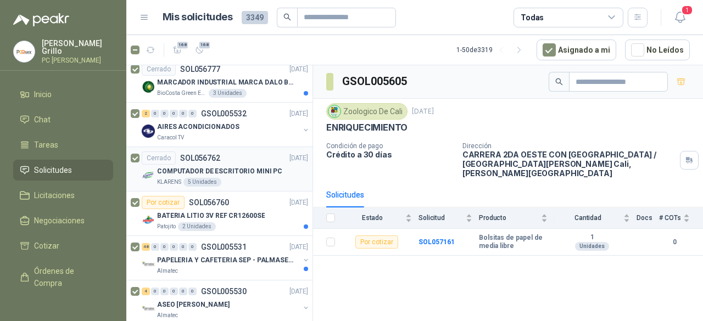
click at [217, 166] on p "COMPUTADOR DE ESCRITORIO MINI PC" at bounding box center [219, 171] width 125 height 10
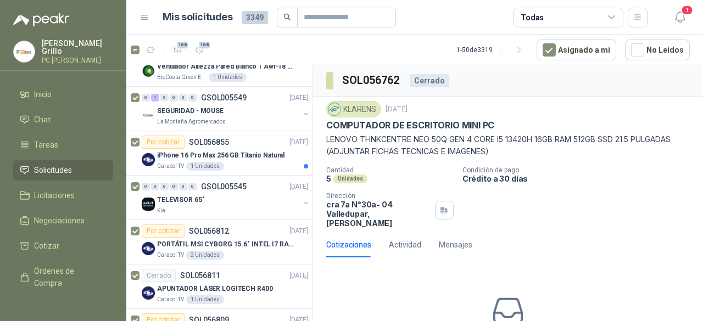
scroll to position [878, 0]
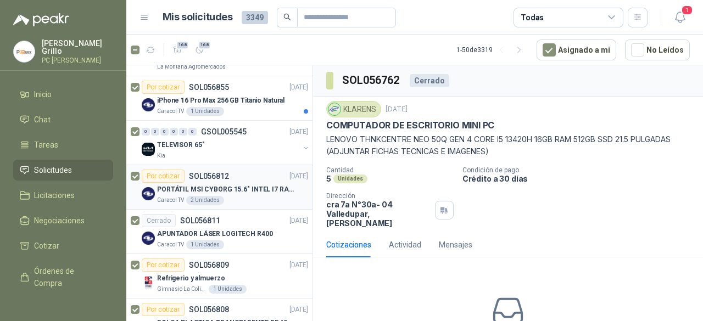
click at [221, 183] on div "PORTÁTIL MSI CYBORG 15.6" INTEL I7 RAM 32GB - 1 TB / Nvidia GeForce RTX 4050" at bounding box center [232, 189] width 151 height 13
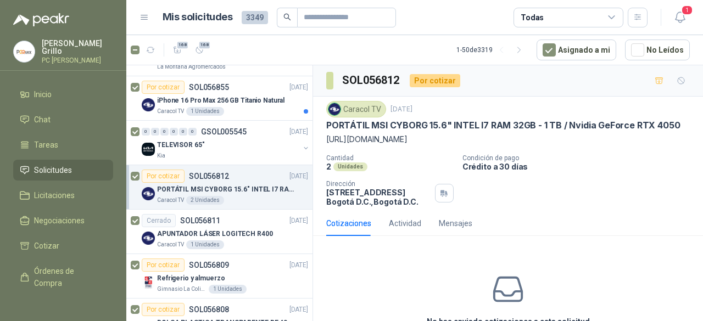
scroll to position [55, 0]
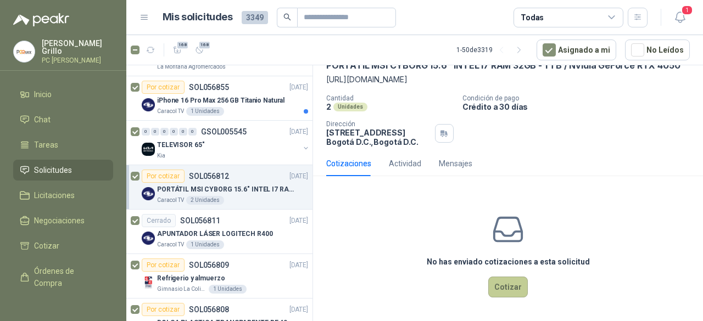
click at [488, 281] on button "Cotizar" at bounding box center [508, 287] width 40 height 21
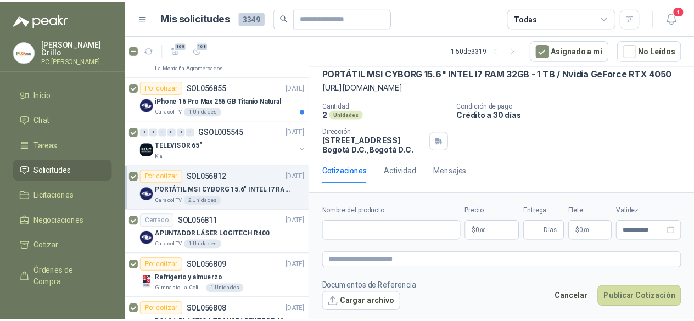
scroll to position [76, 0]
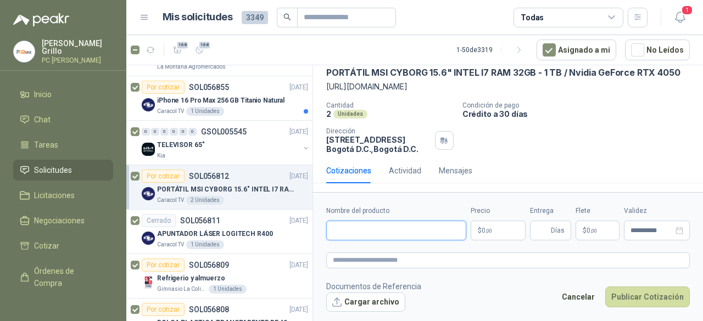
click at [374, 228] on input "Nombre del producto" at bounding box center [396, 231] width 140 height 20
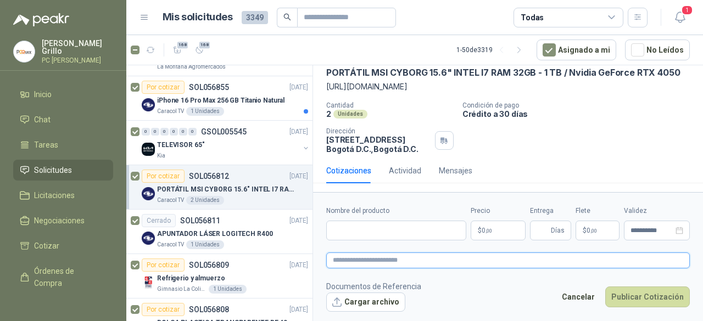
click at [349, 260] on textarea at bounding box center [507, 259] width 363 height 15
paste textarea "**********"
type textarea "**********"
drag, startPoint x: 534, startPoint y: 259, endPoint x: 330, endPoint y: 253, distance: 203.7
click at [330, 253] on textarea "**********" at bounding box center [507, 259] width 363 height 15
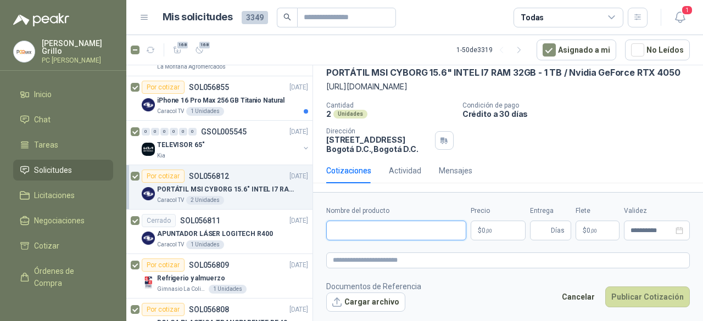
click at [372, 228] on input "Nombre del producto" at bounding box center [396, 231] width 140 height 20
paste input "**********"
type input "**********"
click at [498, 232] on body "[PERSON_NAME] PC QUICK Inicio Chat Tareas Solicitudes Licitaciones Negociacione…" at bounding box center [351, 160] width 703 height 321
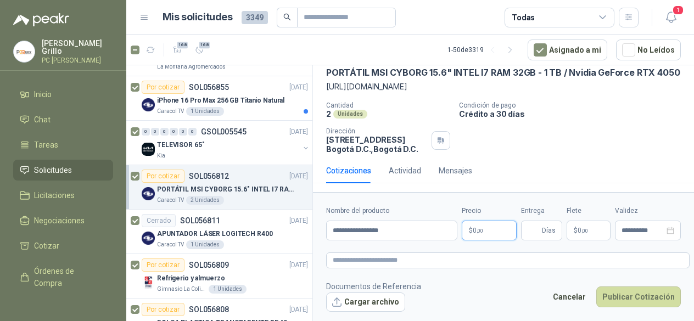
scroll to position [87, 0]
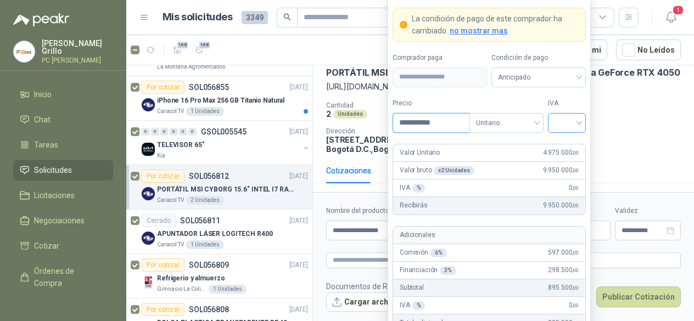
click at [551, 125] on div at bounding box center [567, 123] width 38 height 20
type input "**********"
click at [552, 144] on div "19%" at bounding box center [566, 147] width 33 height 18
click at [544, 72] on span "Anticipado" at bounding box center [536, 77] width 81 height 16
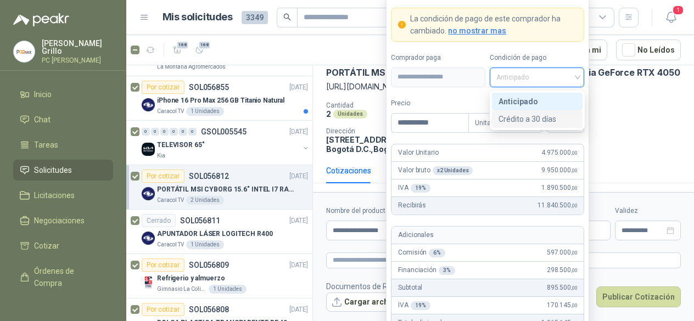
click at [522, 117] on div "Crédito a 30 días" at bounding box center [536, 119] width 77 height 12
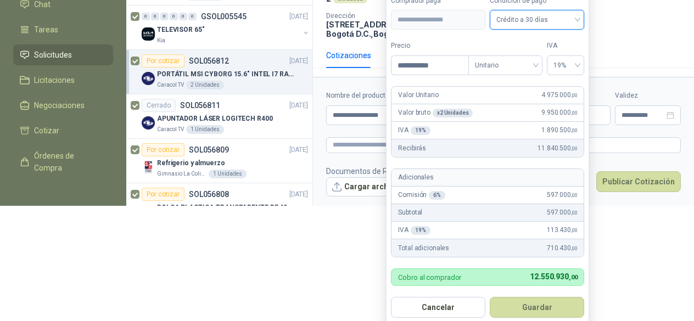
scroll to position [120, 0]
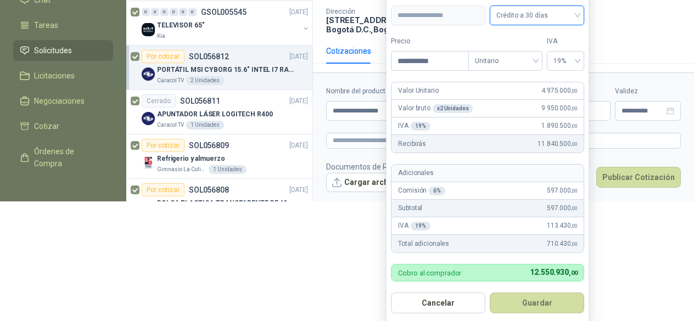
click at [356, 201] on html "[PERSON_NAME] PC QUICK Inicio Chat Tareas Solicitudes Licitaciones Negociacione…" at bounding box center [347, 40] width 694 height 321
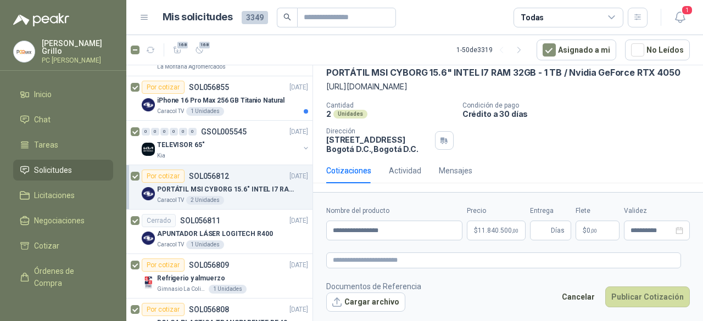
scroll to position [76, 0]
click at [364, 259] on textarea at bounding box center [507, 259] width 363 height 15
click at [367, 252] on form "**********" at bounding box center [508, 258] width 390 height 133
click at [360, 258] on textarea at bounding box center [507, 259] width 363 height 15
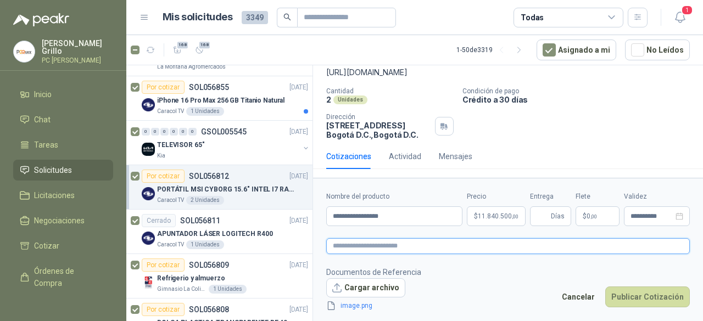
scroll to position [83, 0]
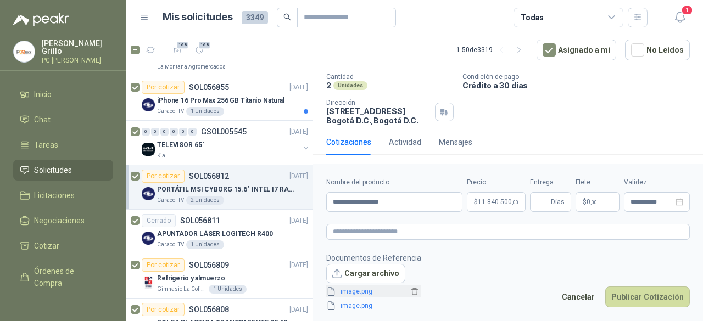
click at [344, 287] on link "image.png" at bounding box center [372, 292] width 72 height 10
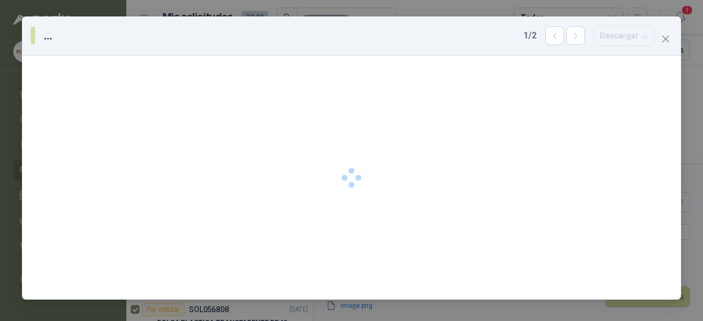
click at [344, 286] on div at bounding box center [351, 177] width 659 height 244
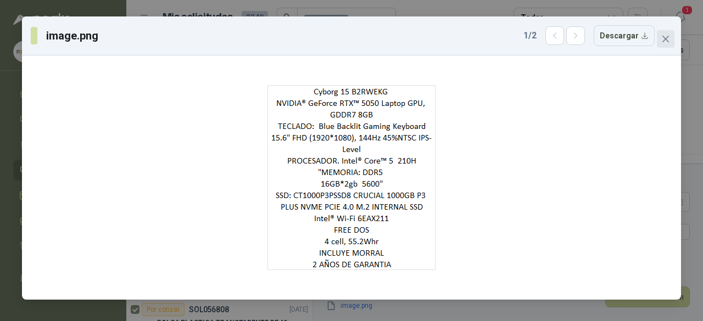
click at [664, 40] on icon "close" at bounding box center [665, 39] width 7 height 7
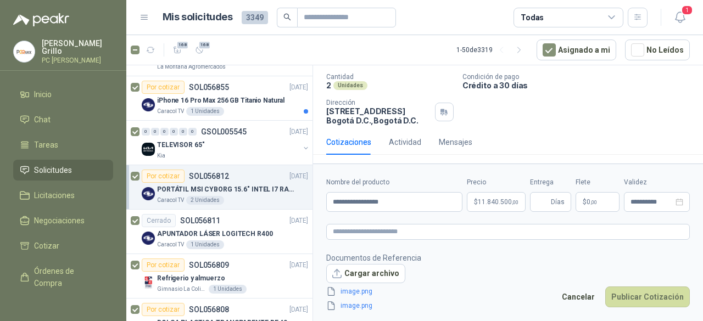
drag, startPoint x: 358, startPoint y: 290, endPoint x: 484, endPoint y: 304, distance: 126.4
click at [492, 304] on footer "Documentos de Referencia Cargar archivo image.png image.png Cancelar Publicar C…" at bounding box center [507, 282] width 363 height 60
click at [413, 288] on icon "delete" at bounding box center [415, 292] width 8 height 8
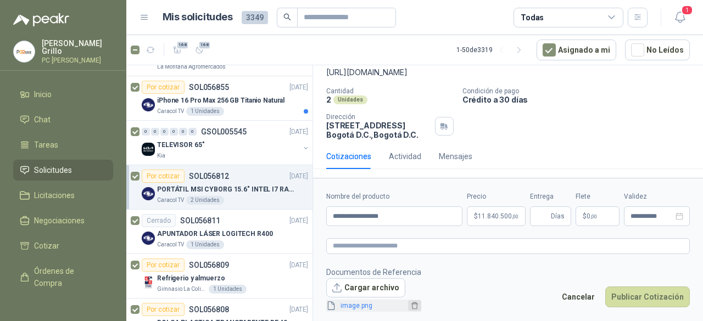
click at [412, 304] on icon "delete" at bounding box center [415, 306] width 8 height 8
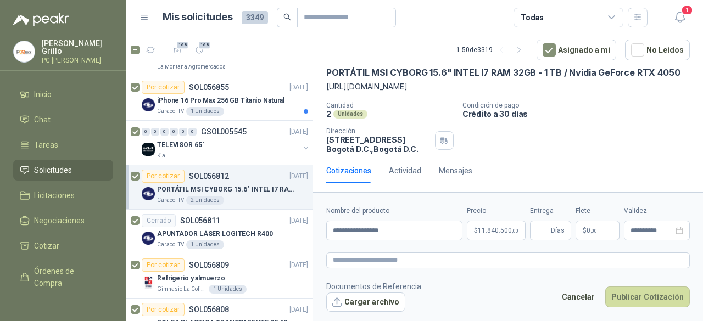
scroll to position [76, 0]
click at [367, 264] on textarea at bounding box center [507, 259] width 363 height 15
click at [358, 296] on button "Cargar archivo" at bounding box center [365, 303] width 79 height 20
click at [372, 299] on button "Cargar archivo" at bounding box center [365, 303] width 79 height 20
click at [346, 260] on textarea at bounding box center [507, 259] width 363 height 15
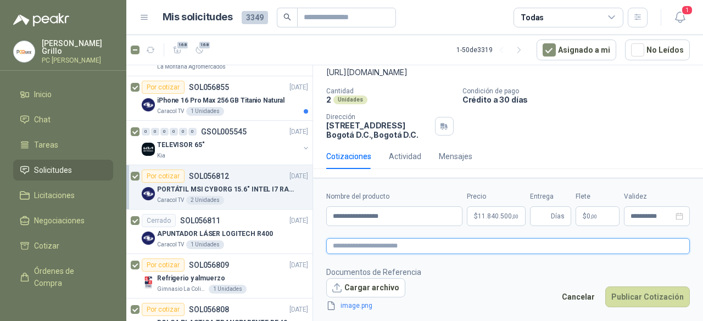
scroll to position [90, 0]
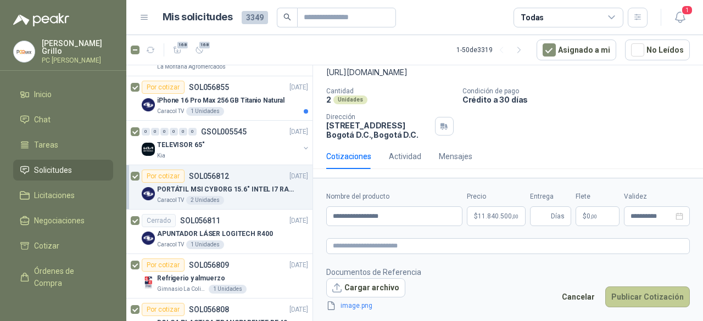
click at [646, 296] on button "Publicar Cotización" at bounding box center [647, 297] width 85 height 21
click at [543, 221] on input "Entrega" at bounding box center [542, 216] width 12 height 19
type input "*"
click at [632, 296] on button "Publicar Cotización" at bounding box center [647, 297] width 85 height 21
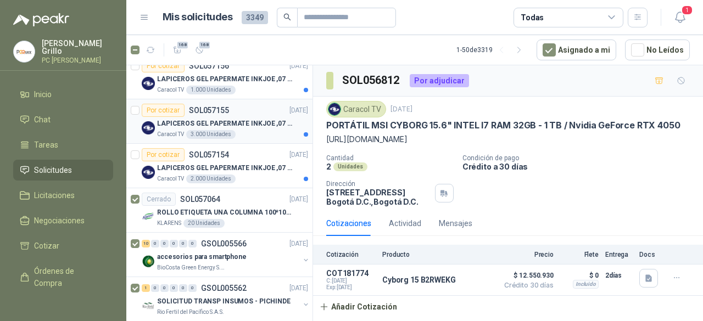
scroll to position [0, 0]
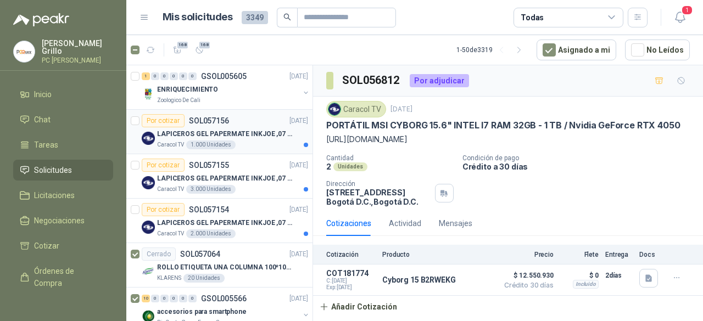
click at [229, 129] on p "LAPICEROS GEL PAPERMATE INKJOE ,07 1 LOGO 1 TINTA" at bounding box center [225, 134] width 137 height 10
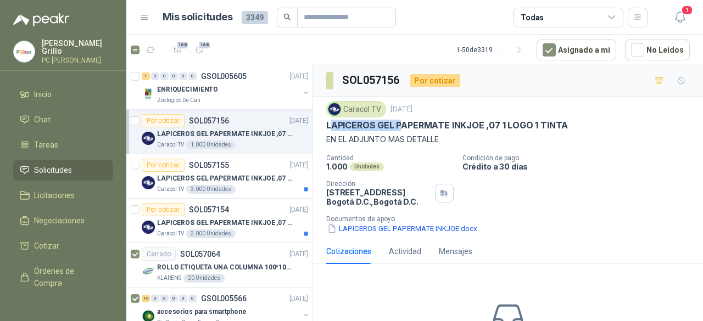
drag, startPoint x: 328, startPoint y: 121, endPoint x: 400, endPoint y: 123, distance: 71.4
click at [400, 123] on p "LAPICEROS GEL PAPERMATE INKJOE ,07 1 LOGO 1 TINTA" at bounding box center [447, 126] width 242 height 12
click at [394, 229] on button "LAPICEROS GEL PAPERMATE INKJOE.docx" at bounding box center [402, 229] width 152 height 12
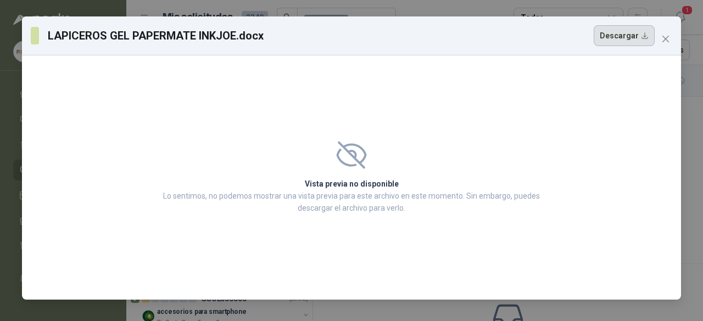
click at [620, 32] on button "Descargar" at bounding box center [623, 35] width 61 height 21
click at [664, 40] on icon "close" at bounding box center [665, 39] width 7 height 7
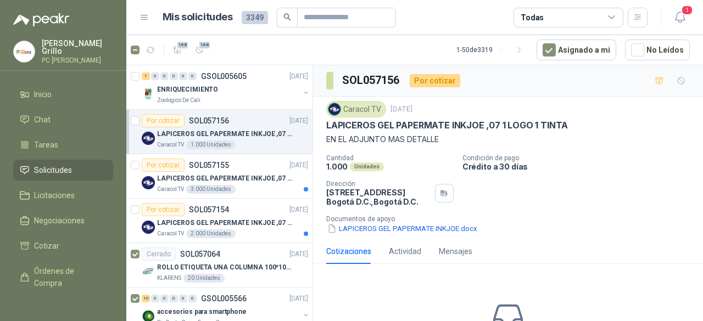
click at [43, 47] on p "[PERSON_NAME]" at bounding box center [77, 47] width 71 height 15
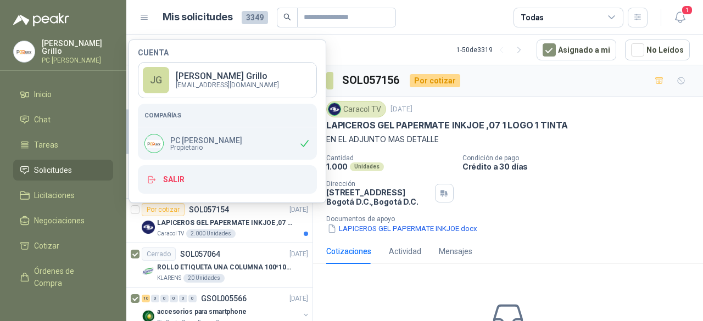
click at [562, 72] on div "SOL057156 Por cotizar" at bounding box center [508, 80] width 390 height 31
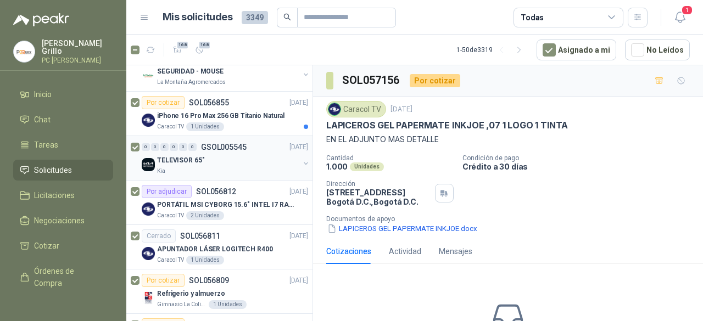
scroll to position [878, 0]
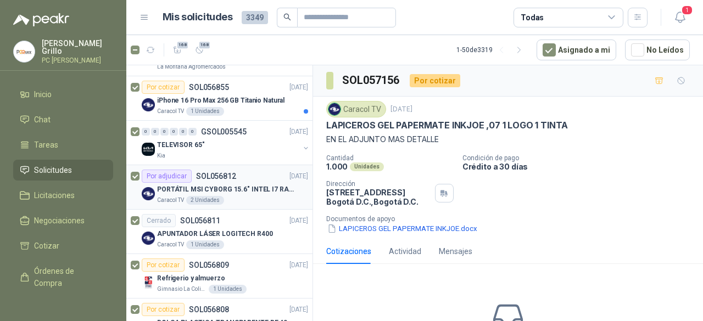
click at [226, 186] on p "PORTÁTIL MSI CYBORG 15.6" INTEL I7 RAM 32GB - 1 TB / Nvidia GeForce RTX 4050" at bounding box center [225, 189] width 137 height 10
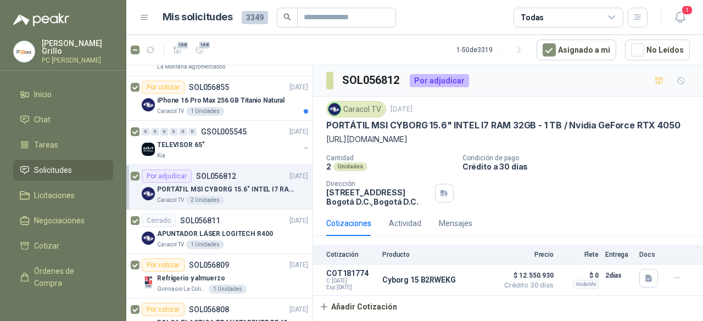
scroll to position [16, 0]
click at [672, 283] on icon "button" at bounding box center [676, 277] width 9 height 9
click at [644, 239] on button "Editar" at bounding box center [654, 241] width 88 height 18
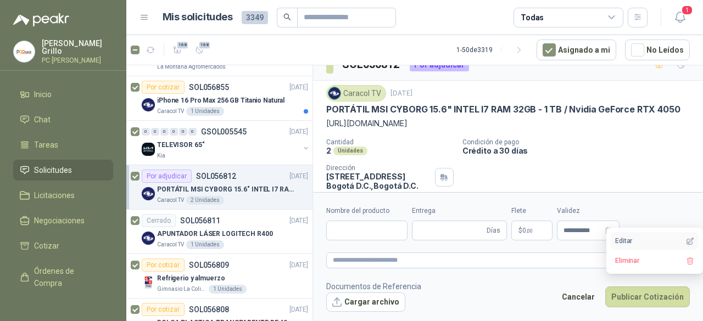
type input "**********"
type input "*"
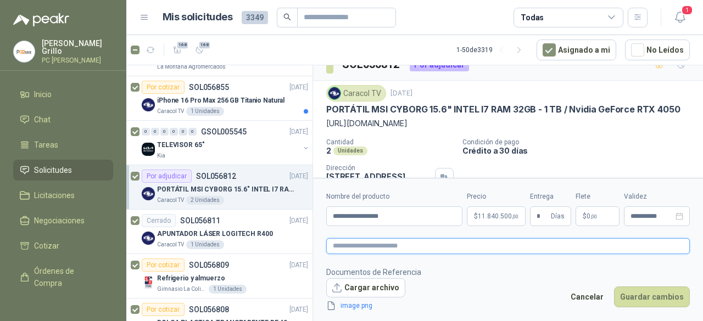
click at [401, 247] on textarea at bounding box center [507, 245] width 363 height 15
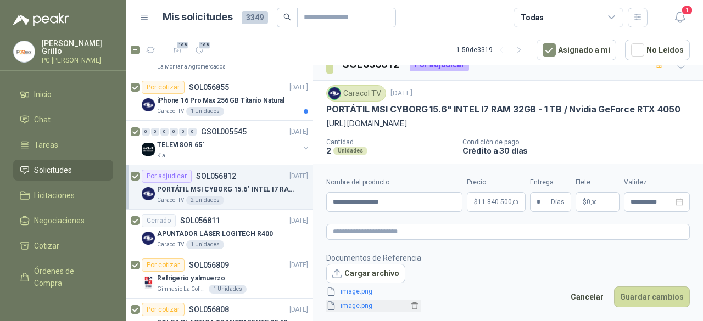
click at [363, 304] on link "image.png" at bounding box center [372, 306] width 72 height 10
click at [368, 233] on textarea at bounding box center [507, 231] width 363 height 15
type textarea "*"
type textarea "**"
type textarea "***"
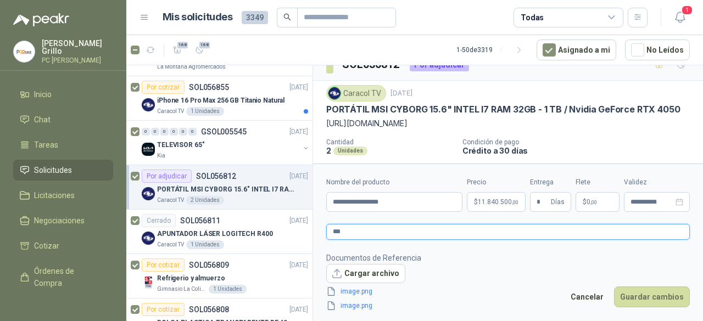
type textarea "****"
type textarea "*****"
type textarea "******"
type textarea "*******"
type textarea "********"
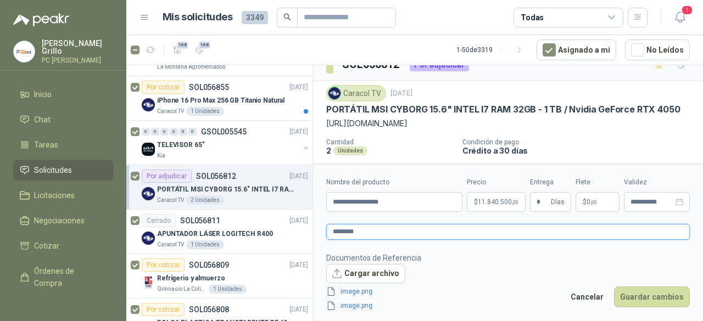
type textarea "********"
type textarea "**********"
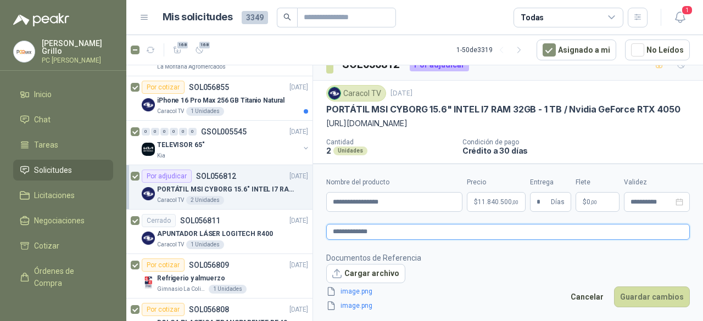
type textarea "**********"
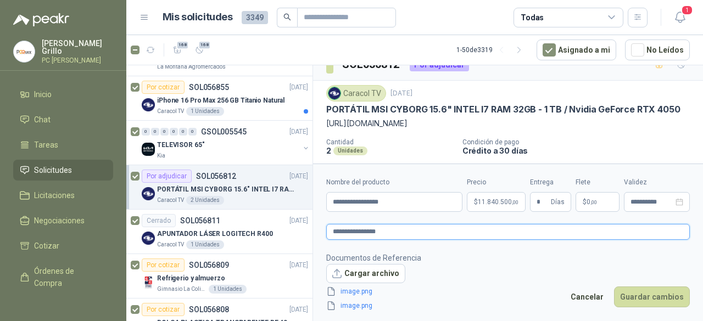
type textarea "**********"
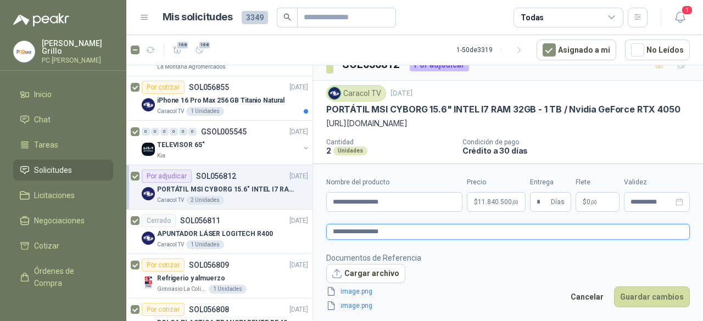
type textarea "**********"
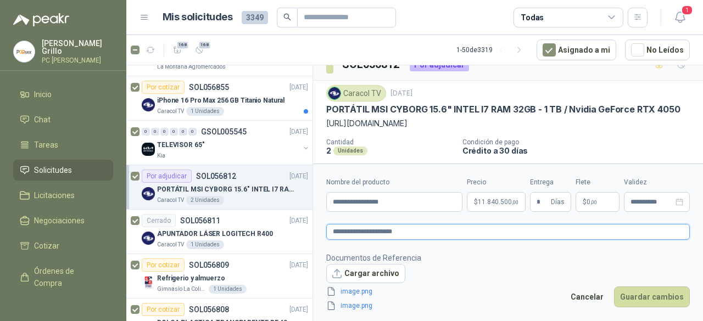
type textarea "**********"
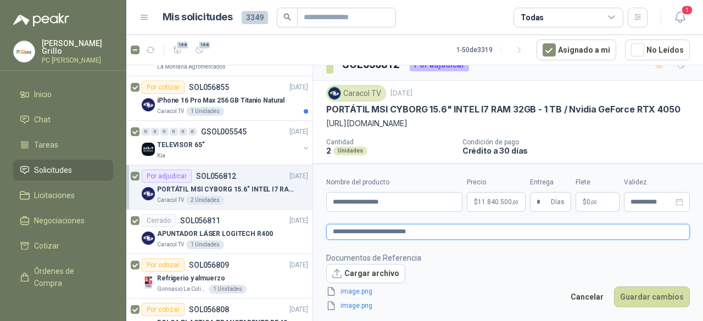
type textarea "**********"
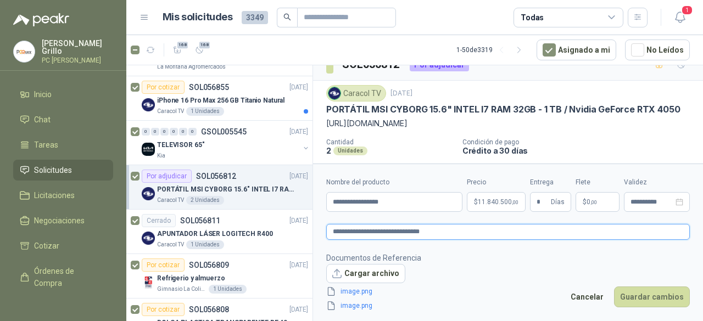
type textarea "**********"
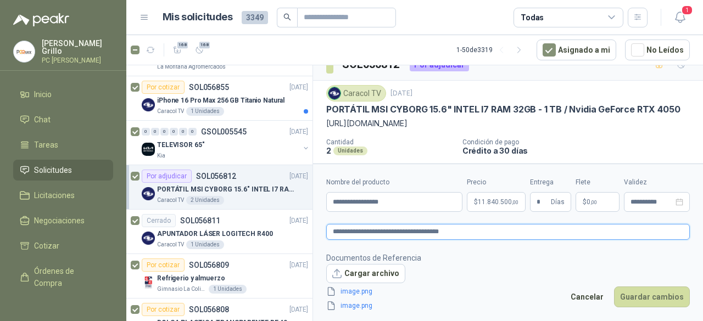
type textarea "**********"
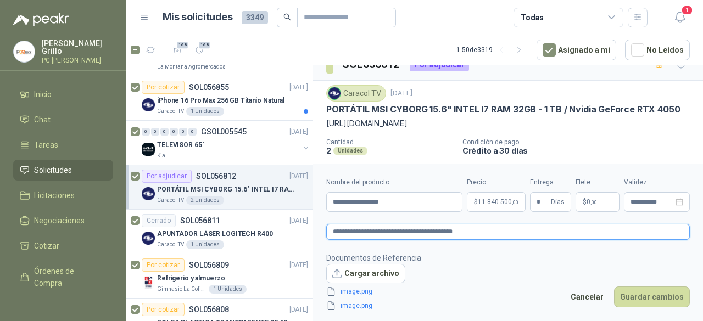
type textarea "**********"
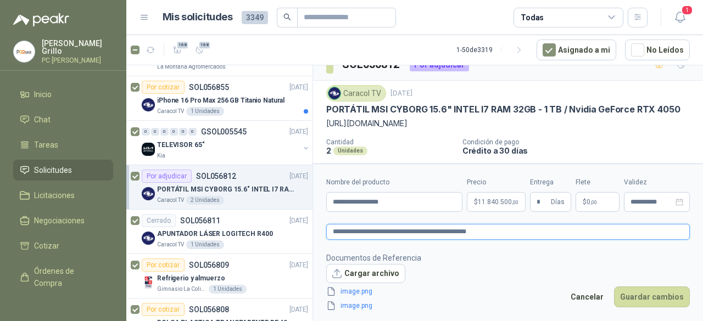
type textarea "**********"
click at [649, 300] on button "Guardar cambios" at bounding box center [652, 297] width 76 height 21
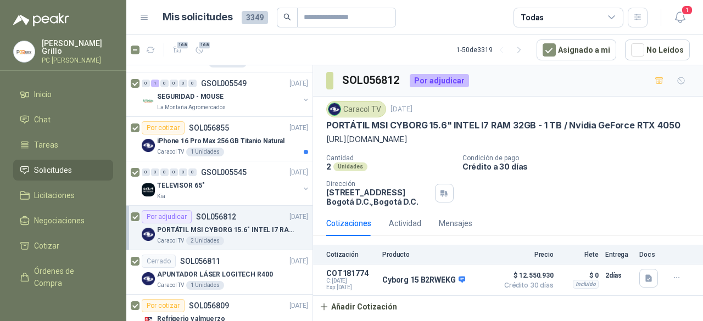
scroll to position [823, 0]
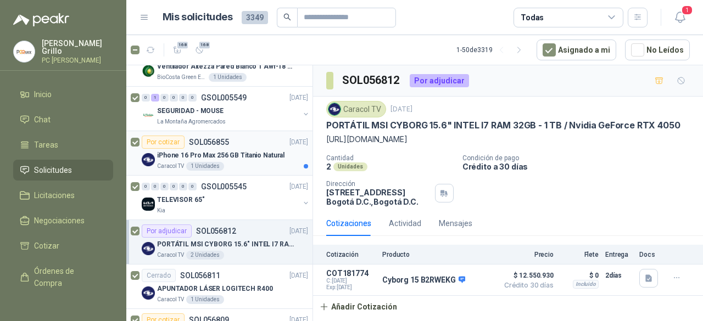
click at [208, 150] on p "iPhone 16 Pro Max 256 GB Titanio Natural" at bounding box center [220, 155] width 127 height 10
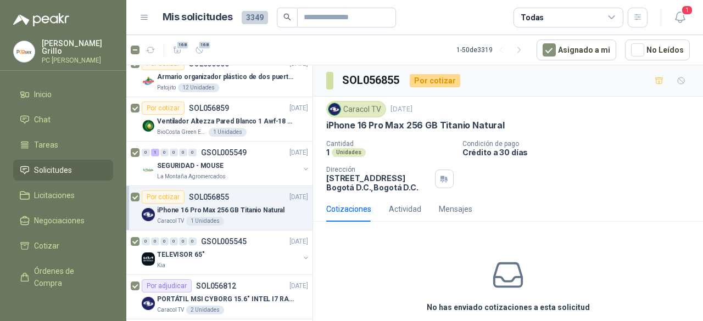
scroll to position [823, 0]
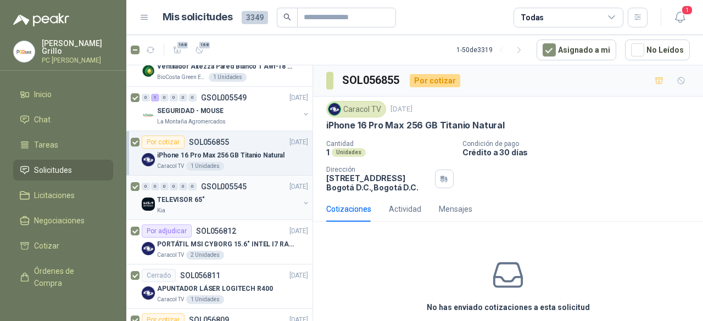
click at [220, 193] on div "TELEVISOR 65"" at bounding box center [228, 199] width 142 height 13
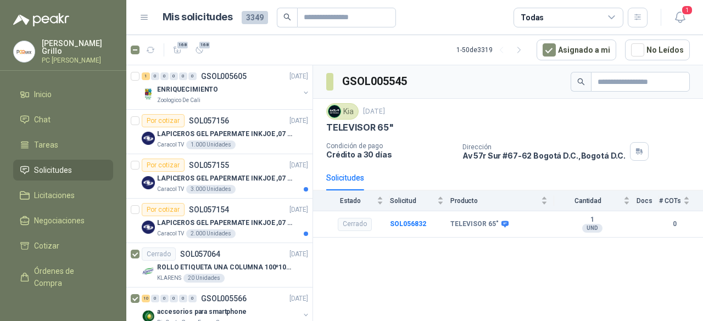
click at [57, 48] on p "[PERSON_NAME]" at bounding box center [77, 47] width 71 height 15
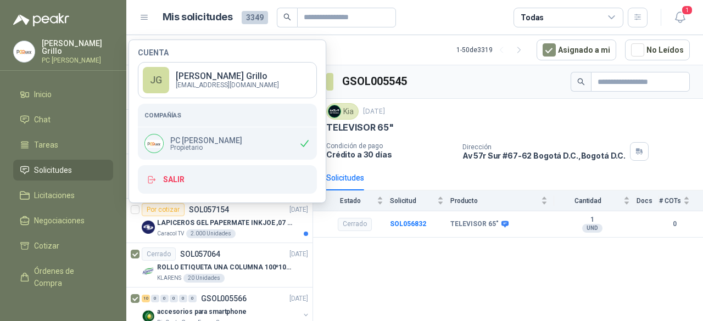
click at [57, 49] on p "[PERSON_NAME]" at bounding box center [77, 47] width 71 height 15
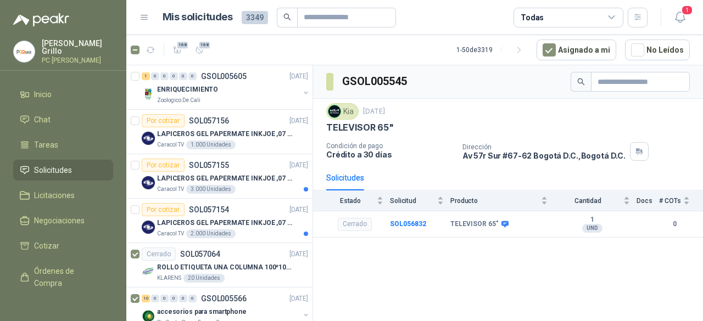
click at [50, 164] on span "Solicitudes" at bounding box center [53, 170] width 38 height 12
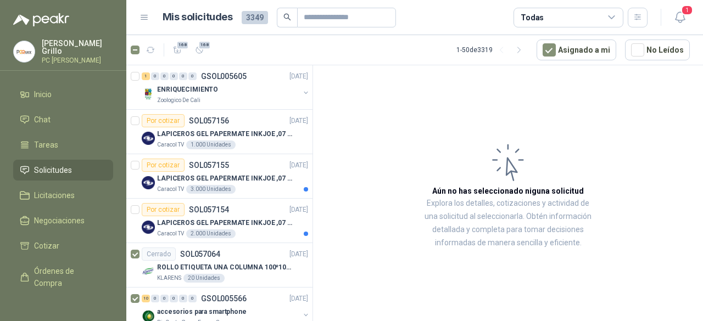
click at [48, 166] on span "Solicitudes" at bounding box center [53, 170] width 38 height 12
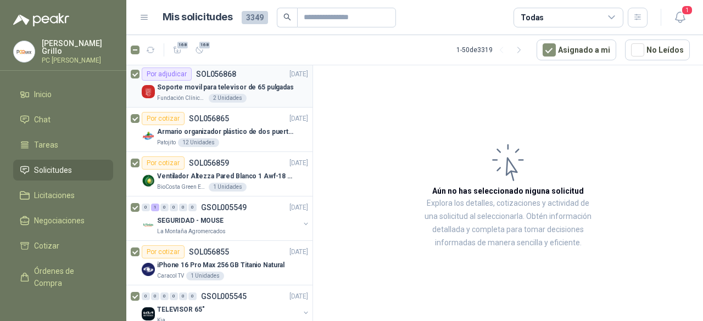
scroll to position [768, 0]
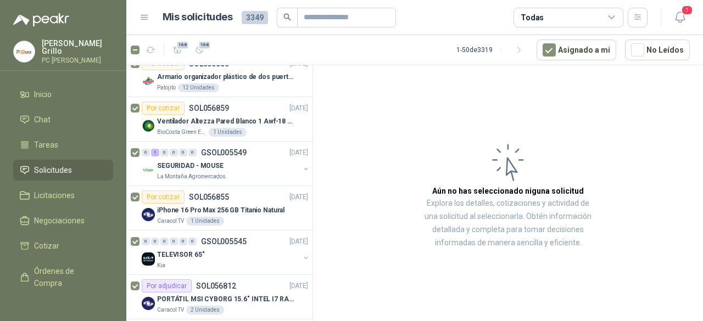
click at [38, 165] on span "Solicitudes" at bounding box center [53, 170] width 38 height 12
click at [46, 189] on span "Licitaciones" at bounding box center [54, 195] width 41 height 12
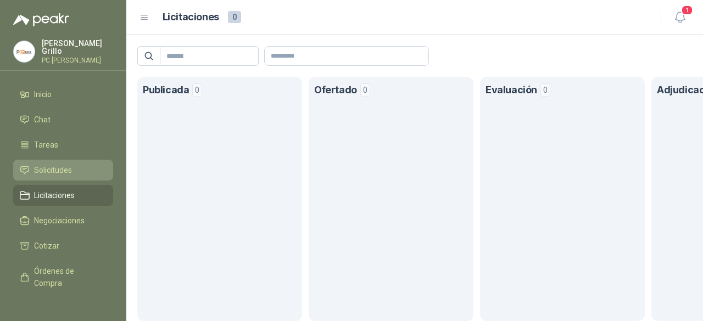
click at [44, 172] on span "Solicitudes" at bounding box center [53, 170] width 38 height 12
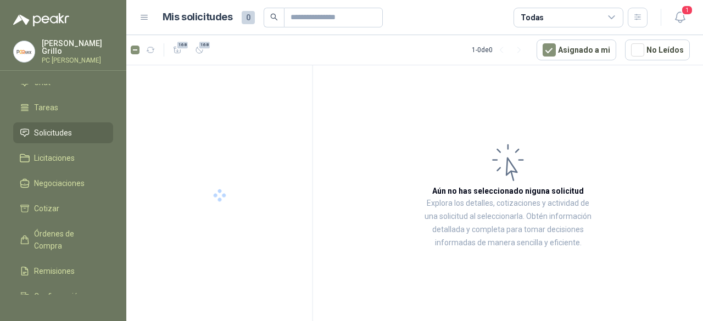
scroll to position [55, 0]
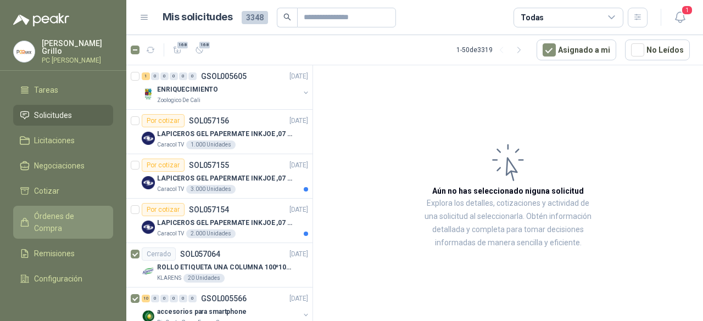
click at [46, 223] on span "Órdenes de Compra" at bounding box center [68, 222] width 69 height 24
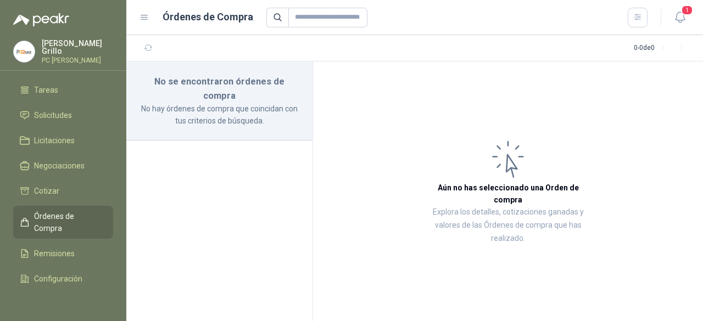
scroll to position [88, 0]
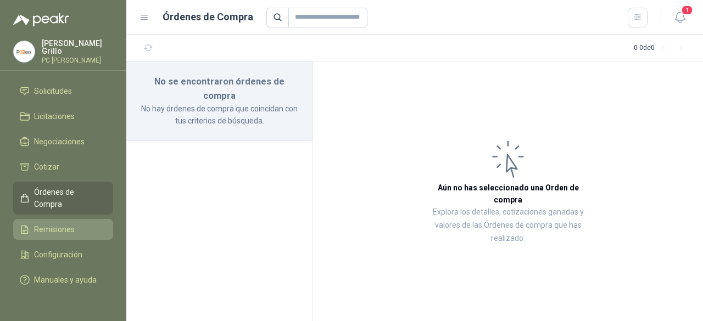
click at [46, 219] on link "Remisiones" at bounding box center [63, 229] width 100 height 21
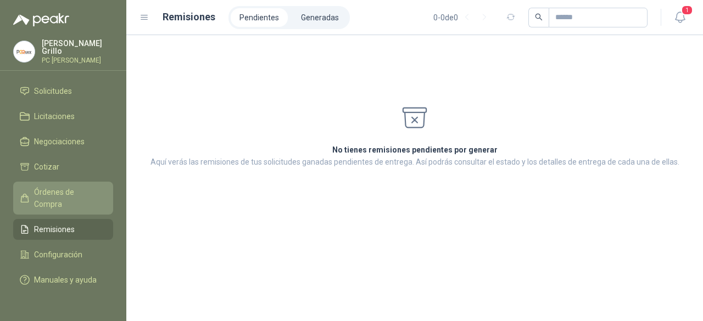
click at [46, 190] on span "Órdenes de Compra" at bounding box center [68, 198] width 69 height 24
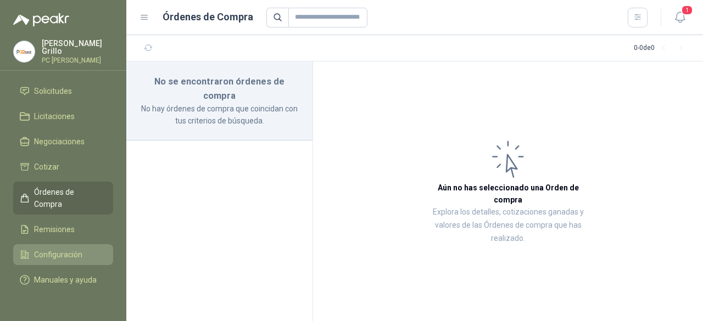
click at [48, 244] on link "Configuración" at bounding box center [63, 254] width 100 height 21
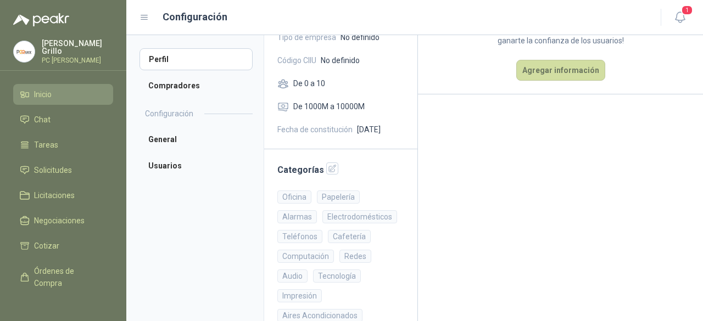
click at [33, 98] on link "Inicio" at bounding box center [63, 94] width 100 height 21
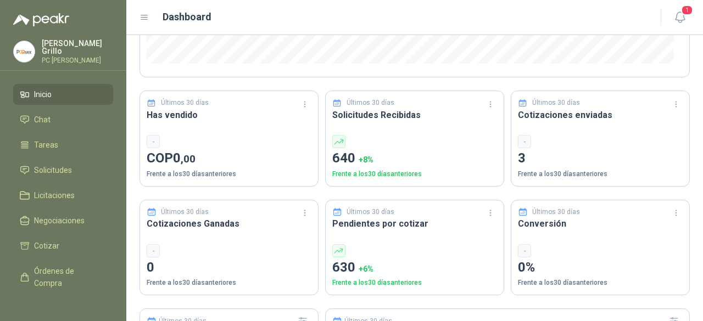
scroll to position [274, 0]
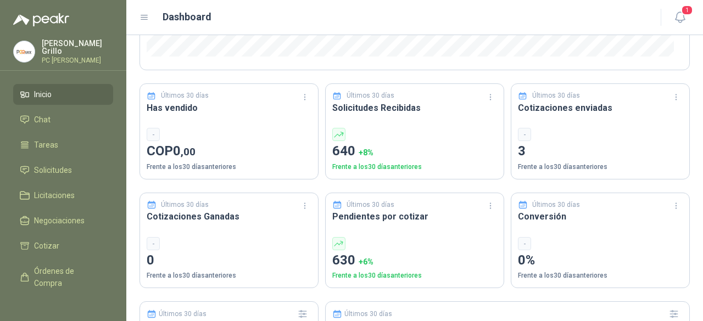
click at [519, 129] on div "-" at bounding box center [524, 134] width 13 height 13
click at [518, 133] on div "-" at bounding box center [524, 134] width 13 height 13
click at [671, 93] on icon "button" at bounding box center [675, 97] width 9 height 9
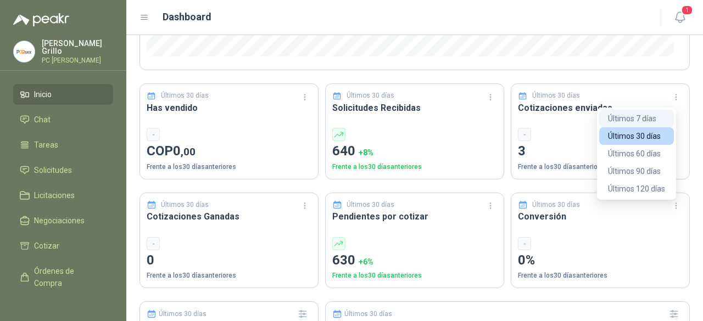
click at [638, 121] on button "Últimos 7 días" at bounding box center [636, 119] width 75 height 18
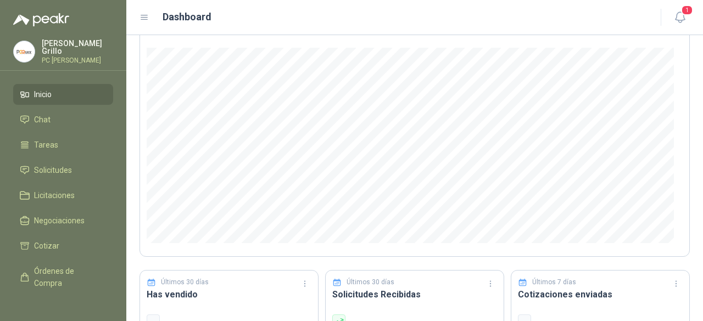
scroll to position [0, 0]
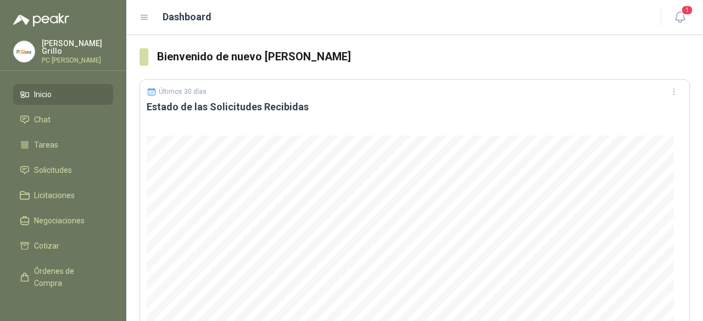
click at [42, 94] on span "Inicio" at bounding box center [43, 94] width 18 height 12
click at [42, 91] on span "Inicio" at bounding box center [43, 94] width 18 height 12
